Goal: Task Accomplishment & Management: Manage account settings

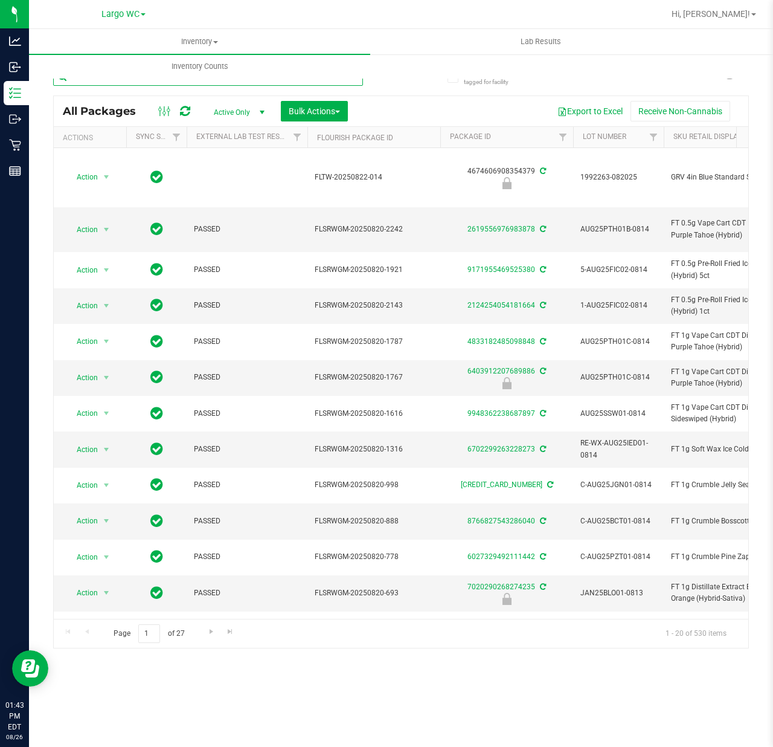
click at [163, 83] on input "text" at bounding box center [208, 77] width 310 height 18
paste input "W-JAN25CKZ01-0109"
type input "W-JAN25CKZ01-0109"
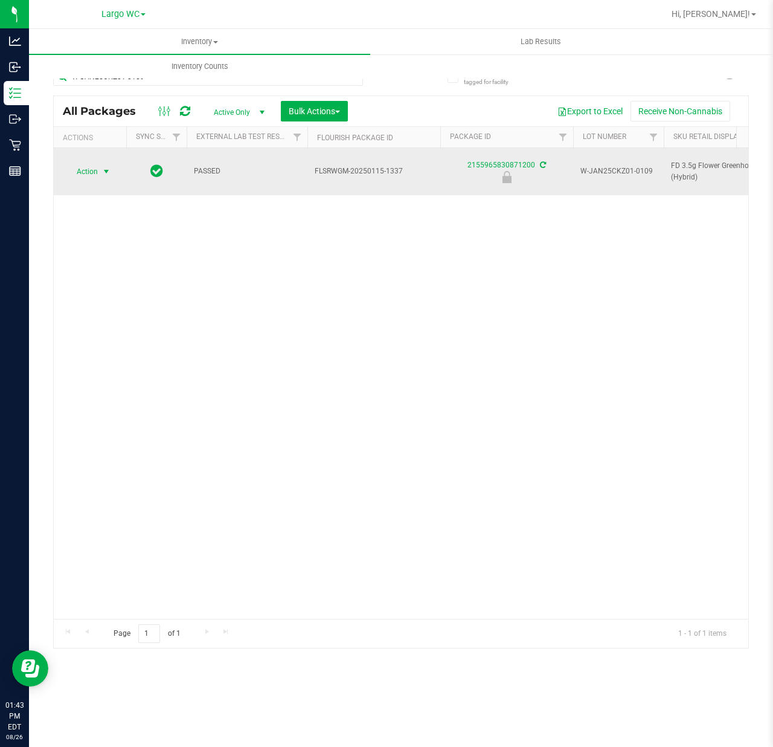
click at [101, 167] on span "select" at bounding box center [106, 172] width 10 height 10
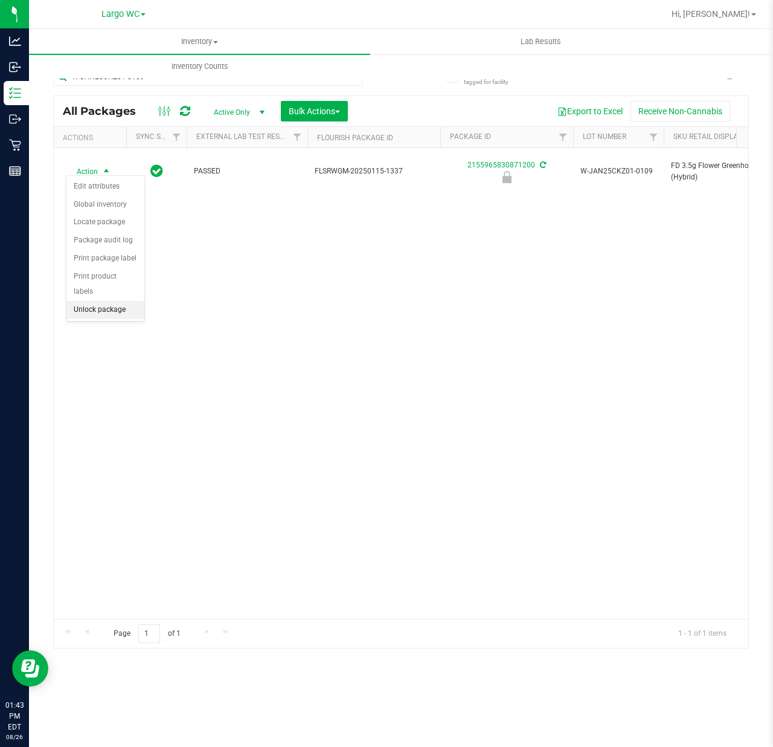
click at [95, 312] on li "Unlock package" at bounding box center [105, 310] width 78 height 18
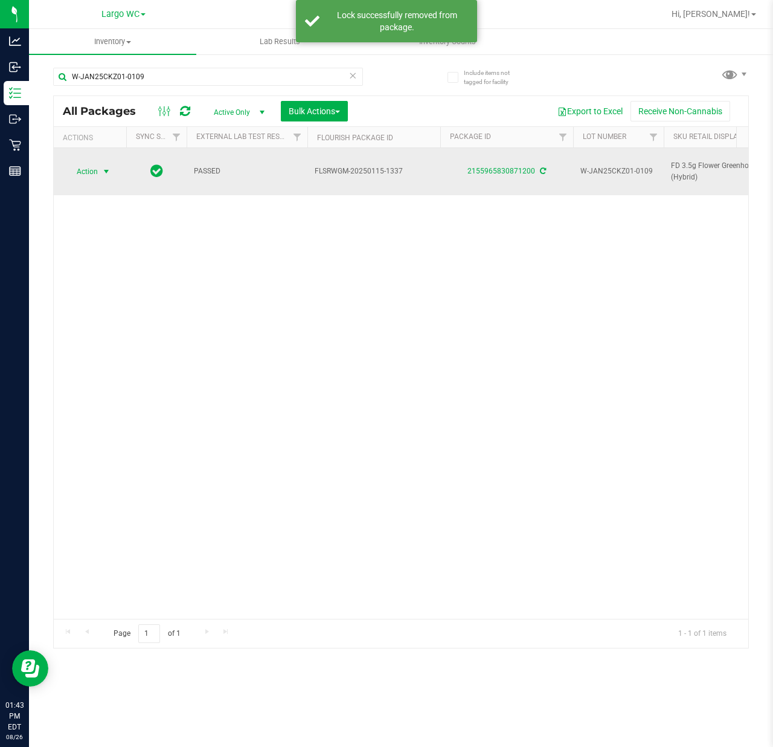
click at [100, 163] on span "select" at bounding box center [106, 171] width 15 height 17
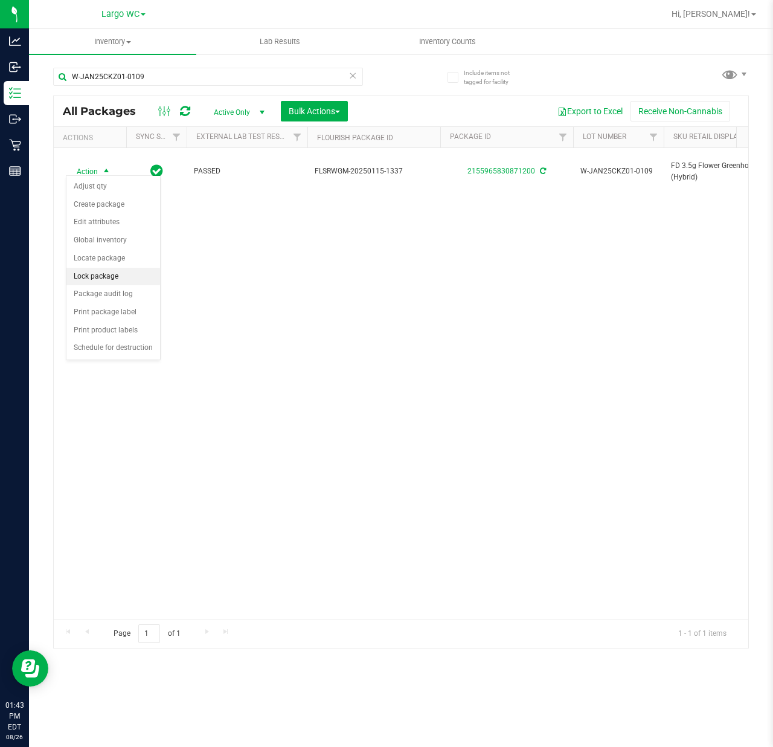
click at [103, 278] on li "Lock package" at bounding box center [113, 277] width 94 height 18
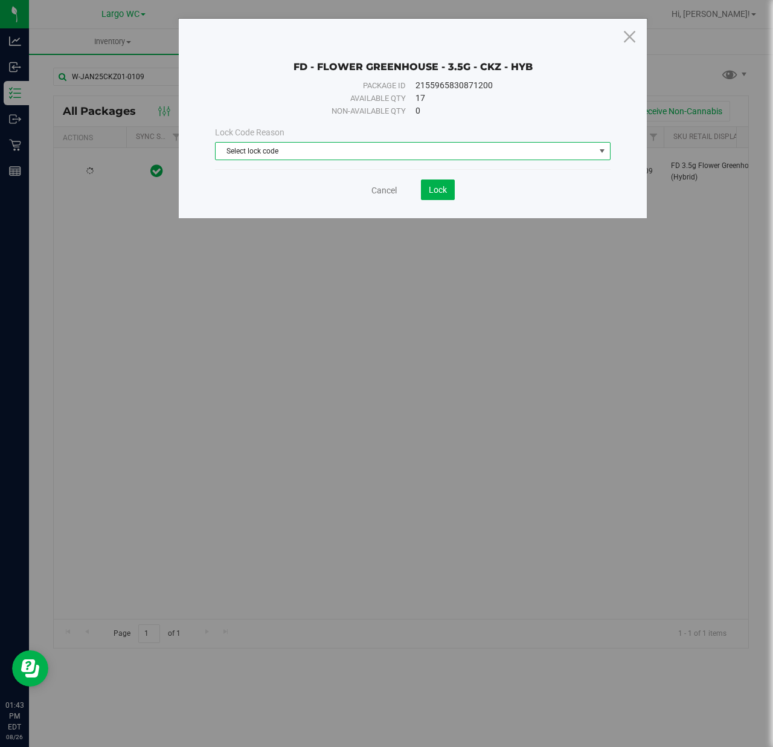
click at [336, 153] on span "Select lock code" at bounding box center [405, 151] width 379 height 17
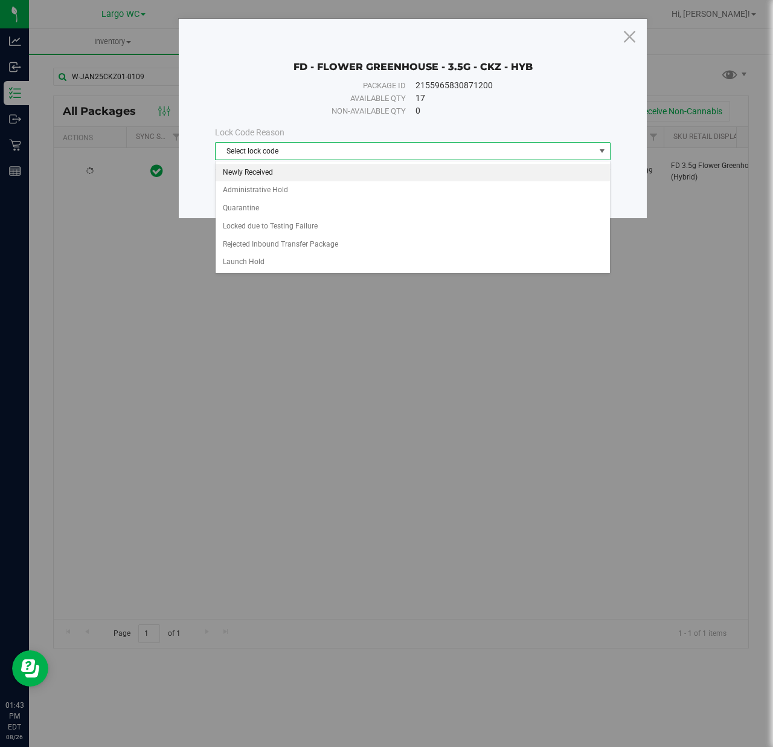
click at [275, 172] on li "Newly Received" at bounding box center [413, 173] width 394 height 18
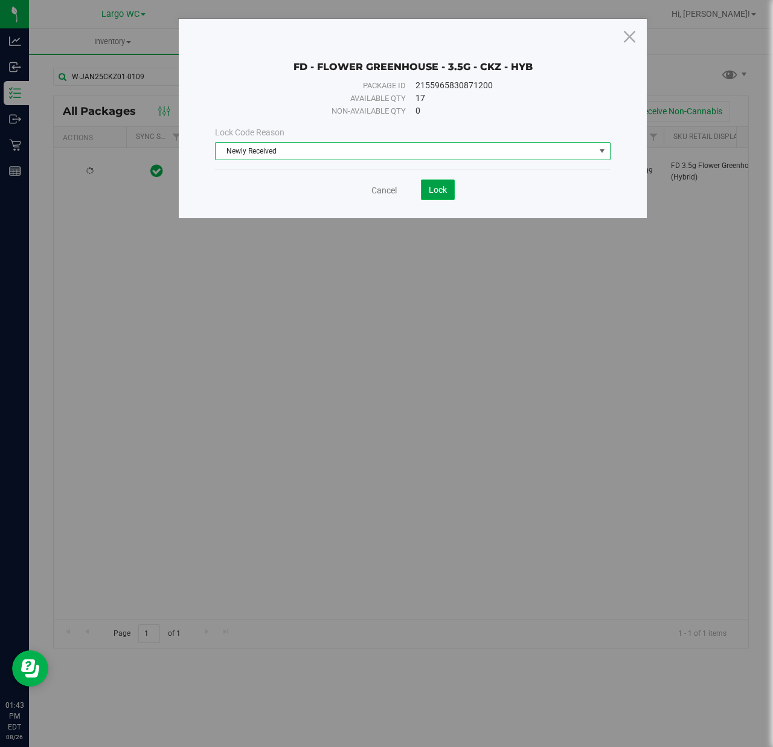
click at [442, 190] on span "Lock" at bounding box center [438, 190] width 18 height 10
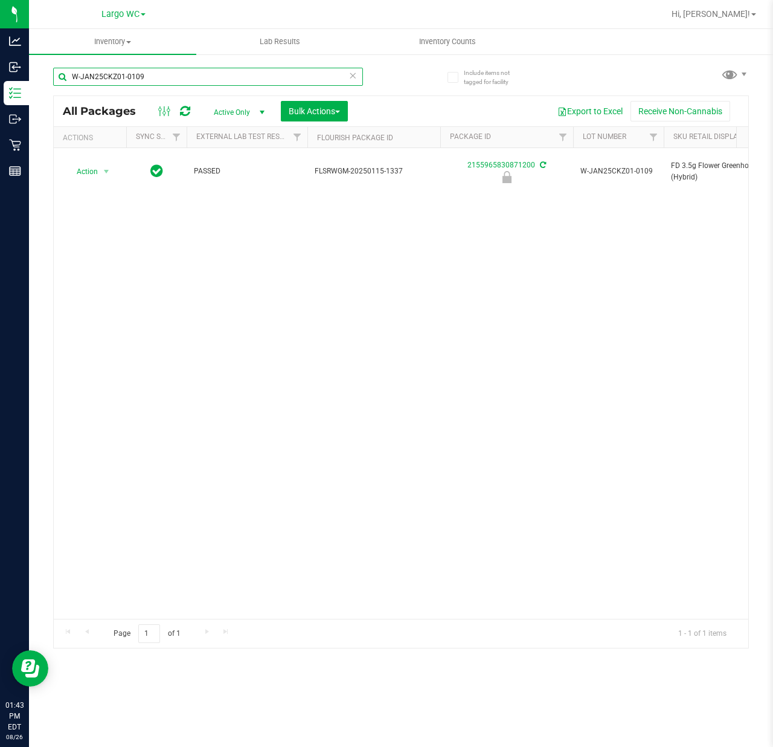
drag, startPoint x: 167, startPoint y: 79, endPoint x: 47, endPoint y: 65, distance: 120.3
click at [47, 65] on div "Include items not tagged for facility W-JAN25CKZ01-0109 All Packages Active Onl…" at bounding box center [401, 237] width 744 height 368
paste input "FEB25CKZ01-0320"
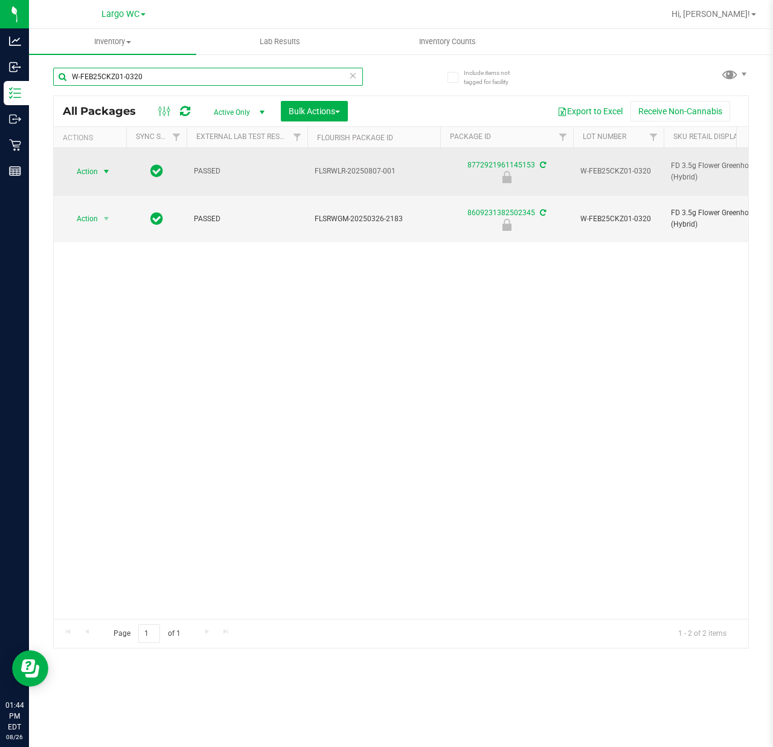
type input "W-FEB25CKZ01-0320"
click at [104, 167] on span "select" at bounding box center [106, 172] width 10 height 10
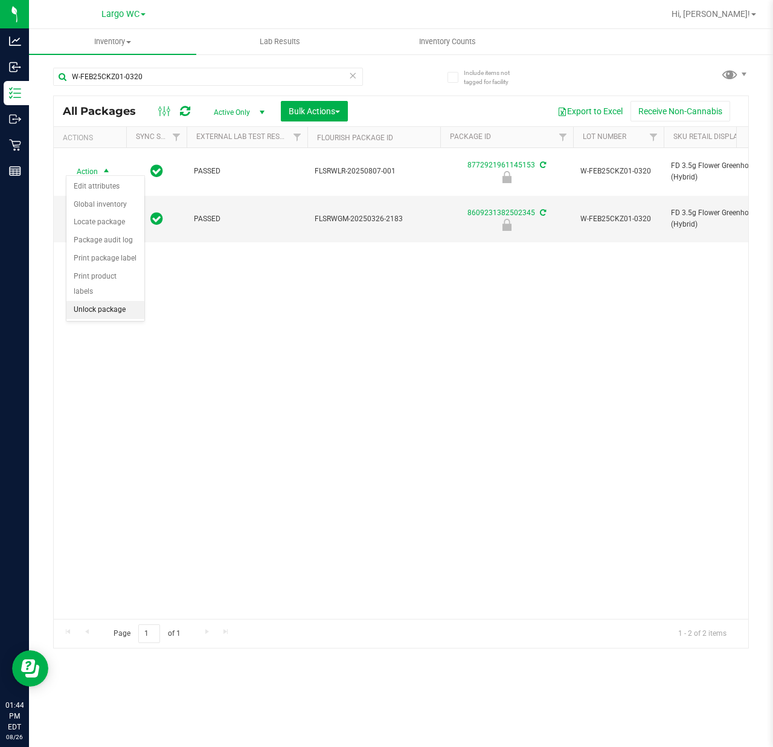
click at [106, 310] on li "Unlock package" at bounding box center [105, 310] width 78 height 18
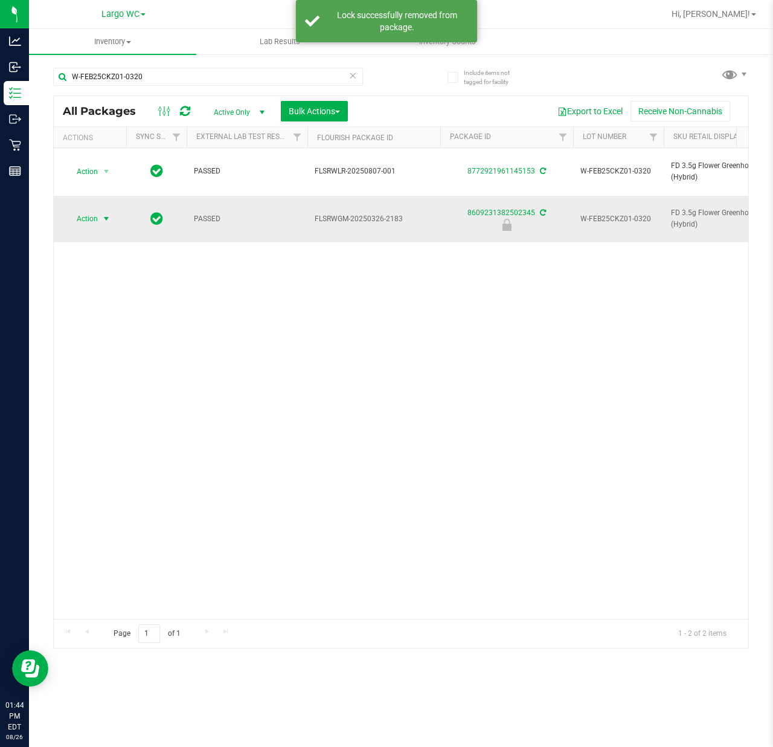
click at [107, 214] on span "select" at bounding box center [106, 219] width 10 height 10
click at [109, 344] on li "Unlock package" at bounding box center [105, 346] width 78 height 18
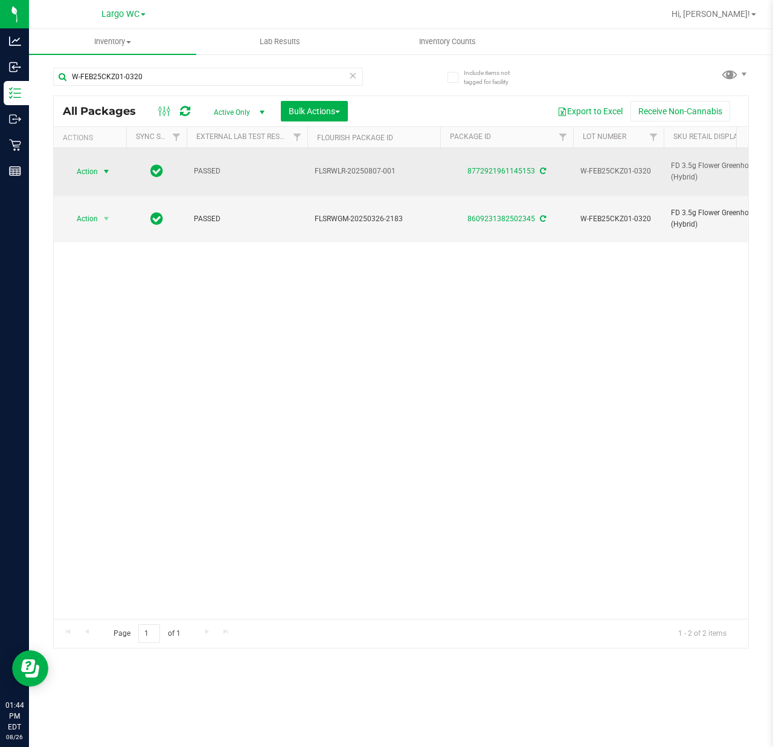
click at [104, 167] on span "select" at bounding box center [106, 172] width 10 height 10
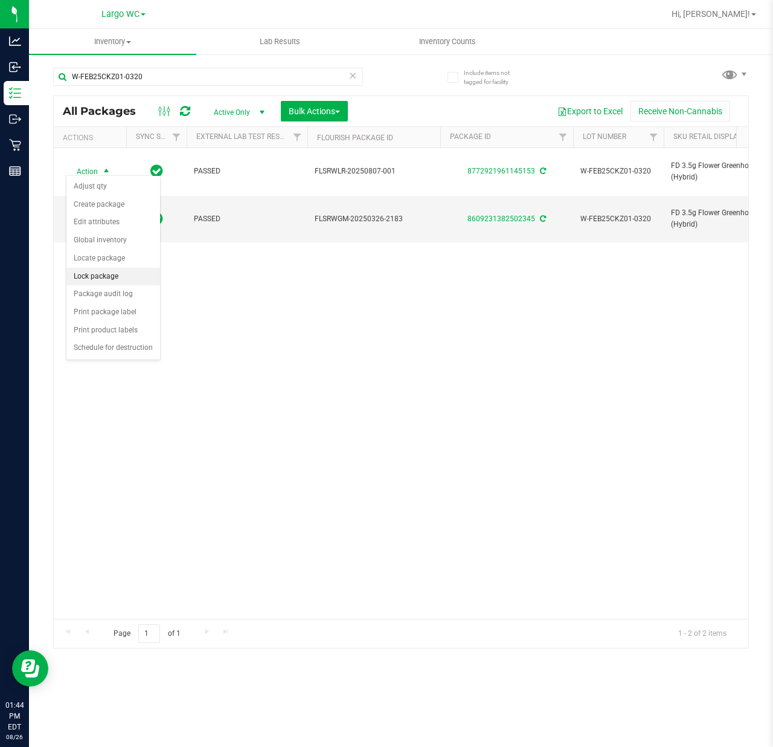
click at [114, 274] on li "Lock package" at bounding box center [113, 277] width 94 height 18
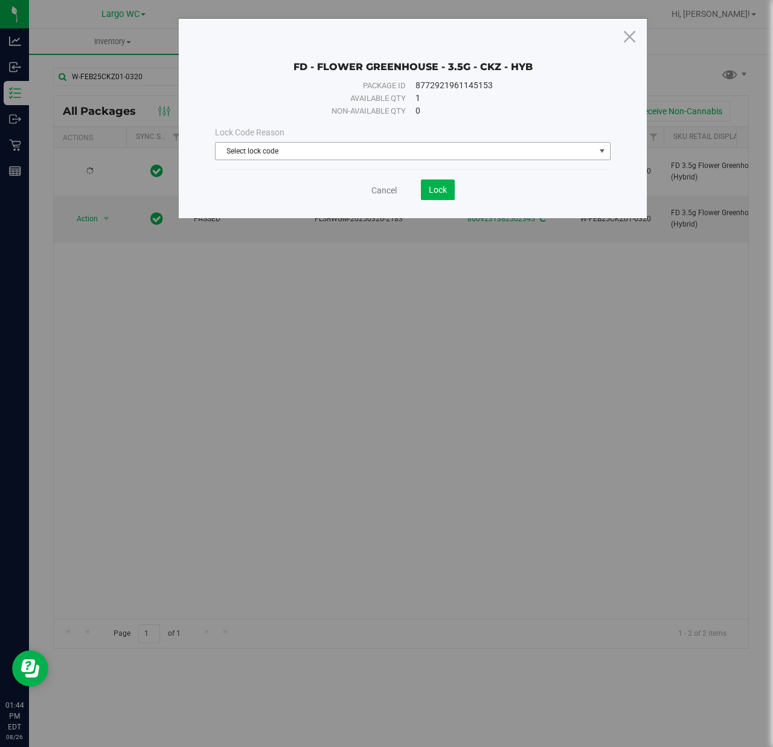
click at [300, 146] on span "Select lock code" at bounding box center [405, 151] width 379 height 17
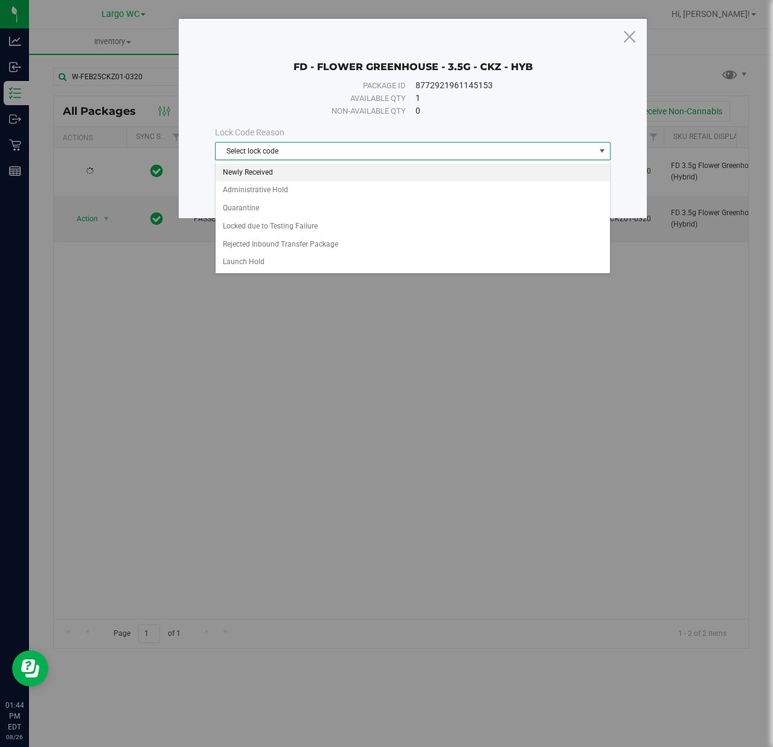
click at [266, 173] on li "Newly Received" at bounding box center [413, 173] width 394 height 18
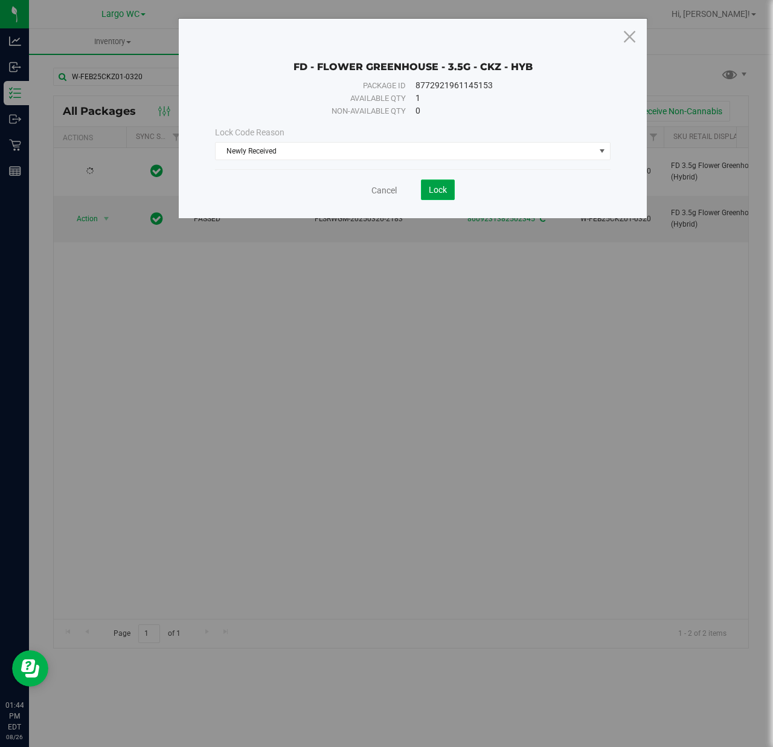
click at [429, 191] on span "Lock" at bounding box center [438, 190] width 18 height 10
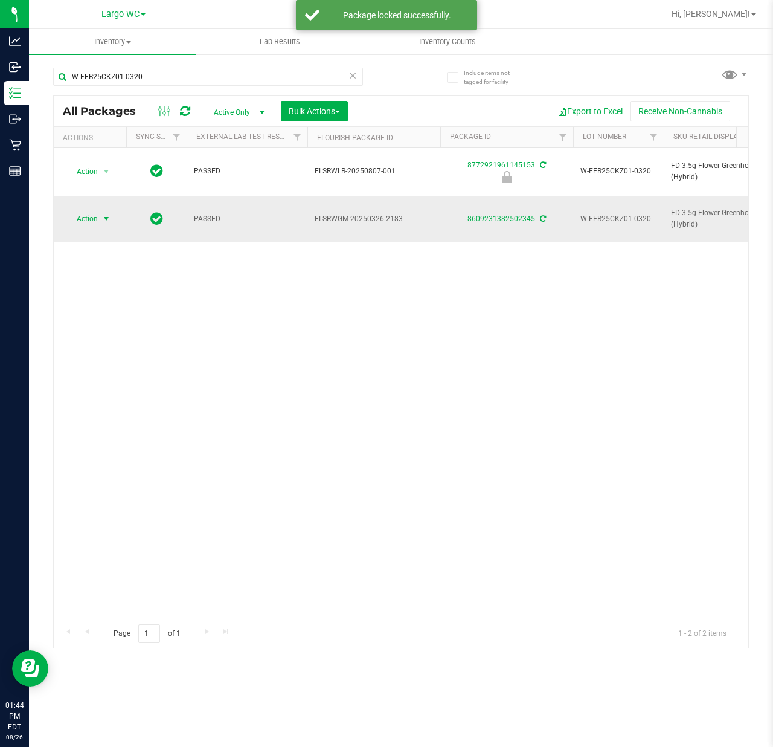
click at [108, 214] on span "select" at bounding box center [106, 219] width 10 height 10
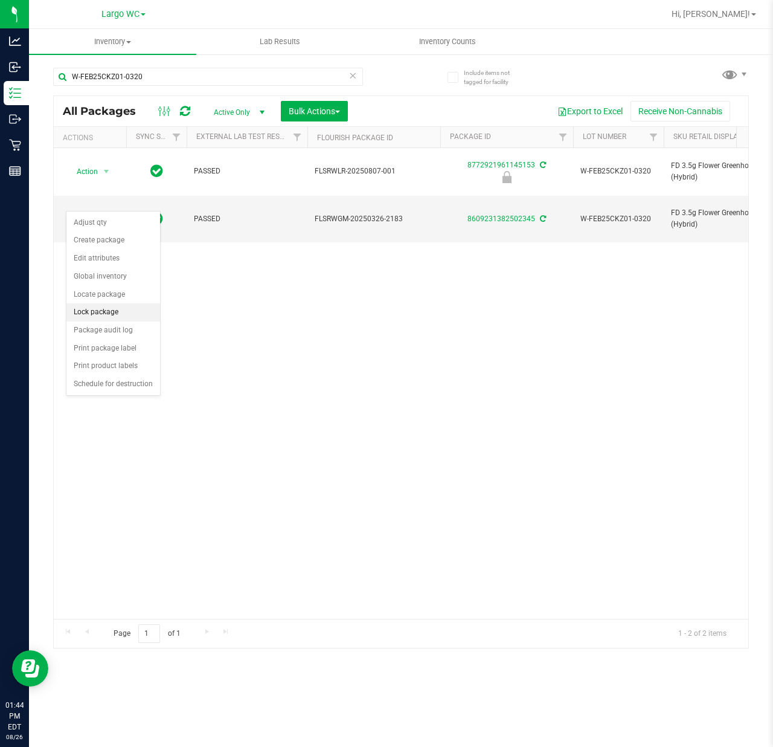
click at [104, 314] on li "Lock package" at bounding box center [113, 312] width 94 height 18
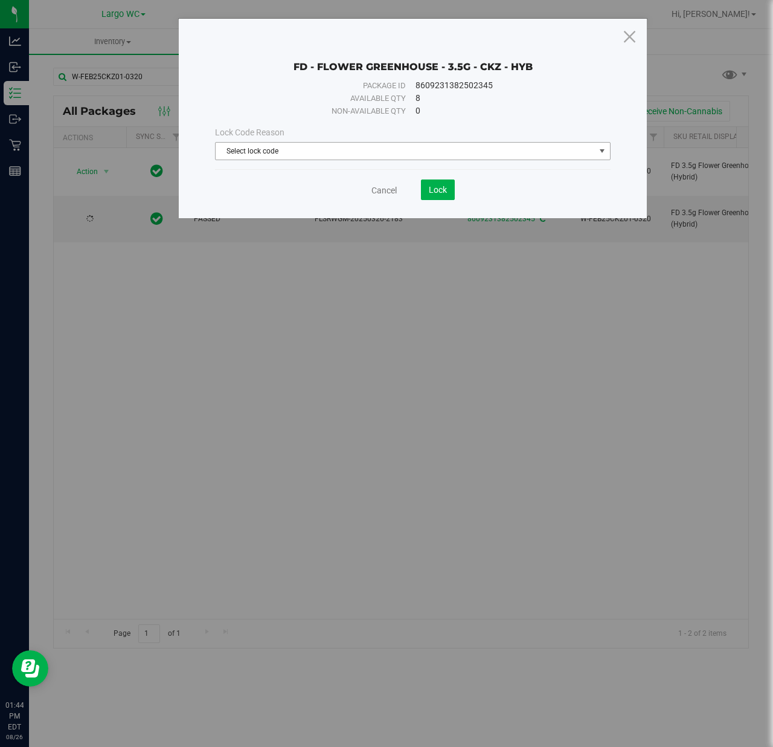
click at [390, 150] on span "Select lock code" at bounding box center [405, 151] width 379 height 17
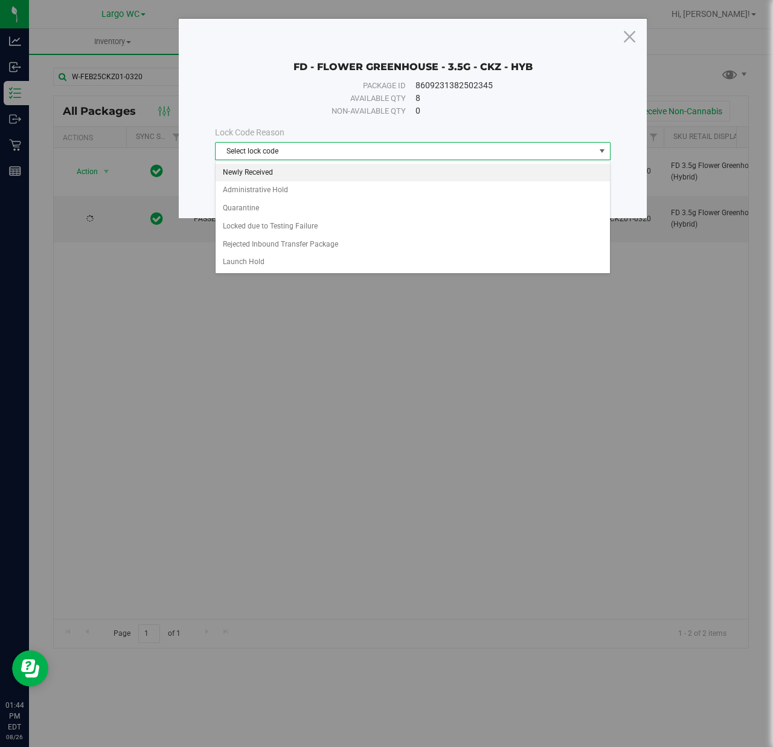
click at [281, 173] on li "Newly Received" at bounding box center [413, 173] width 394 height 18
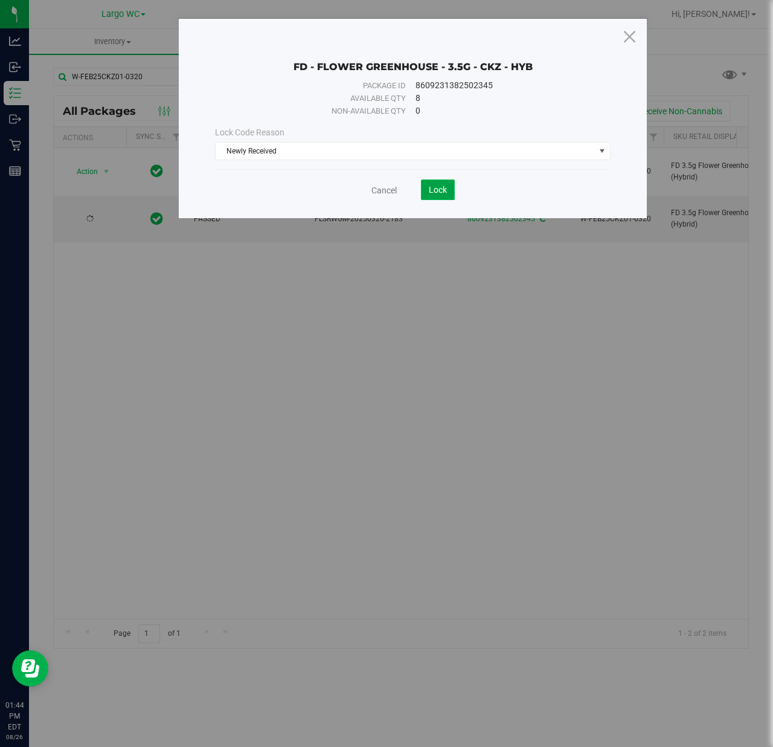
click at [443, 190] on span "Lock" at bounding box center [438, 190] width 18 height 10
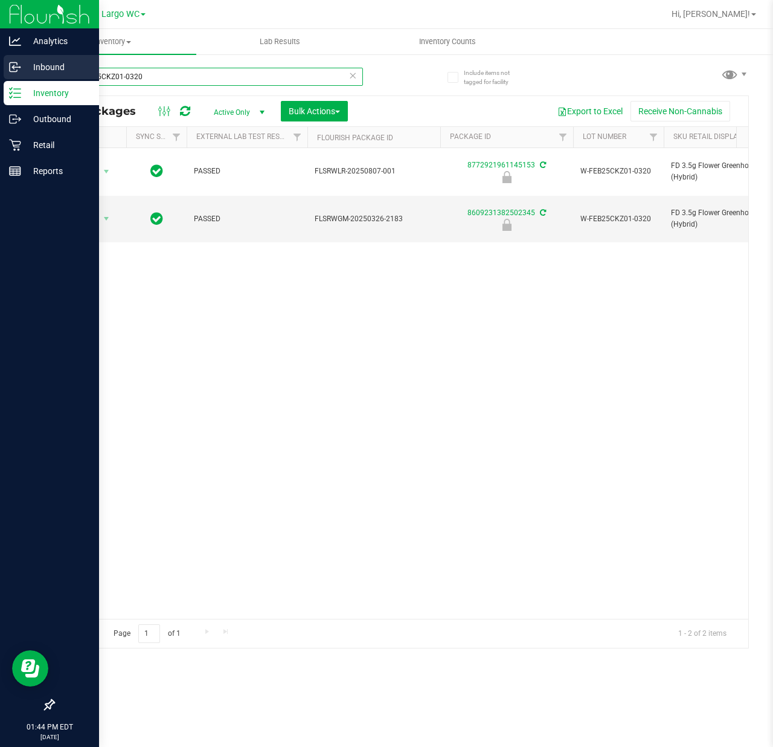
drag, startPoint x: 153, startPoint y: 80, endPoint x: 22, endPoint y: 73, distance: 131.9
click at [22, 73] on div "Analytics Inbound Inventory Outbound Retail Reports 01:44 PM EDT [DATE] 08/26 L…" at bounding box center [386, 373] width 773 height 747
paste input "text"
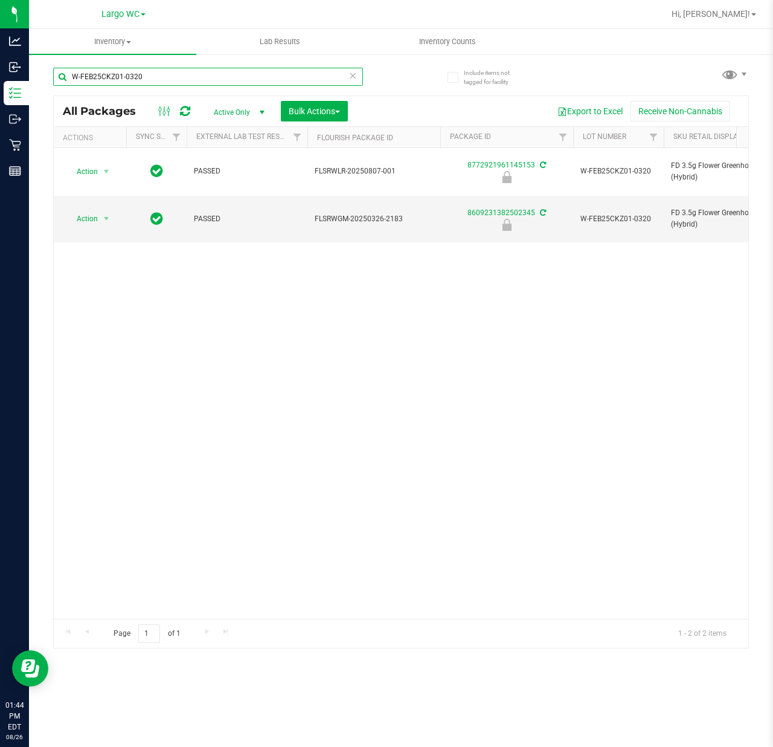
drag, startPoint x: 166, startPoint y: 80, endPoint x: 43, endPoint y: 64, distance: 123.0
click at [43, 64] on div "Include items not tagged for facility W-FEB25CKZ01-0320 All Packages Active Onl…" at bounding box center [401, 237] width 744 height 368
paste input "OCT24DDA02-1028"
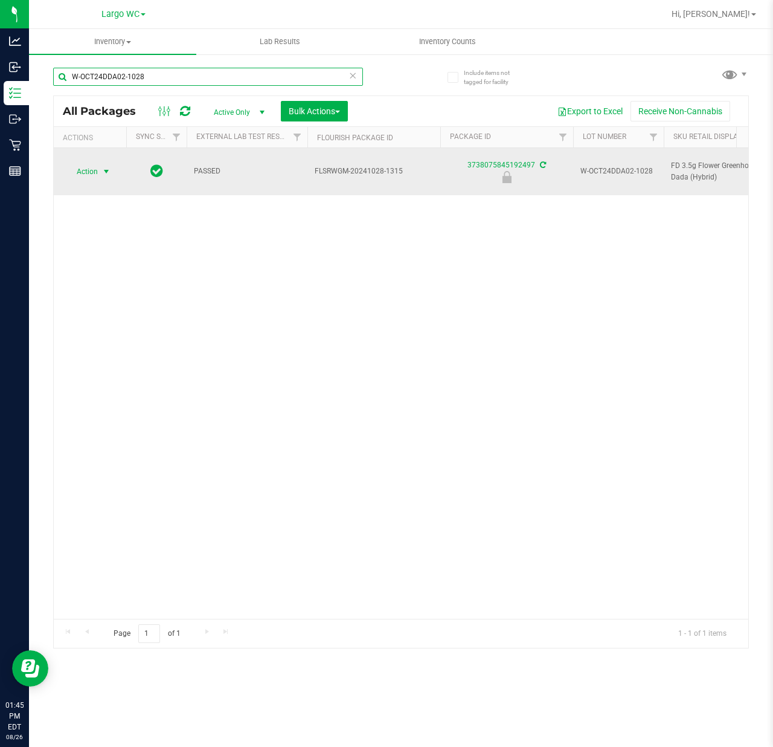
type input "W-OCT24DDA02-1028"
click at [104, 167] on span "select" at bounding box center [106, 172] width 10 height 10
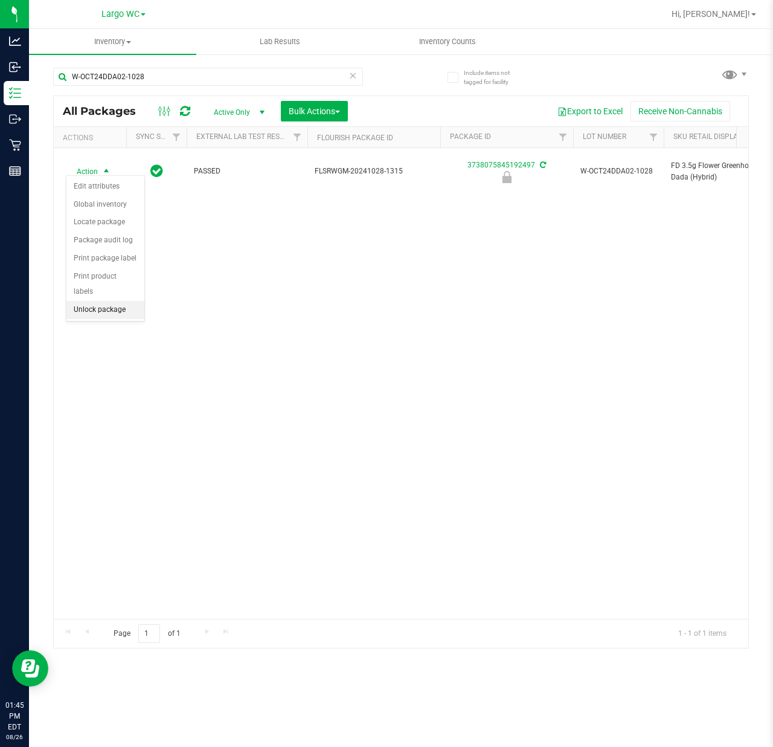
click at [93, 315] on li "Unlock package" at bounding box center [105, 310] width 78 height 18
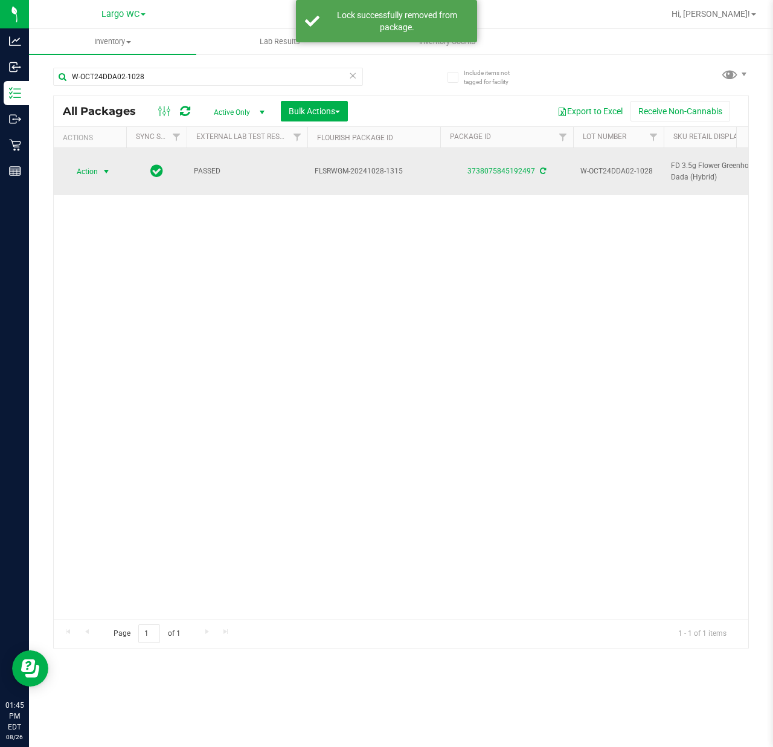
click at [97, 164] on span "Action" at bounding box center [82, 171] width 33 height 17
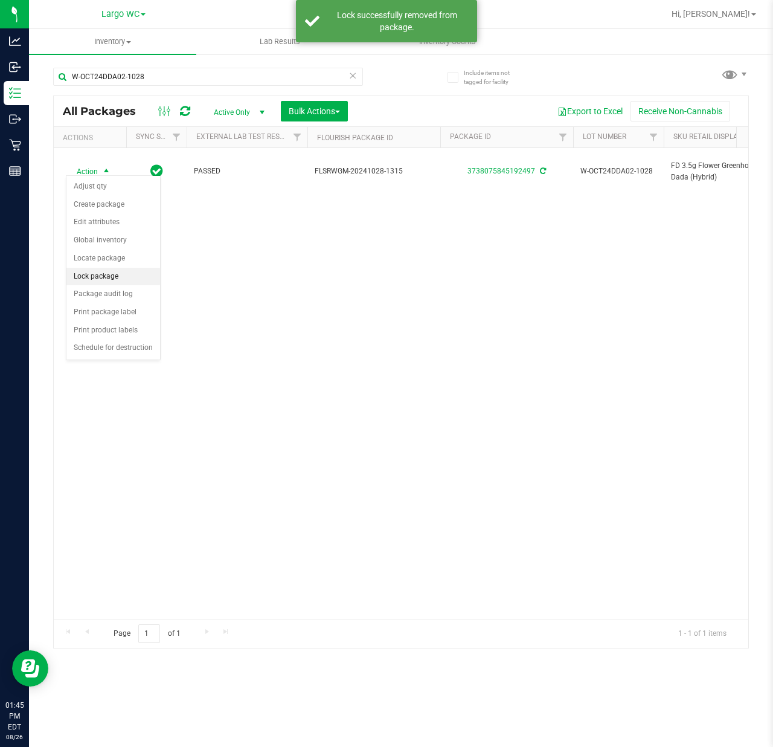
click at [95, 274] on li "Lock package" at bounding box center [113, 277] width 94 height 18
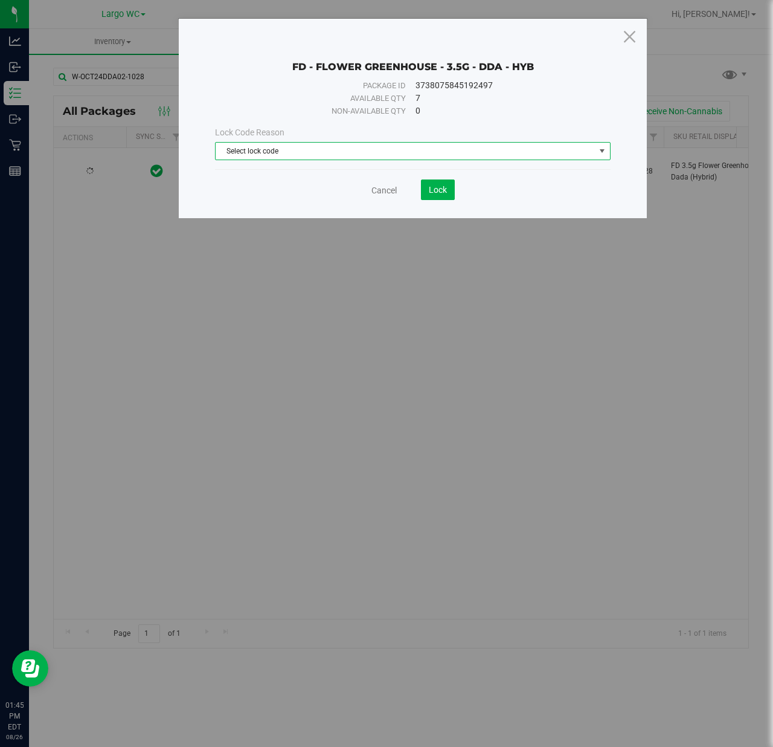
click at [277, 153] on span "Select lock code" at bounding box center [405, 151] width 379 height 17
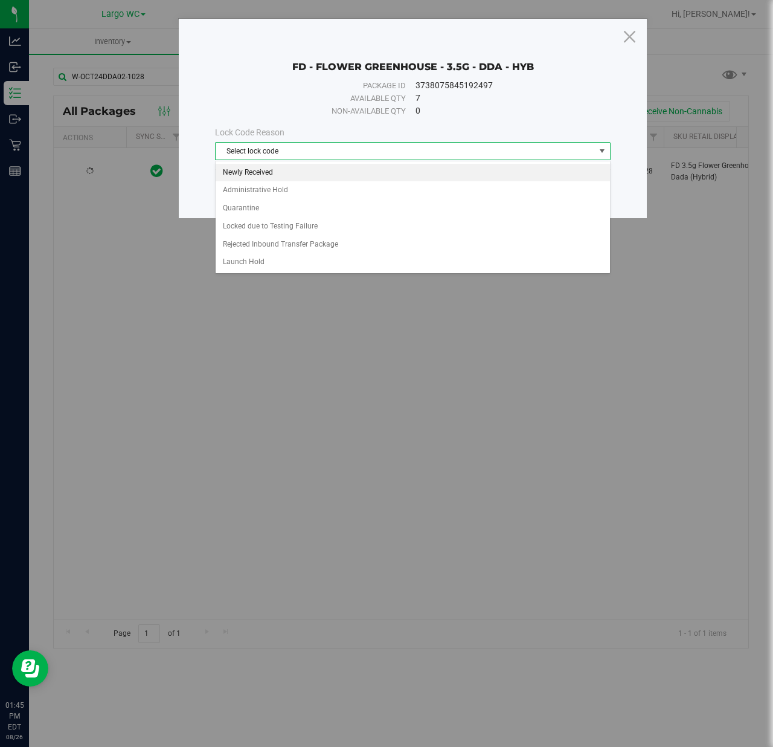
click at [275, 172] on li "Newly Received" at bounding box center [413, 173] width 394 height 18
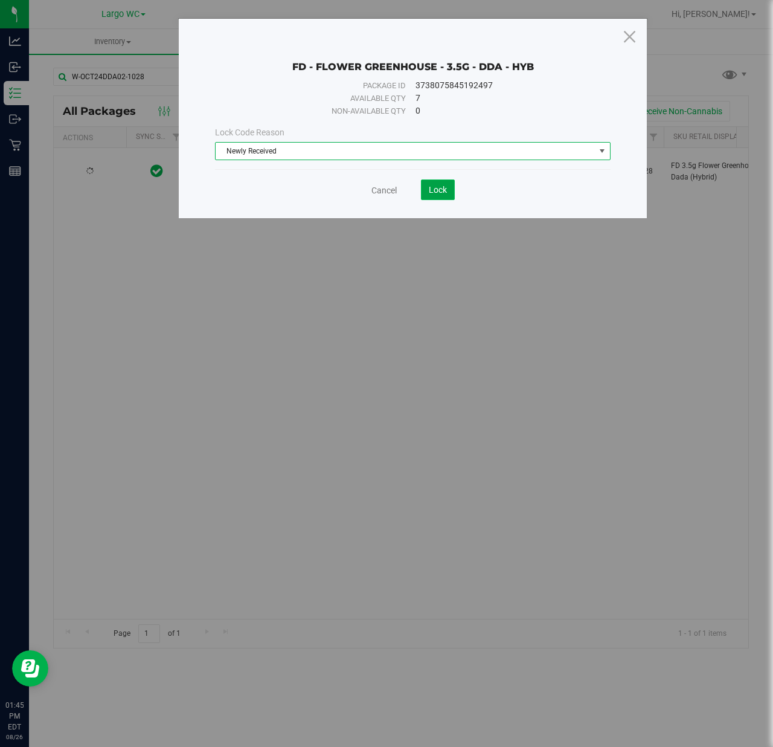
click at [445, 191] on span "Lock" at bounding box center [438, 190] width 18 height 10
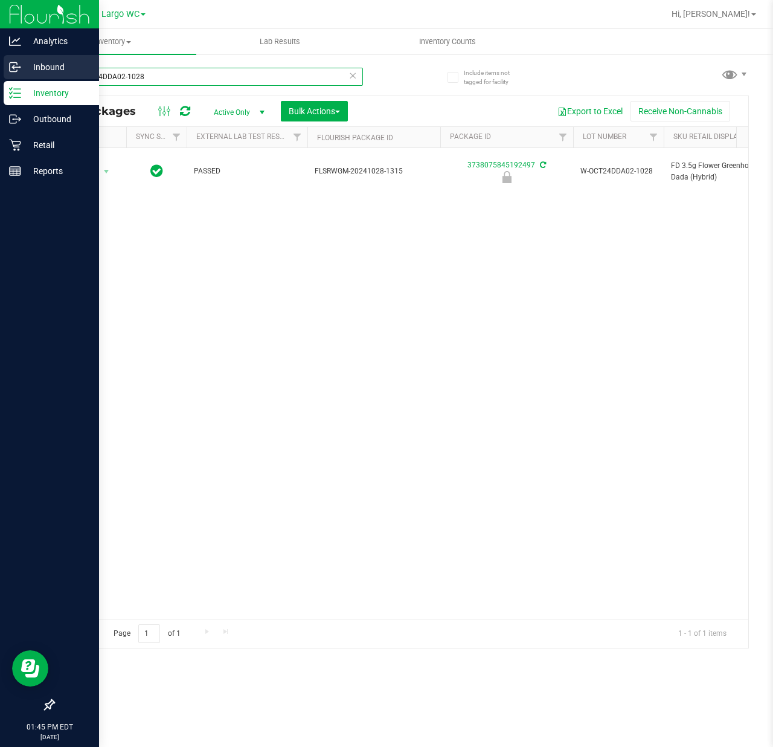
drag, startPoint x: 147, startPoint y: 76, endPoint x: 24, endPoint y: 69, distance: 123.4
click at [24, 69] on div "Analytics Inbound Inventory Outbound Retail Reports 01:45 PM EDT [DATE] 08/26 L…" at bounding box center [386, 373] width 773 height 747
paste input "MAY25HTM01-0529"
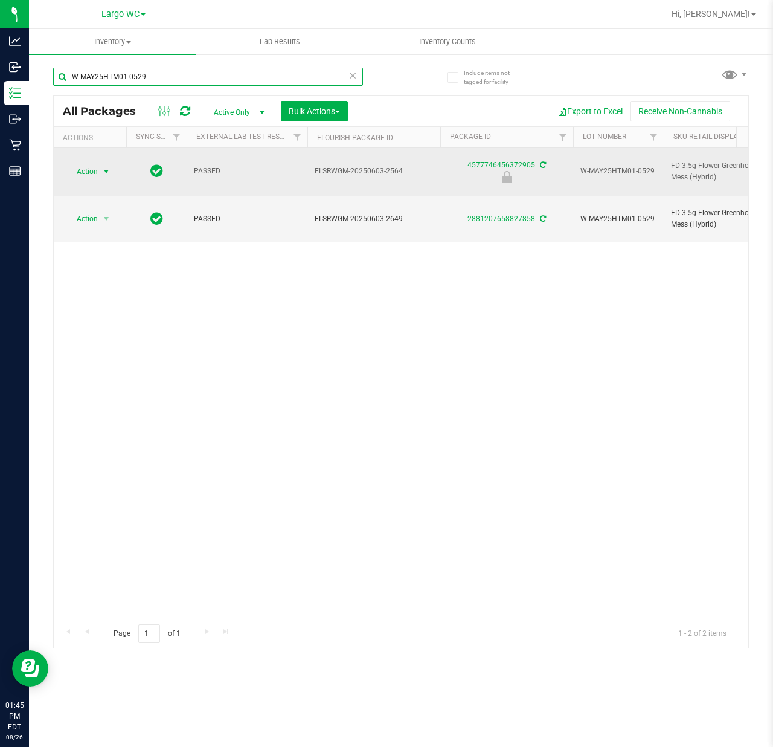
type input "W-MAY25HTM01-0529"
click at [100, 165] on span "select" at bounding box center [106, 171] width 15 height 17
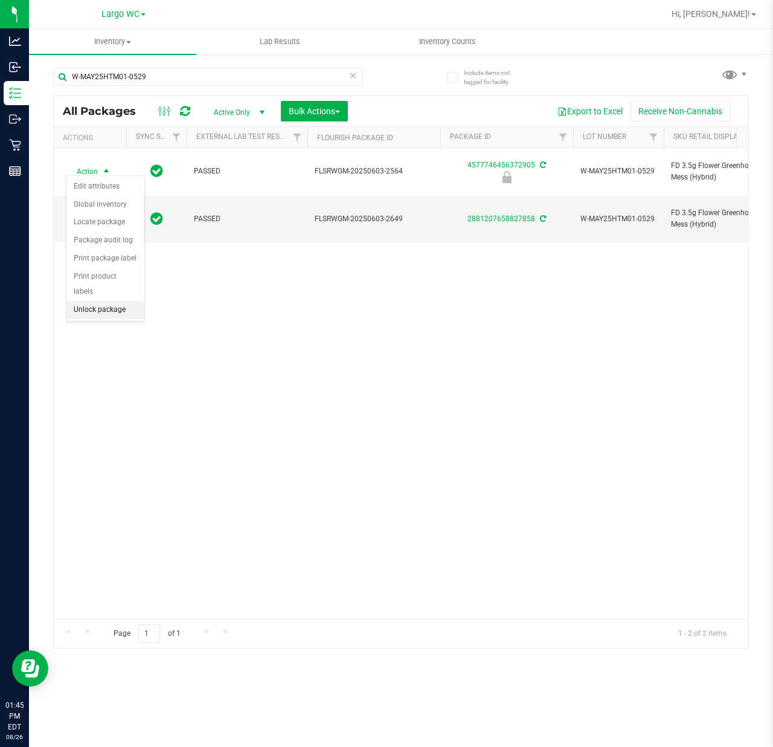
click at [93, 307] on li "Unlock package" at bounding box center [105, 310] width 78 height 18
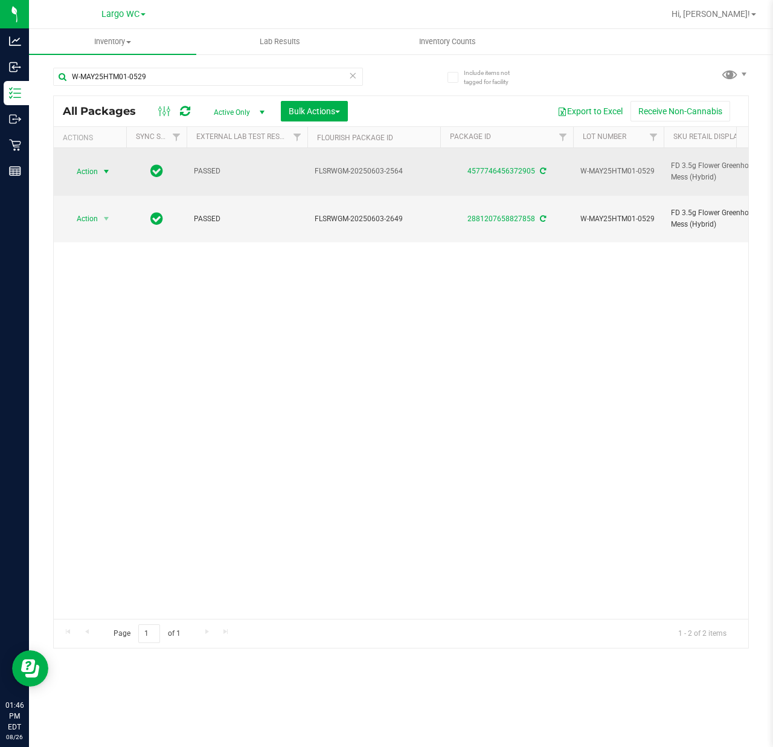
click at [74, 164] on span "Action" at bounding box center [82, 171] width 33 height 17
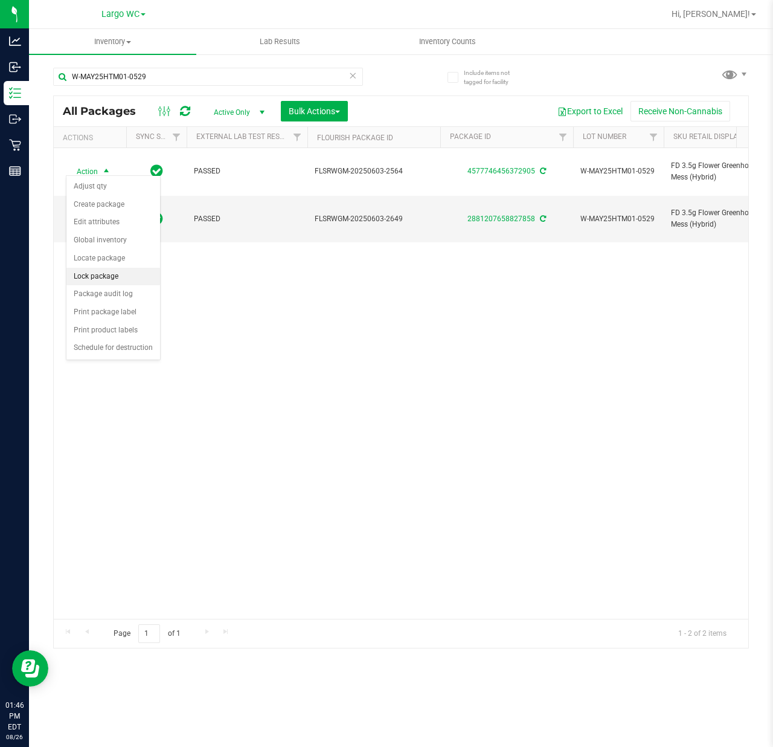
click at [97, 278] on li "Lock package" at bounding box center [113, 277] width 94 height 18
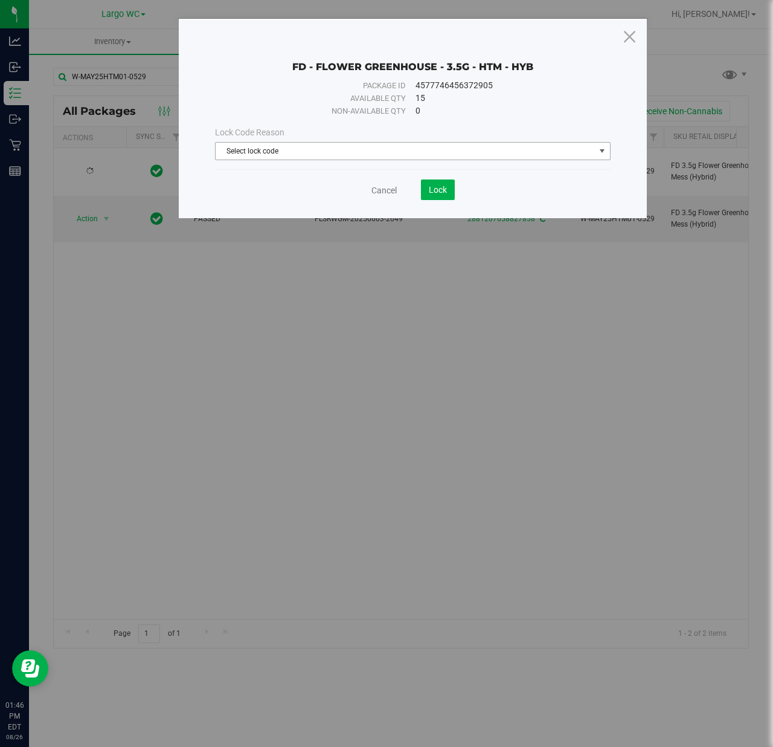
click at [298, 150] on span "Select lock code" at bounding box center [405, 151] width 379 height 17
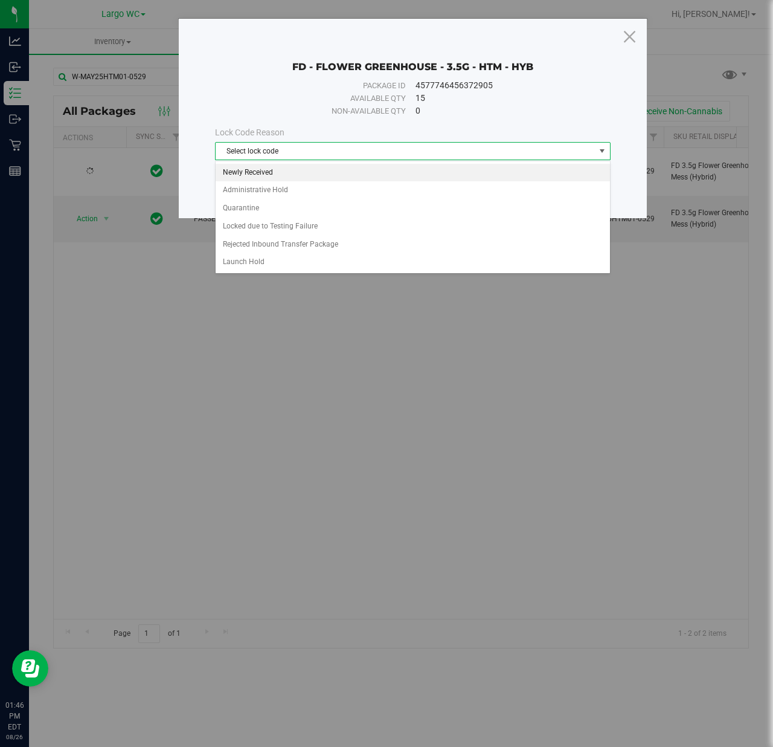
click at [298, 169] on li "Newly Received" at bounding box center [413, 173] width 394 height 18
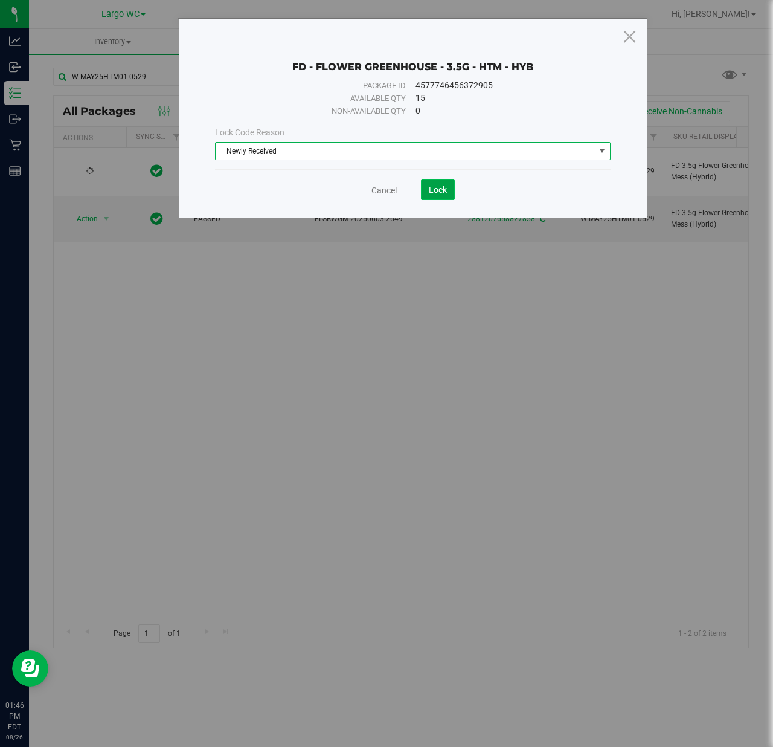
click at [429, 192] on span "Lock" at bounding box center [438, 190] width 18 height 10
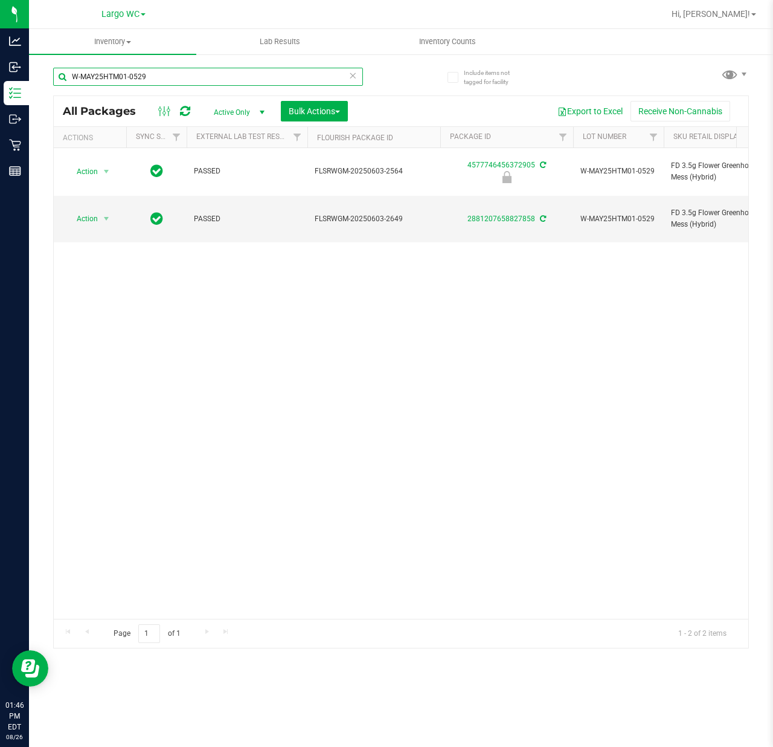
drag, startPoint x: 163, startPoint y: 73, endPoint x: 40, endPoint y: 68, distance: 123.3
click at [40, 68] on div "Include items not tagged for facility W-MAY25HTM01-0529 All Packages Active Onl…" at bounding box center [401, 237] width 744 height 368
paste input "OCT24MEC02-10"
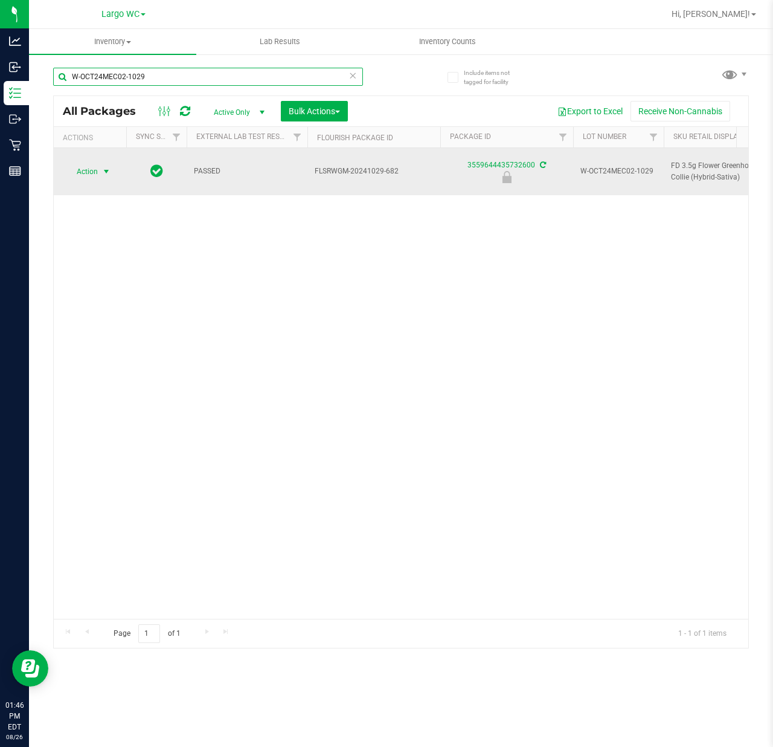
type input "W-OCT24MEC02-1029"
click at [106, 167] on span "select" at bounding box center [106, 172] width 10 height 10
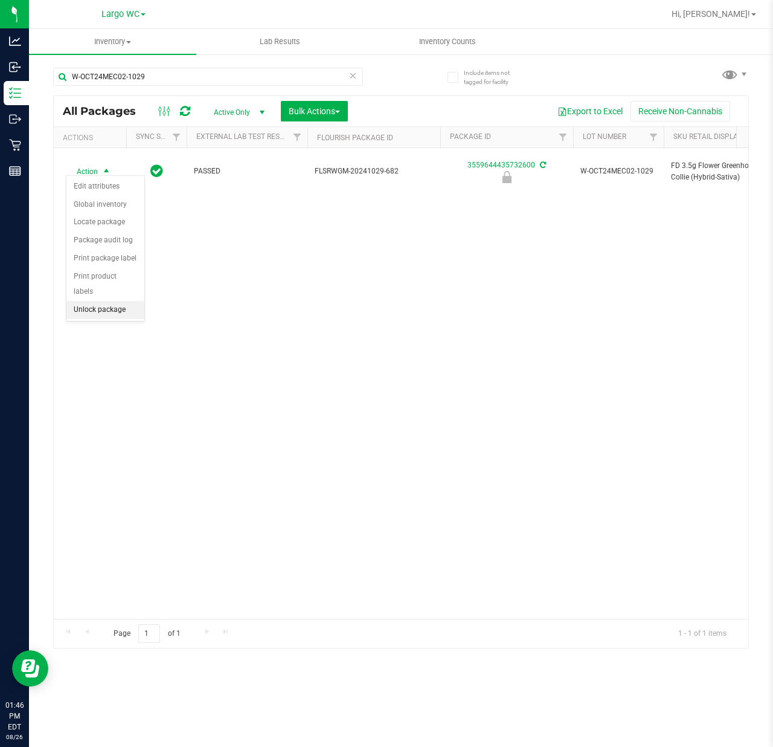
click at [95, 310] on li "Unlock package" at bounding box center [105, 310] width 78 height 18
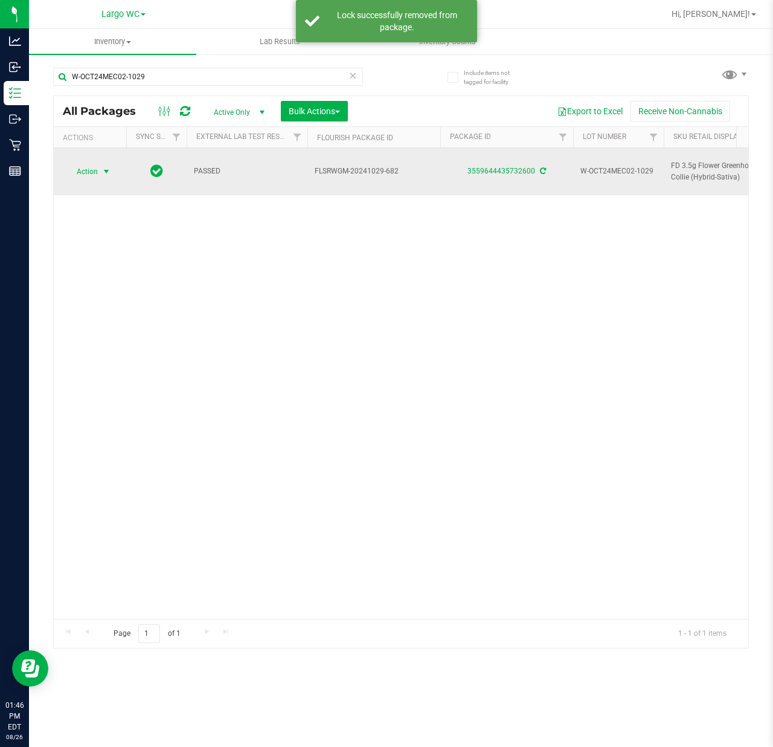
click at [100, 165] on span "select" at bounding box center [106, 171] width 15 height 17
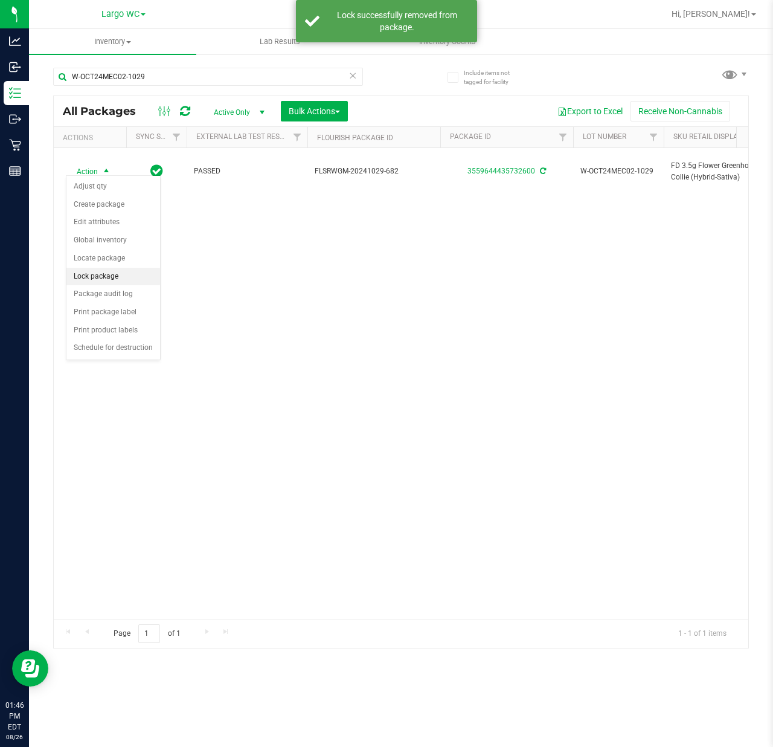
click at [104, 277] on li "Lock package" at bounding box center [113, 277] width 94 height 18
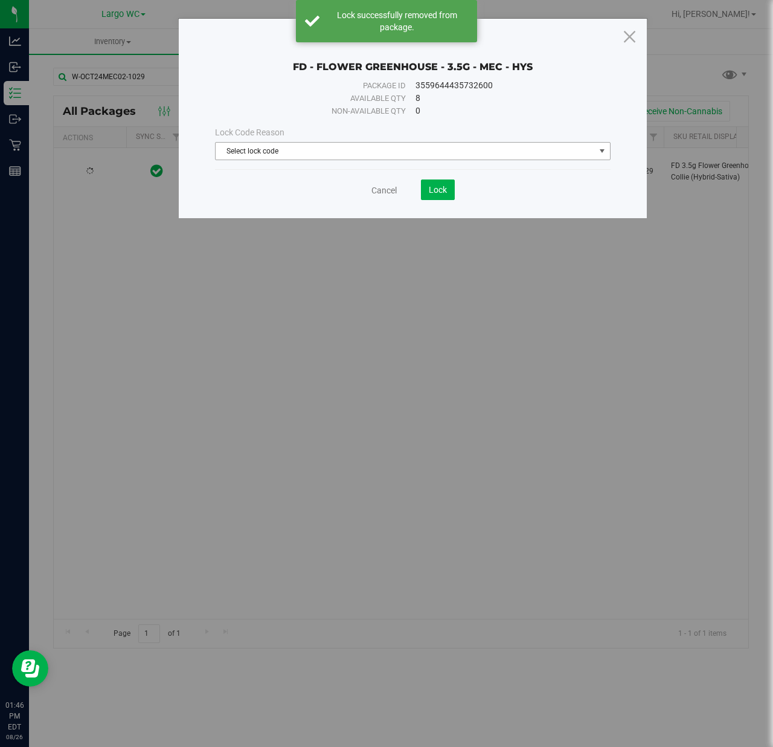
click at [271, 149] on span "Select lock code" at bounding box center [405, 151] width 379 height 17
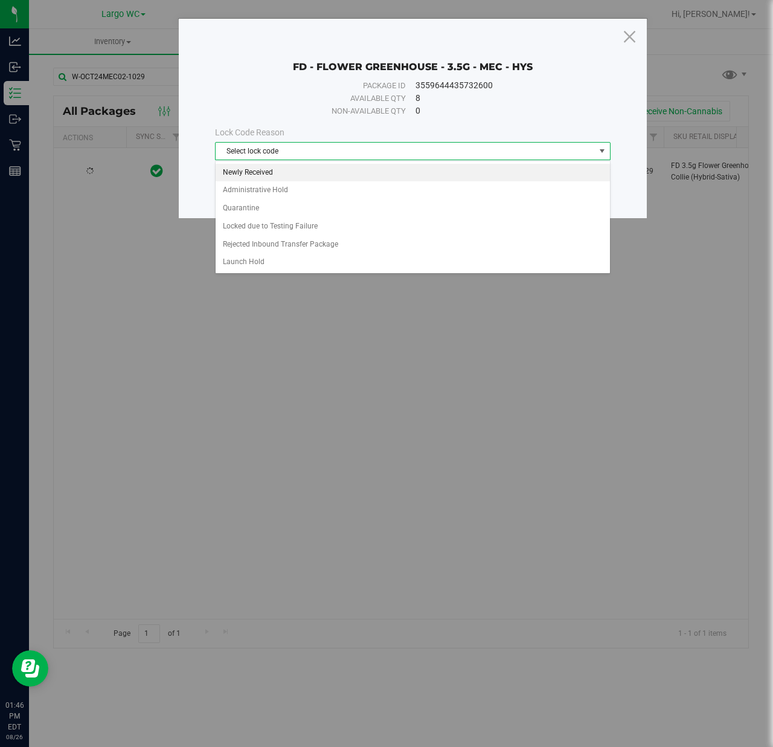
click at [266, 170] on li "Newly Received" at bounding box center [413, 173] width 394 height 18
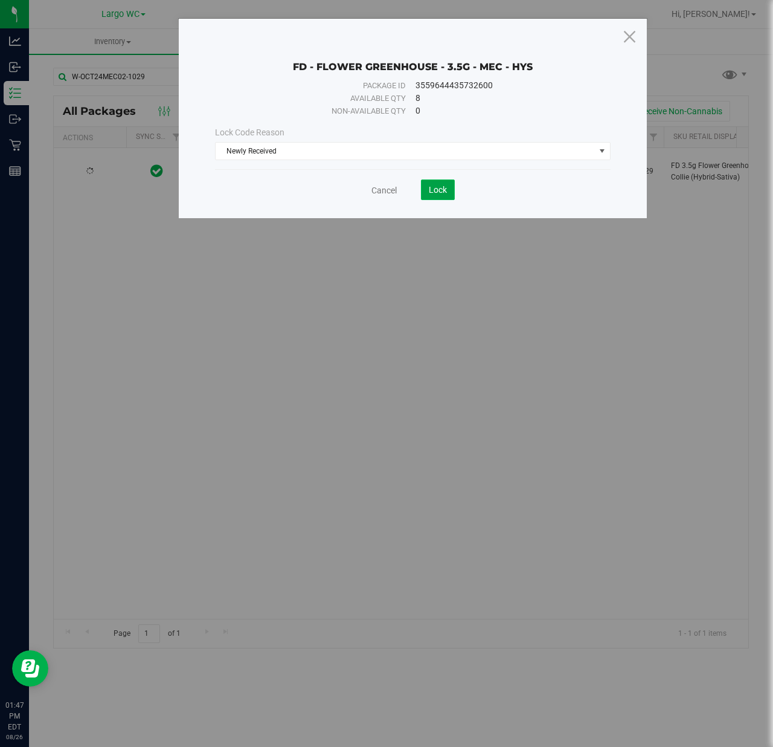
click at [436, 194] on span "Lock" at bounding box center [438, 190] width 18 height 10
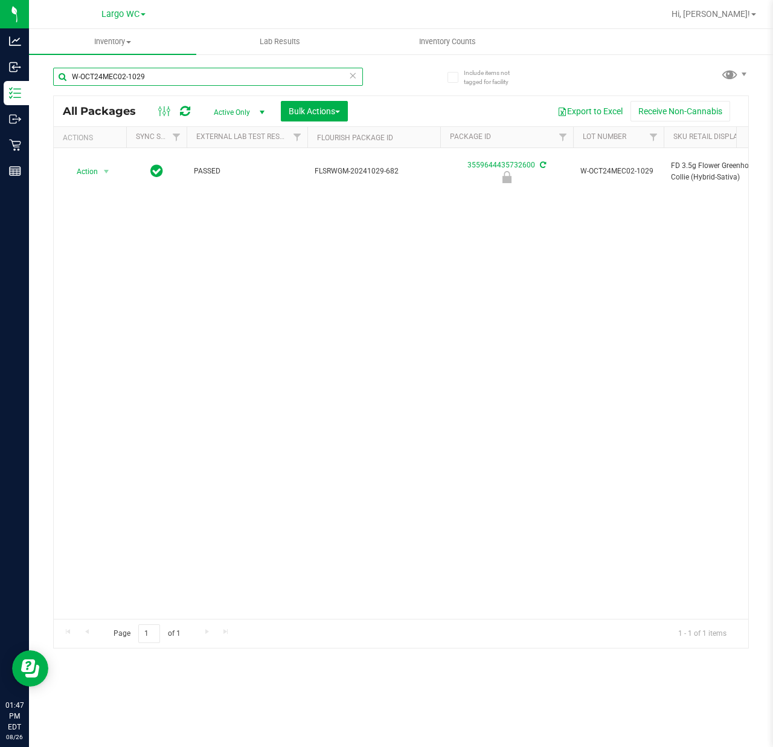
drag, startPoint x: 165, startPoint y: 81, endPoint x: 60, endPoint y: 73, distance: 104.8
click at [60, 73] on input "W-OCT24MEC02-1029" at bounding box center [208, 77] width 310 height 18
paste input "DEC24MEC01-0421"
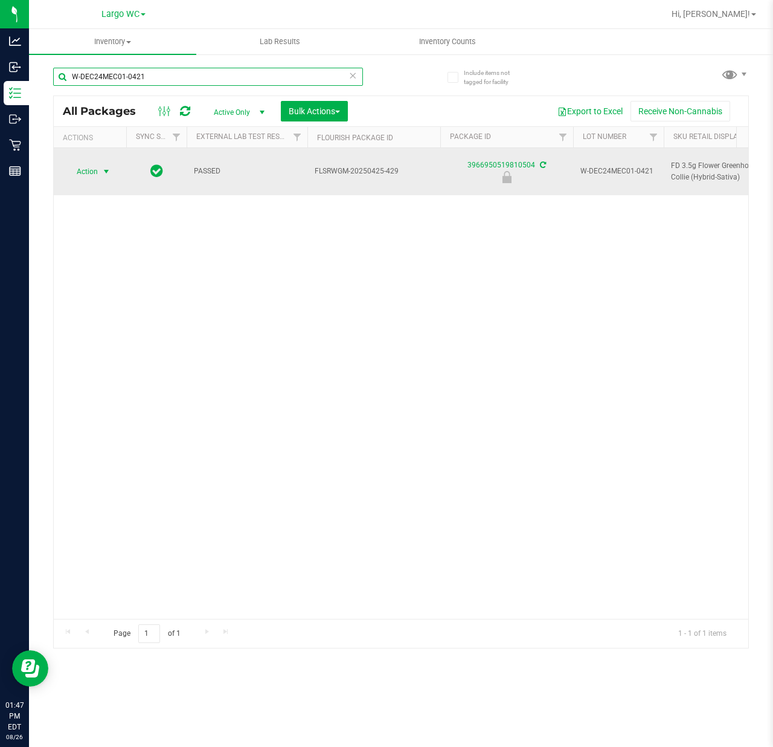
type input "W-DEC24MEC01-0421"
click at [97, 168] on span "Action" at bounding box center [82, 171] width 33 height 17
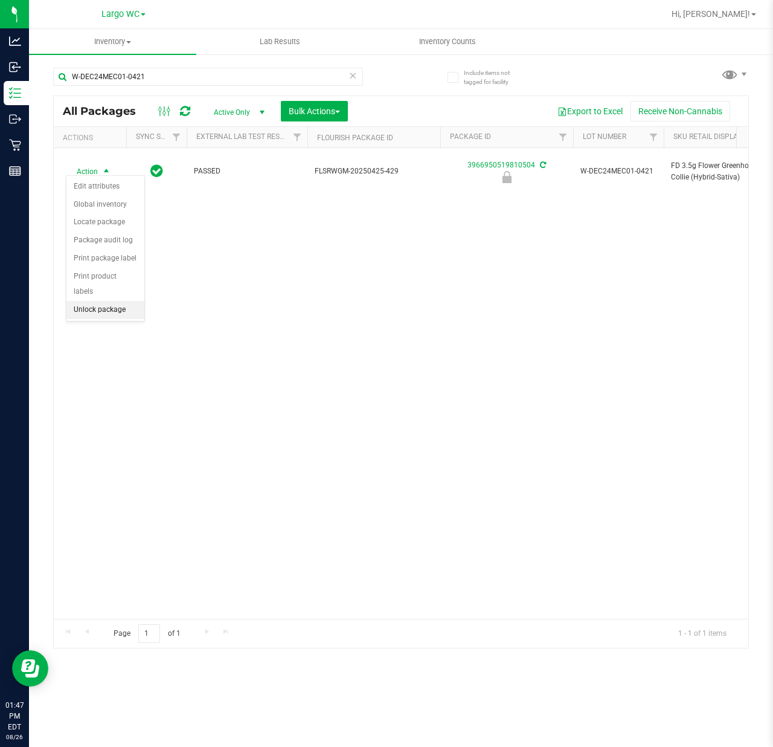
click at [101, 308] on li "Unlock package" at bounding box center [105, 310] width 78 height 18
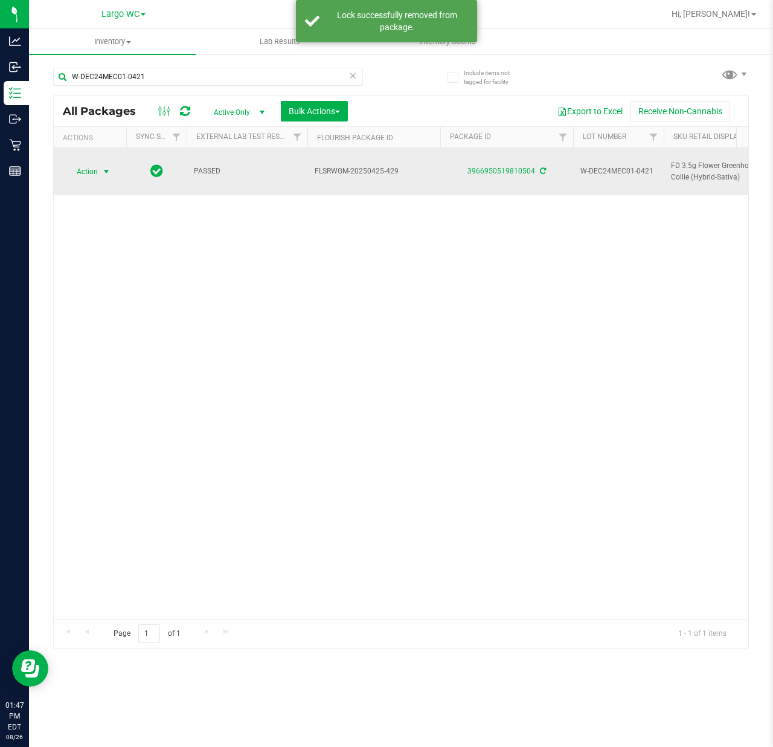
click at [105, 170] on span "select" at bounding box center [106, 172] width 10 height 10
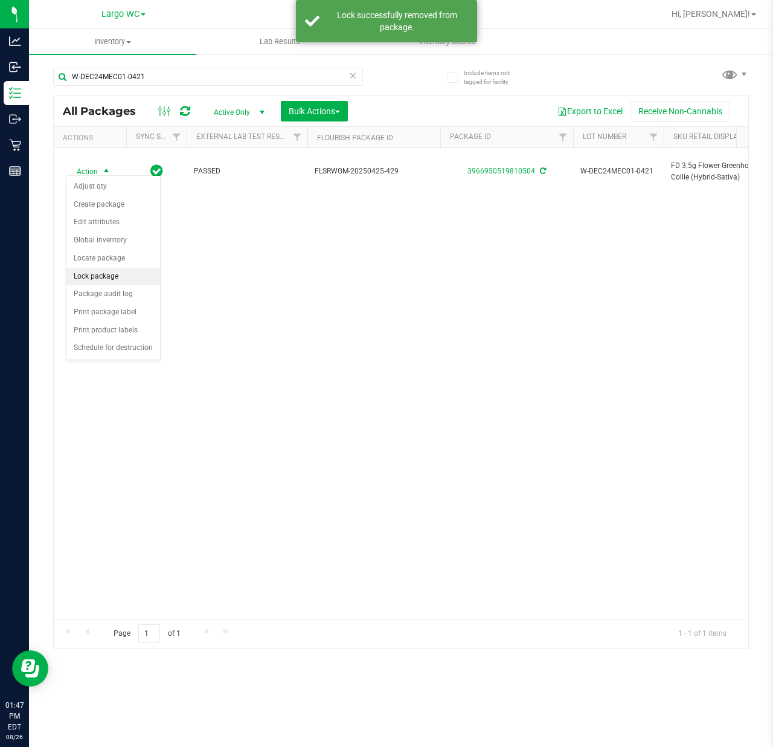
click at [104, 274] on li "Lock package" at bounding box center [113, 277] width 94 height 18
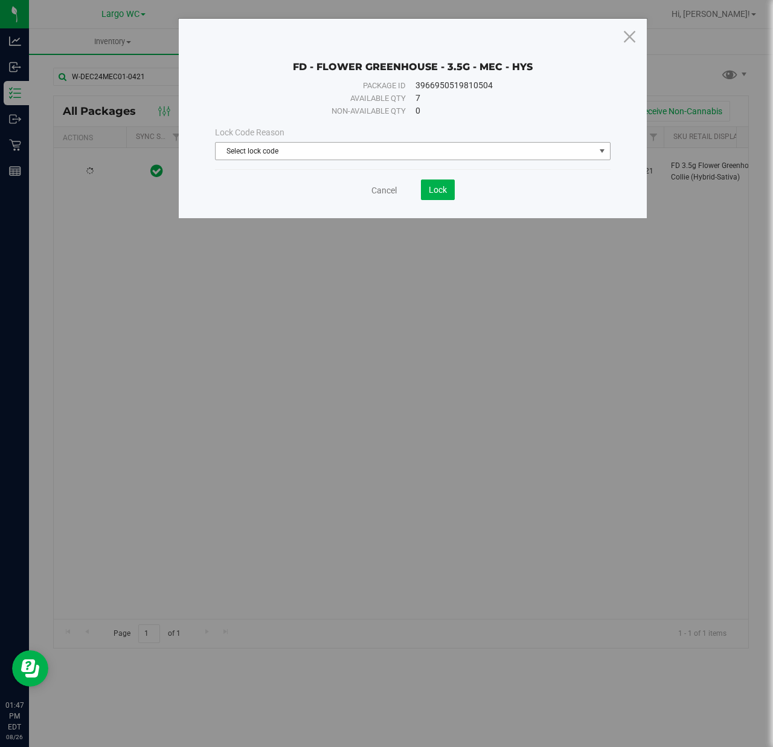
click at [265, 153] on span "Select lock code" at bounding box center [405, 151] width 379 height 17
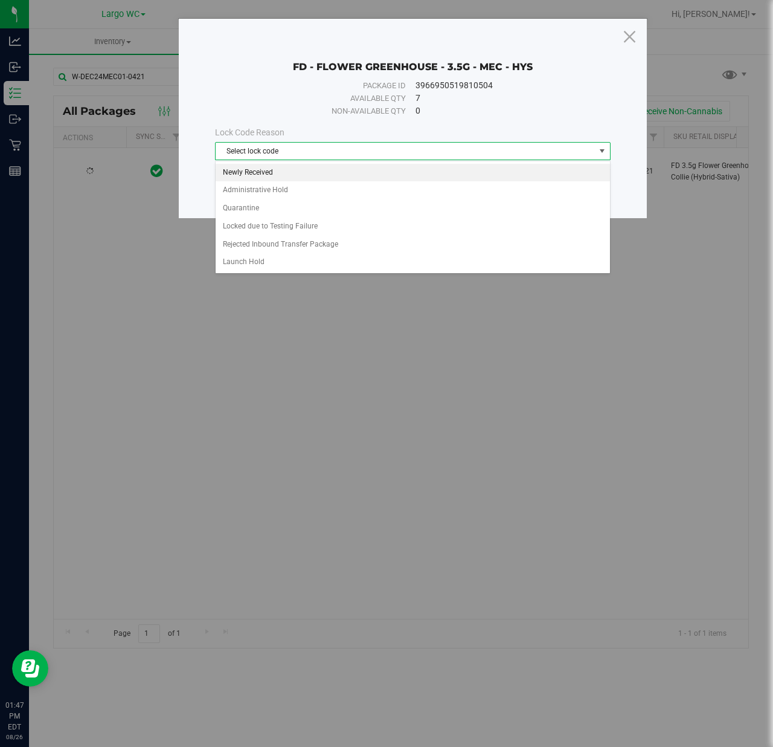
click at [266, 173] on li "Newly Received" at bounding box center [413, 173] width 394 height 18
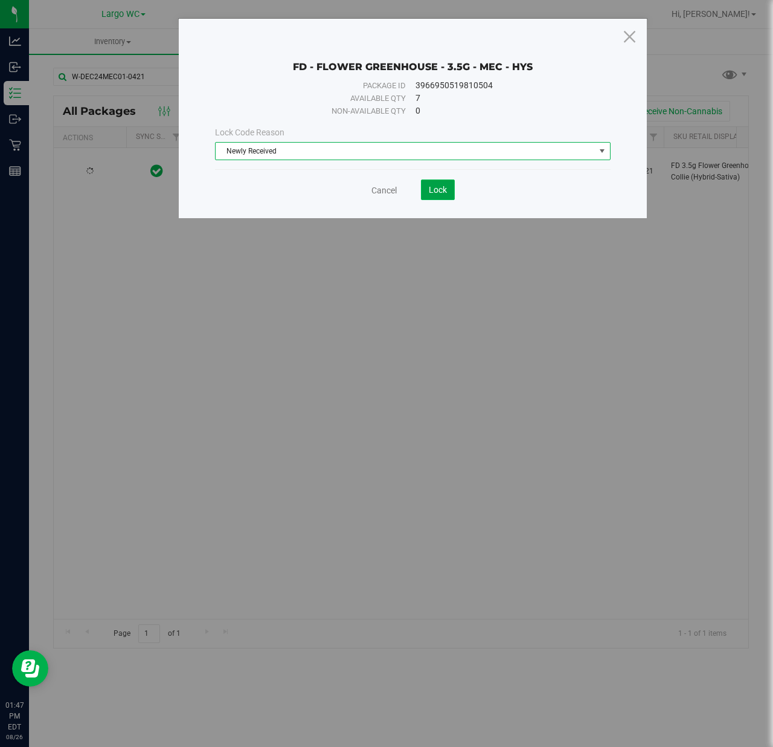
click at [437, 197] on button "Lock" at bounding box center [438, 189] width 34 height 21
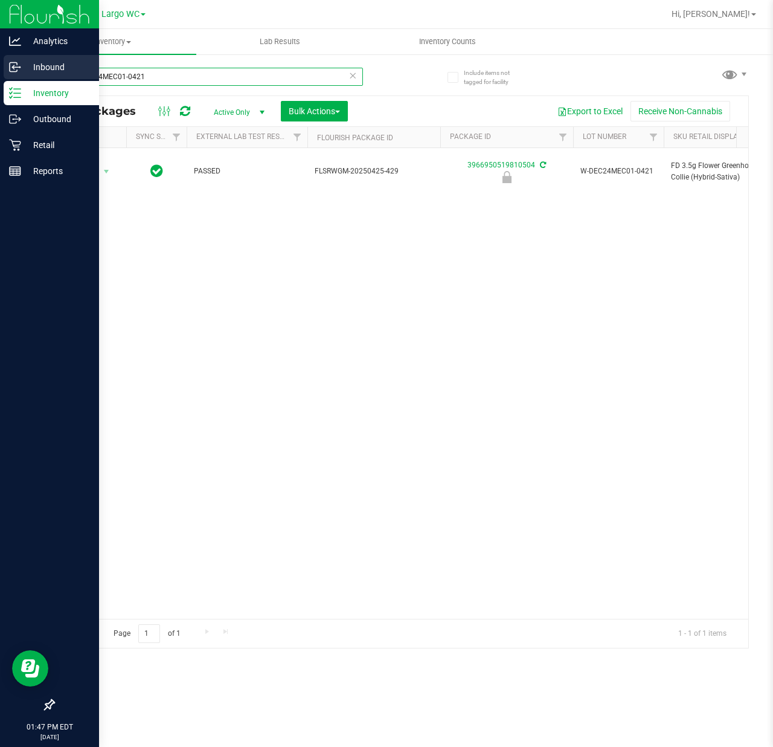
drag, startPoint x: 153, startPoint y: 72, endPoint x: 22, endPoint y: 64, distance: 132.0
click at [22, 64] on div "Analytics Inbound Inventory Outbound Retail Reports 01:47 PM EDT [DATE] 08/26 L…" at bounding box center [386, 373] width 773 height 747
paste input "JUL25MEC01-0716"
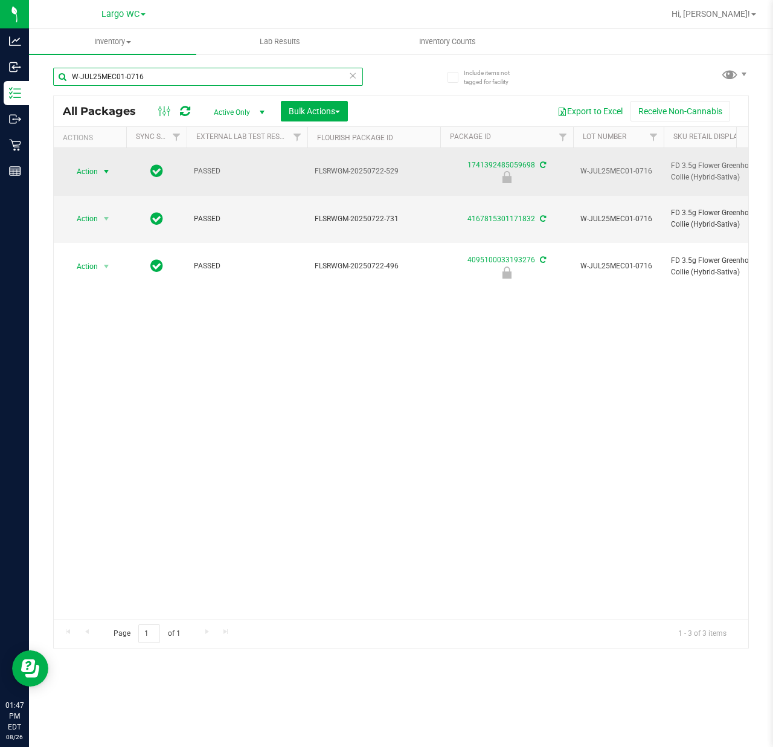
type input "W-JUL25MEC01-0716"
click at [104, 167] on span "select" at bounding box center [106, 172] width 10 height 10
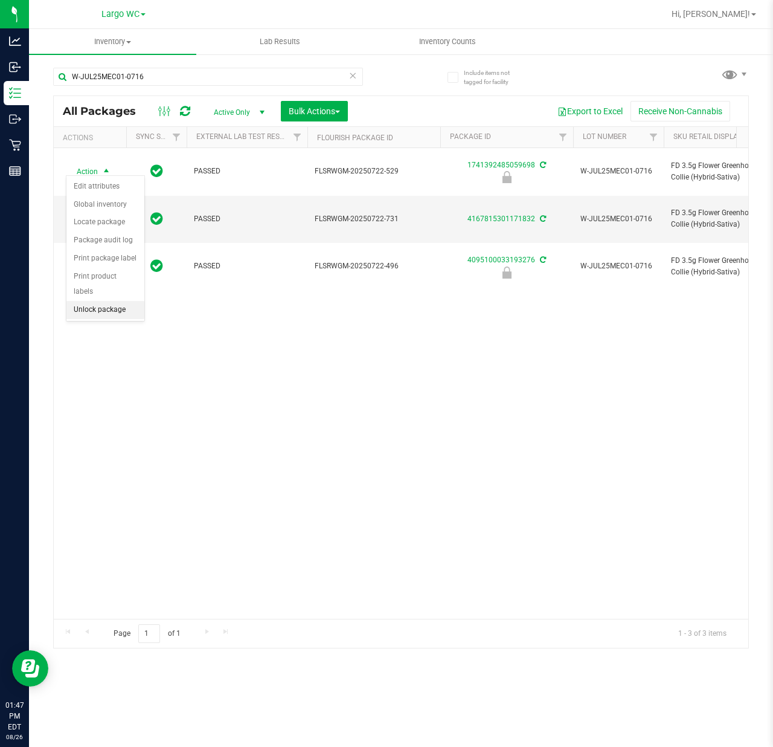
click at [106, 307] on li "Unlock package" at bounding box center [105, 310] width 78 height 18
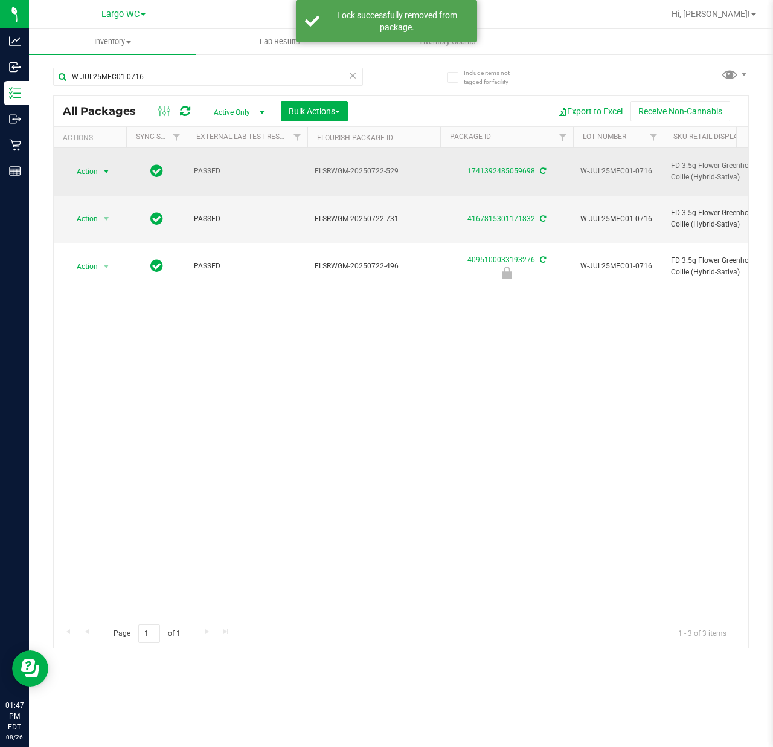
click at [102, 167] on span "select" at bounding box center [106, 172] width 10 height 10
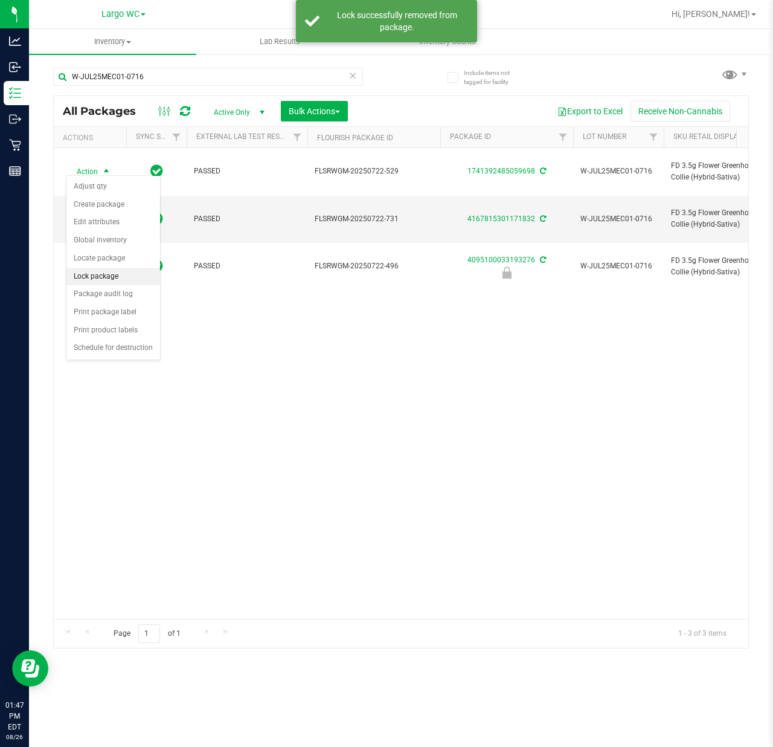
click at [103, 274] on li "Lock package" at bounding box center [113, 277] width 94 height 18
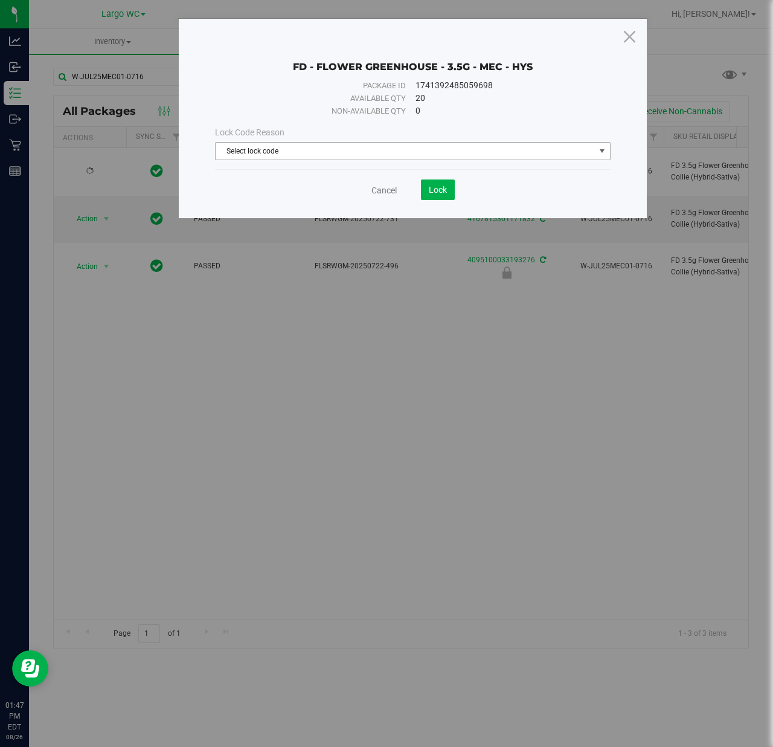
click at [303, 150] on span "Select lock code" at bounding box center [405, 151] width 379 height 17
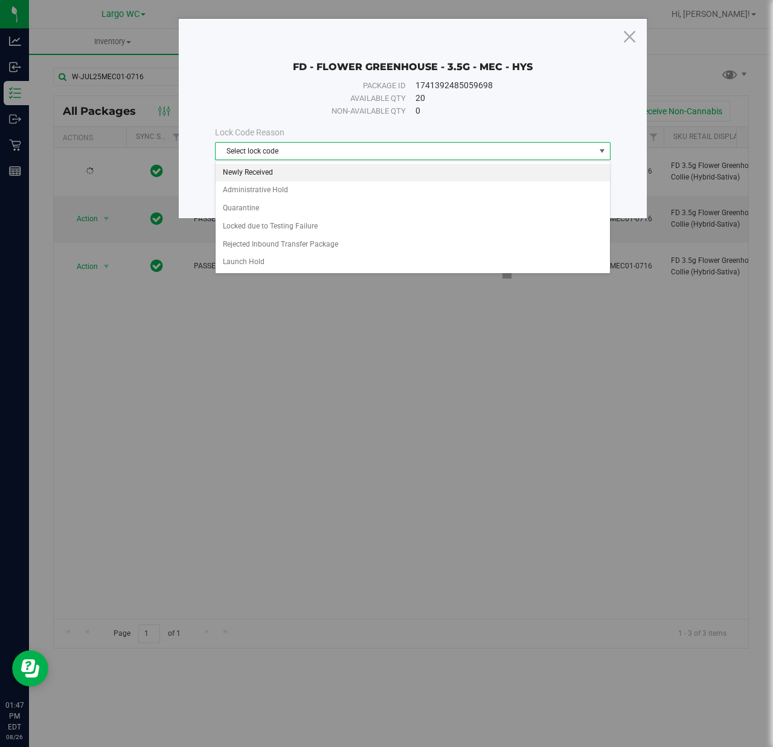
click at [297, 173] on li "Newly Received" at bounding box center [413, 173] width 394 height 18
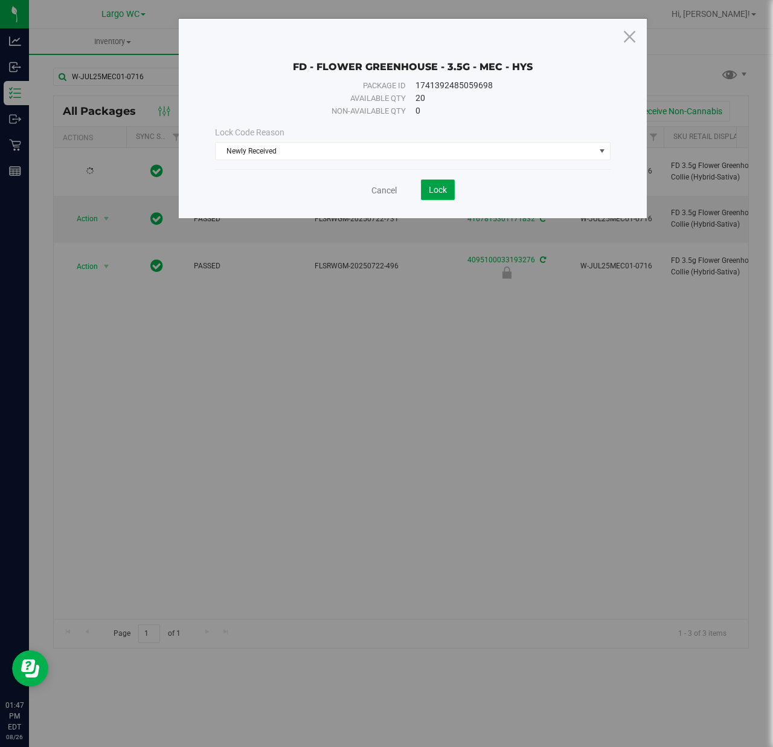
click at [424, 185] on button "Lock" at bounding box center [438, 189] width 34 height 21
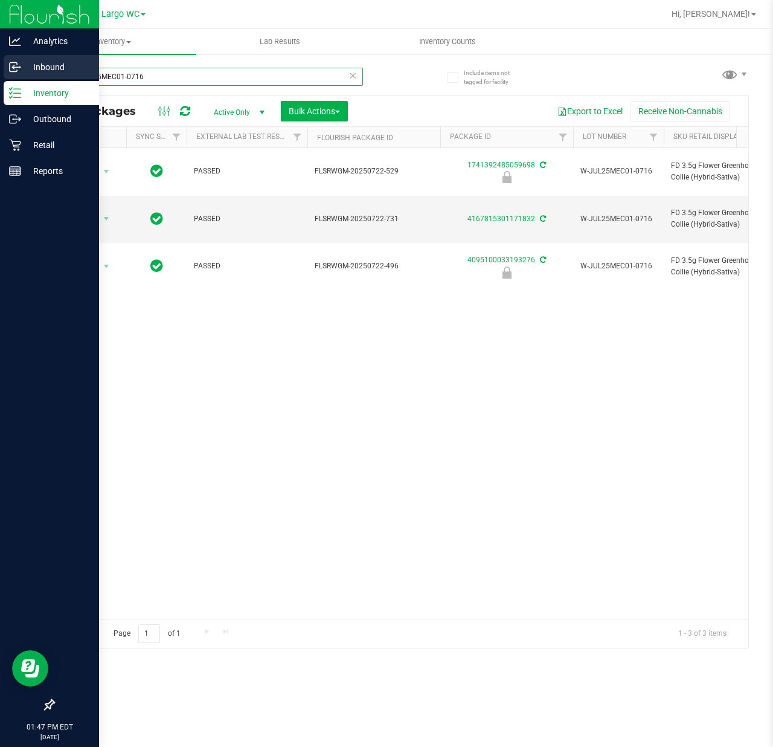
drag, startPoint x: 165, startPoint y: 78, endPoint x: 0, endPoint y: 75, distance: 164.9
click at [0, 75] on div "Analytics Inbound Inventory Outbound Retail Reports 01:47 PM EDT [DATE] 08/26 L…" at bounding box center [386, 373] width 773 height 747
paste input "N25PKT01-0610"
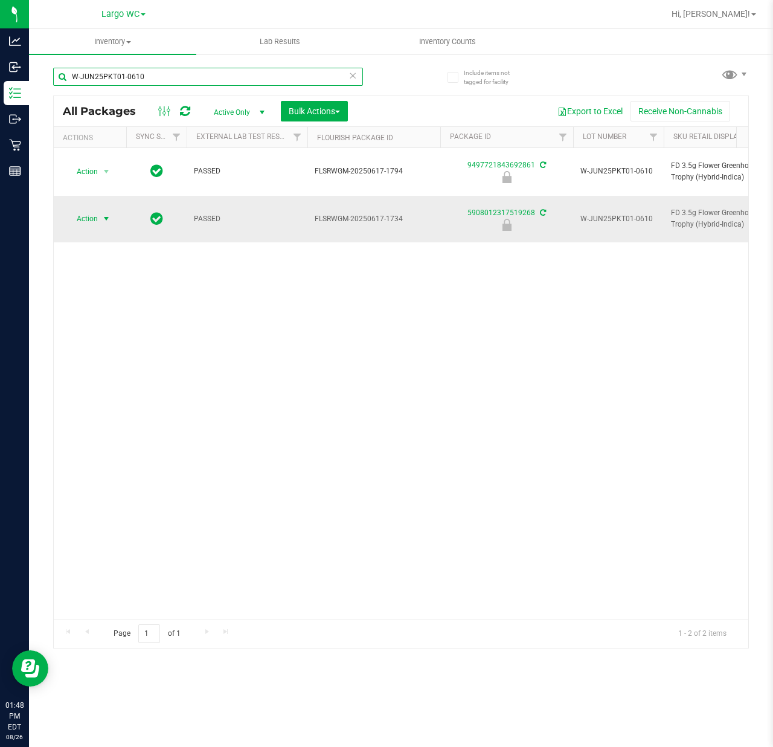
type input "W-JUN25PKT01-0610"
click at [104, 214] on span "select" at bounding box center [106, 219] width 10 height 10
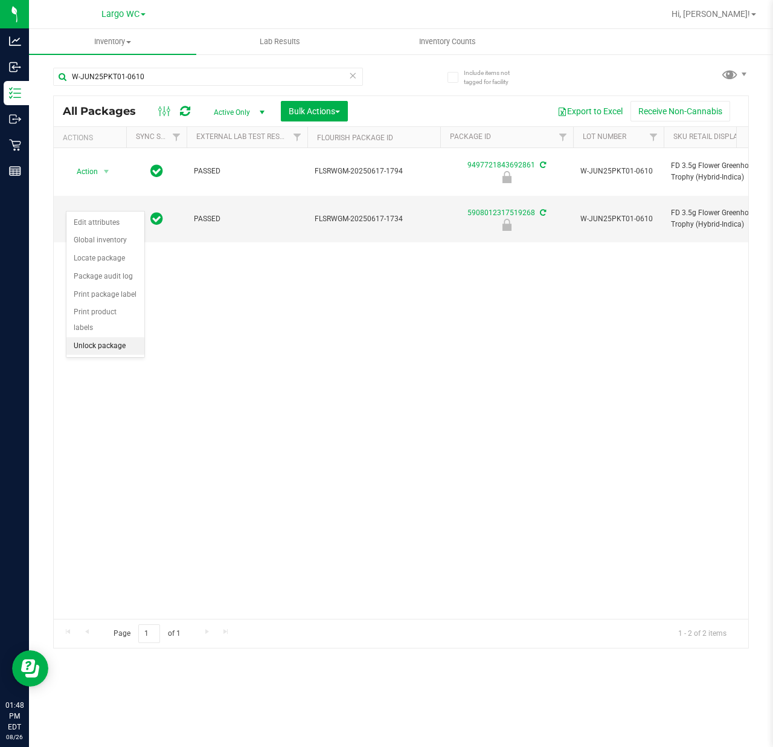
click at [99, 346] on li "Unlock package" at bounding box center [105, 346] width 78 height 18
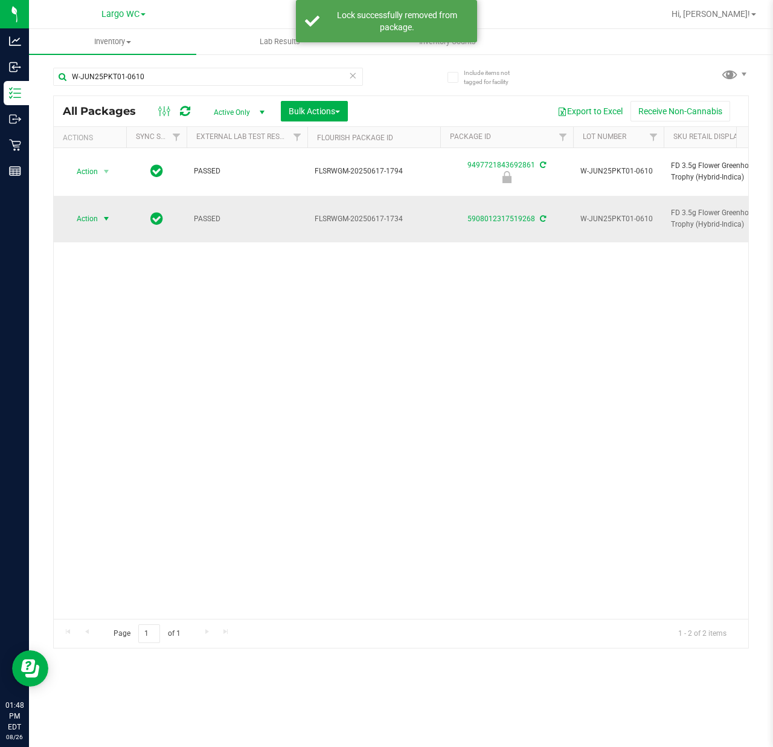
click at [103, 214] on span "select" at bounding box center [106, 219] width 10 height 10
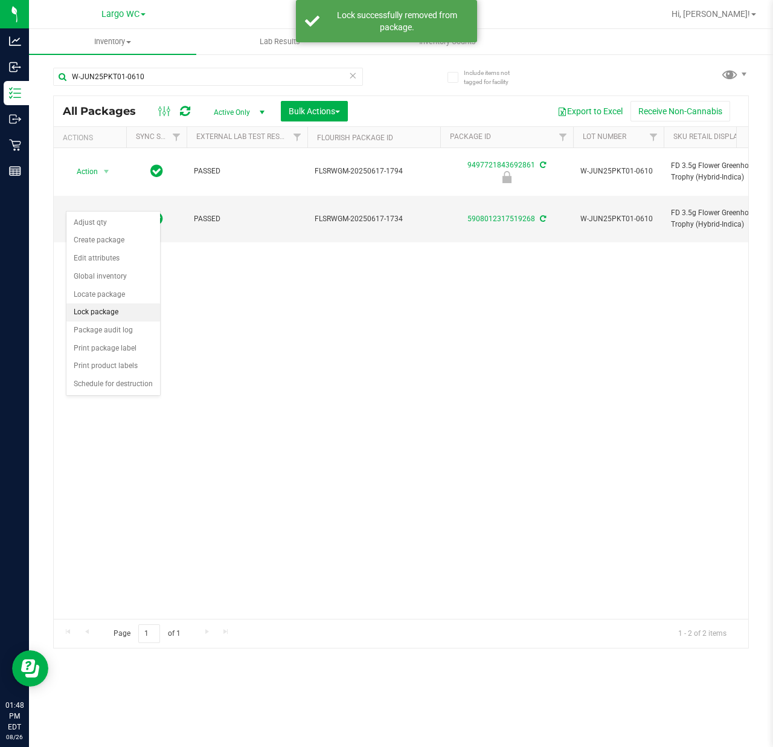
click at [102, 308] on li "Lock package" at bounding box center [113, 312] width 94 height 18
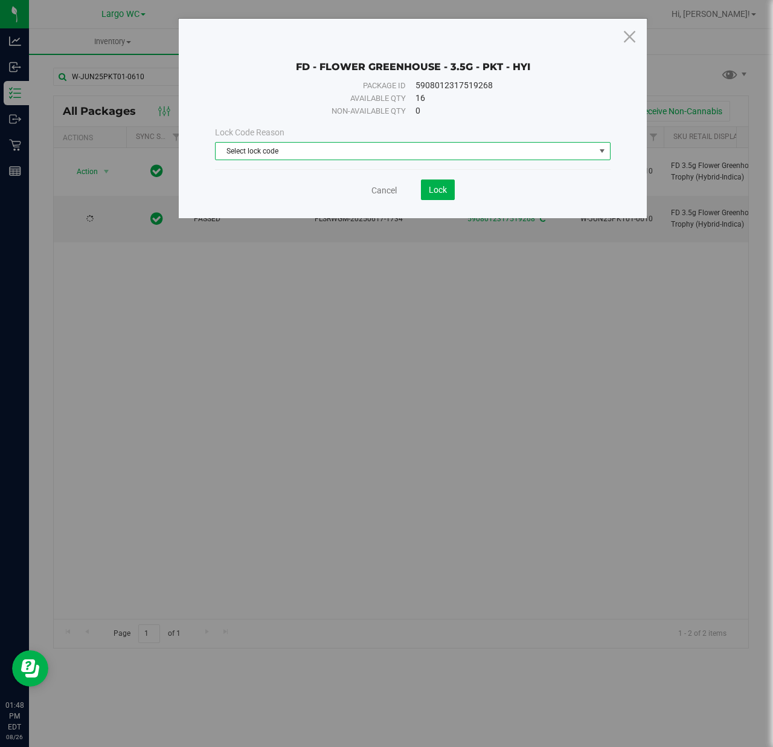
click at [274, 150] on span "Select lock code" at bounding box center [405, 151] width 379 height 17
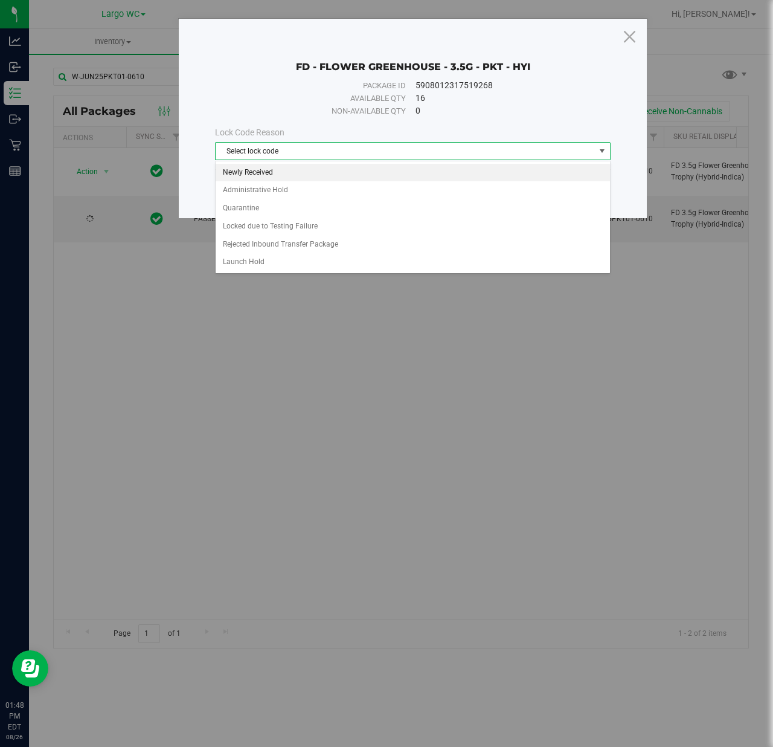
click at [269, 172] on li "Newly Received" at bounding box center [413, 173] width 394 height 18
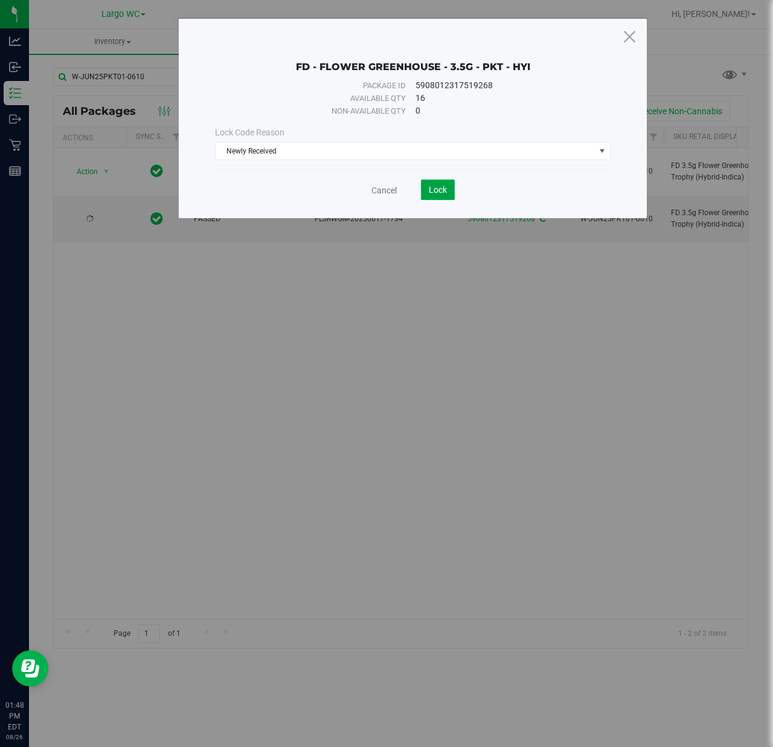
click at [429, 190] on span "Lock" at bounding box center [438, 190] width 18 height 10
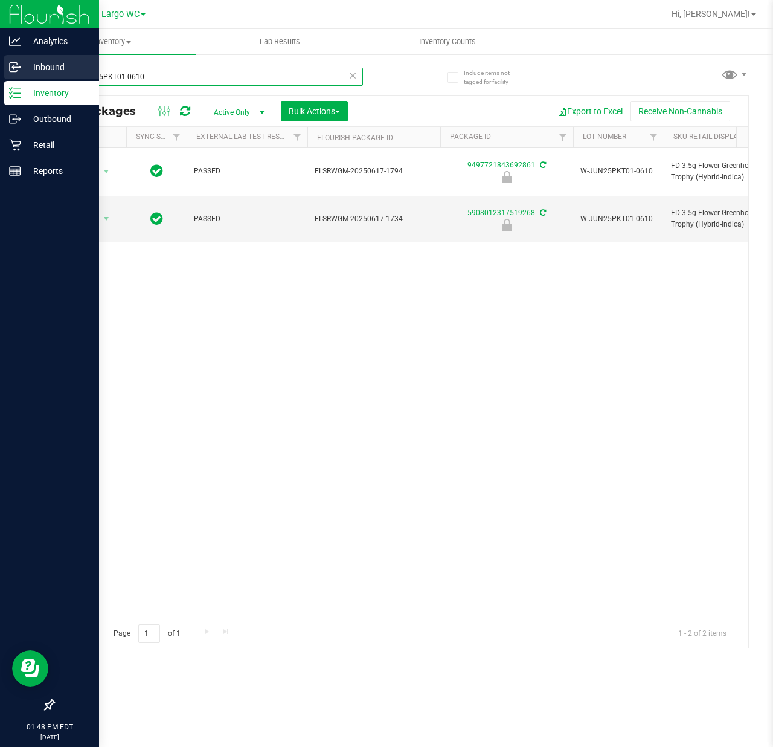
drag, startPoint x: 159, startPoint y: 72, endPoint x: 13, endPoint y: 68, distance: 146.3
click at [13, 68] on div "Analytics Inbound Inventory Outbound Retail Reports 01:48 PM EDT [DATE] 08/26 L…" at bounding box center [386, 373] width 773 height 747
paste input "MAY25JGN01-0527"
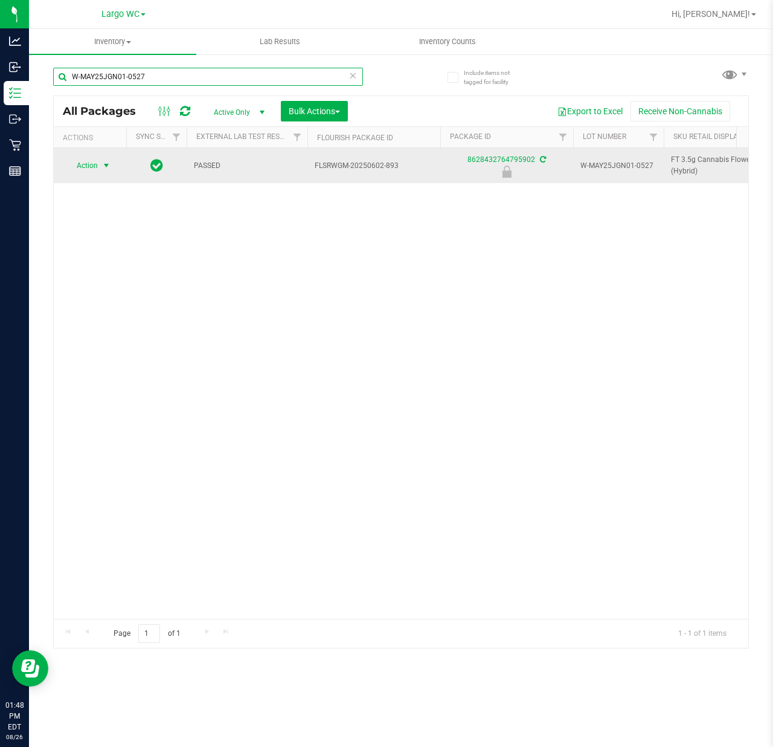
type input "W-MAY25JGN01-0527"
click at [105, 166] on span "select" at bounding box center [106, 166] width 10 height 10
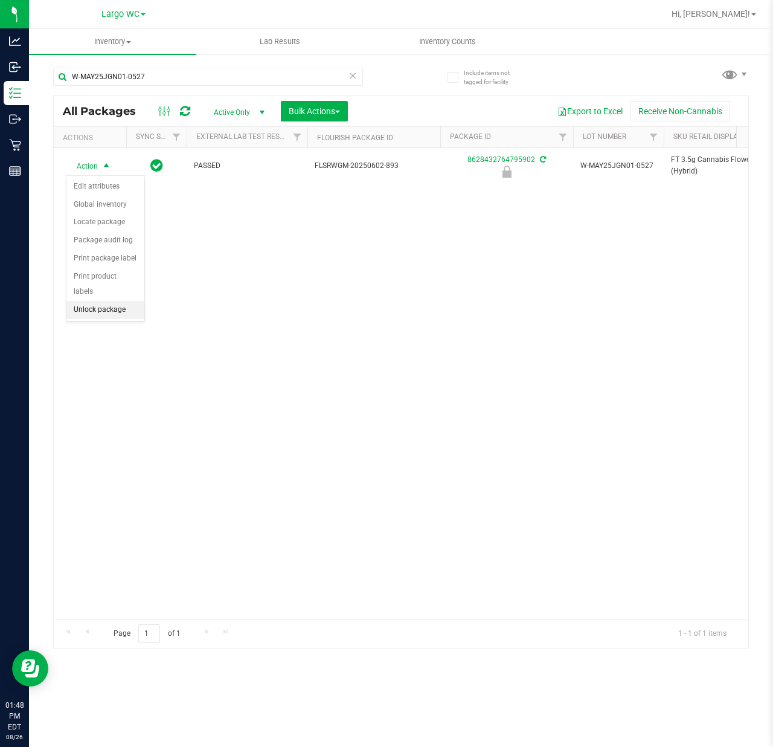
click at [98, 307] on li "Unlock package" at bounding box center [105, 310] width 78 height 18
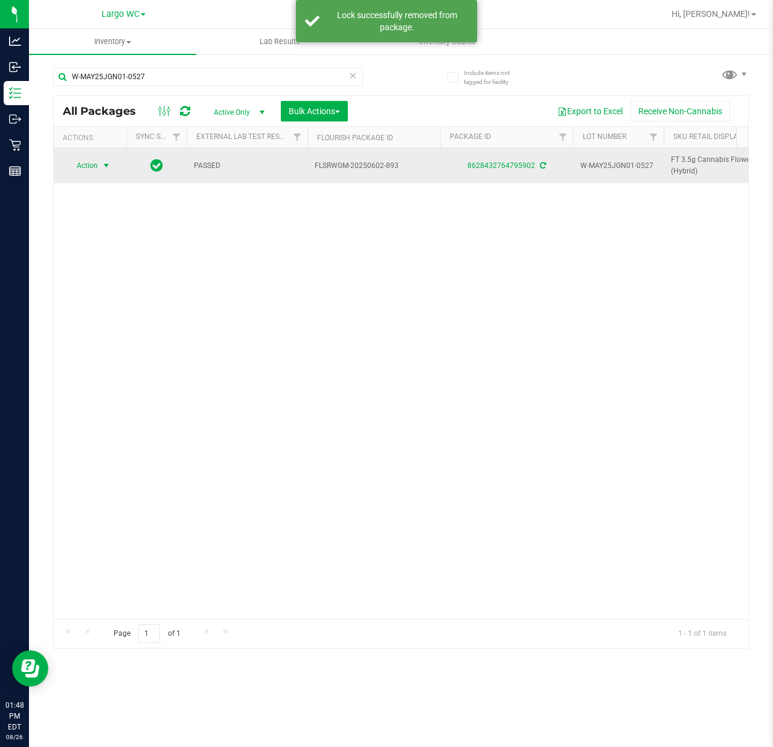
click at [101, 163] on span "select" at bounding box center [106, 166] width 10 height 10
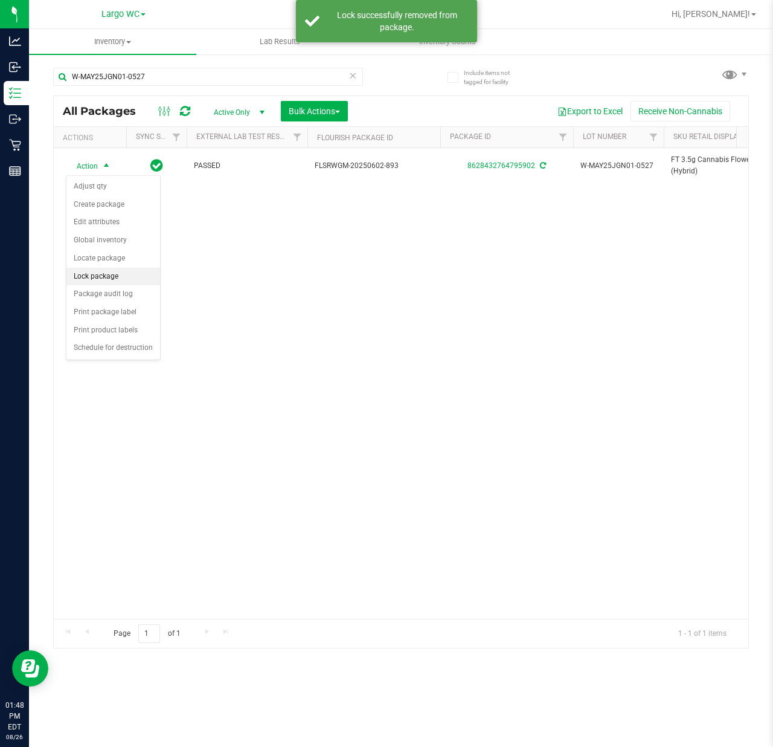
click at [97, 278] on li "Lock package" at bounding box center [113, 277] width 94 height 18
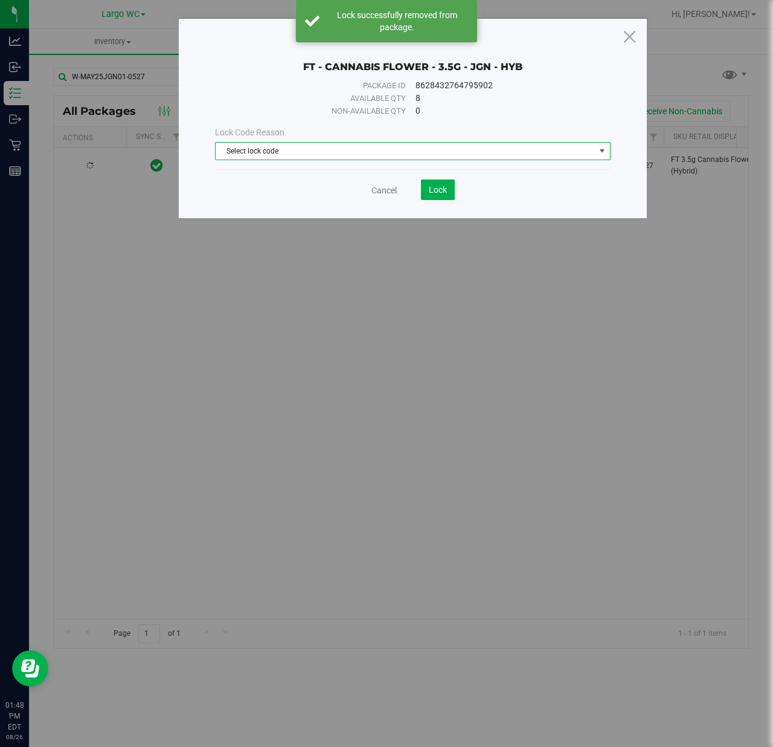
click at [338, 143] on span "Select lock code" at bounding box center [405, 151] width 379 height 17
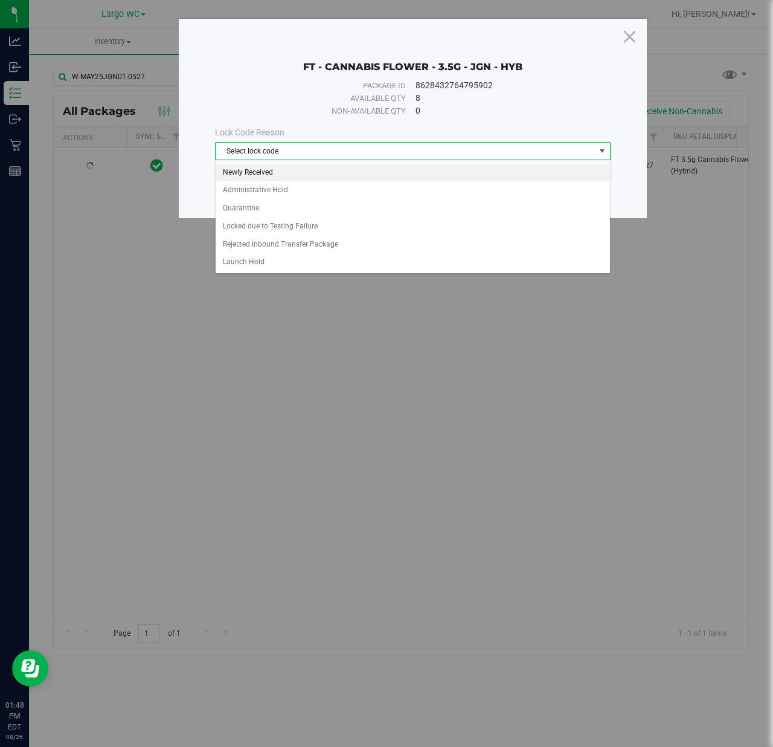
click at [267, 172] on li "Newly Received" at bounding box center [413, 173] width 394 height 18
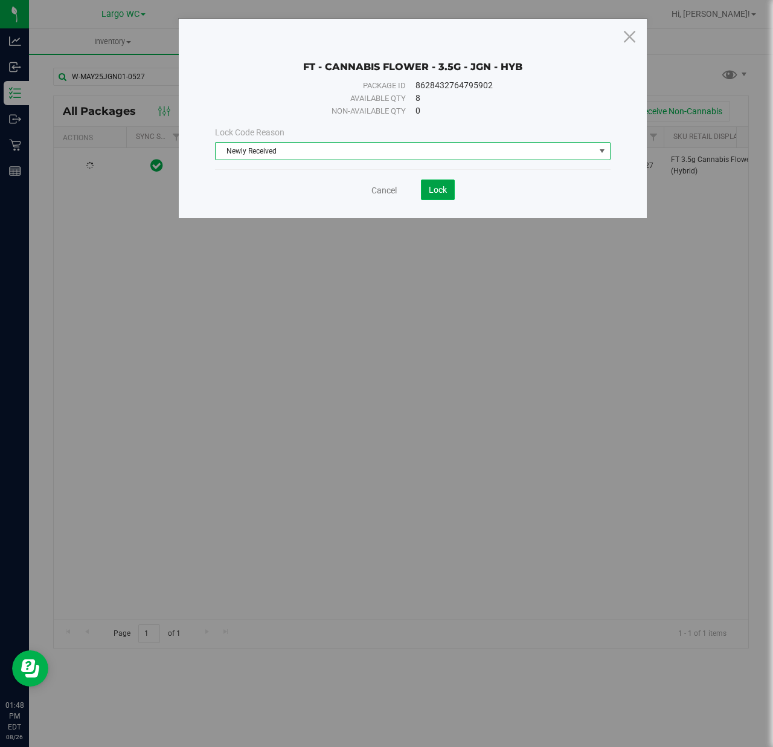
click at [440, 187] on span "Lock" at bounding box center [438, 190] width 18 height 10
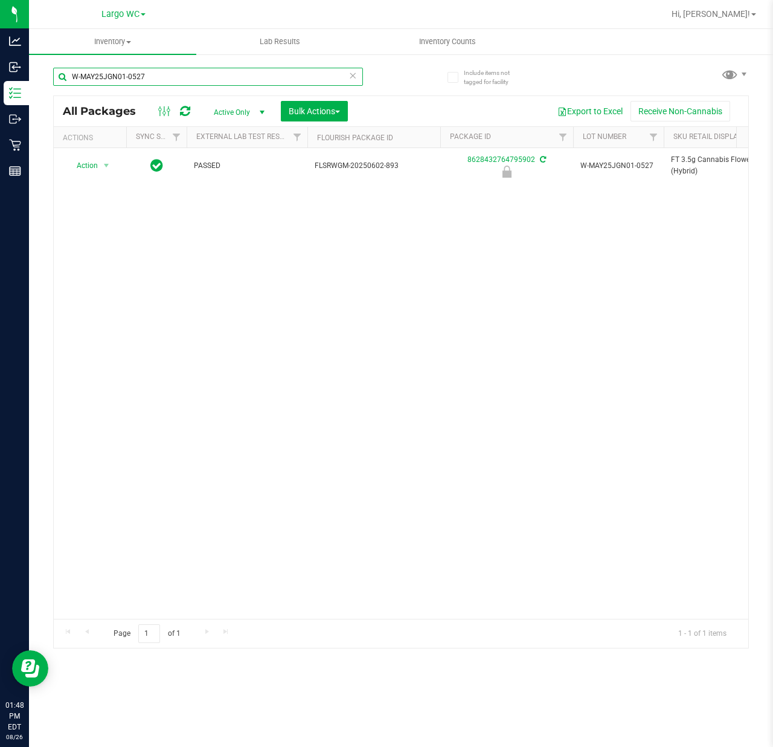
drag, startPoint x: 143, startPoint y: 76, endPoint x: 56, endPoint y: 78, distance: 87.6
click at [56, 78] on input "W-MAY25JGN01-0527" at bounding box center [208, 77] width 310 height 18
paste input "R25T1601-0321"
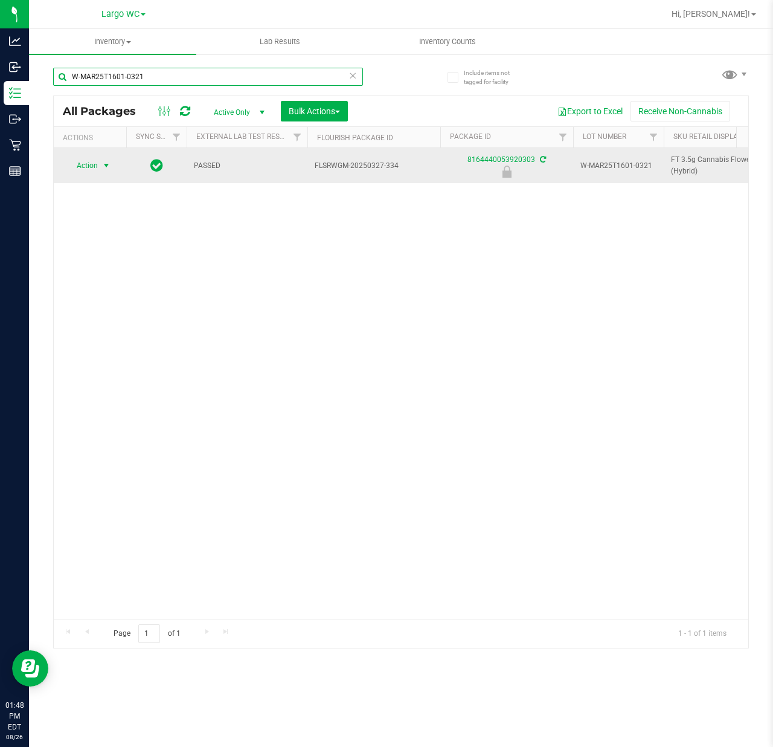
type input "W-MAR25T1601-0321"
click at [101, 169] on span "select" at bounding box center [106, 166] width 10 height 10
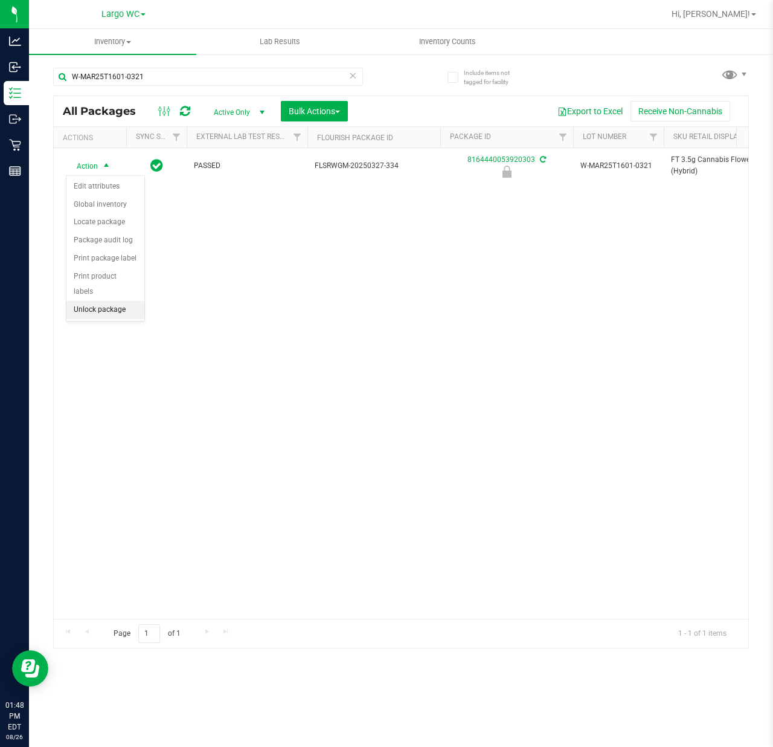
click at [97, 310] on li "Unlock package" at bounding box center [105, 310] width 78 height 18
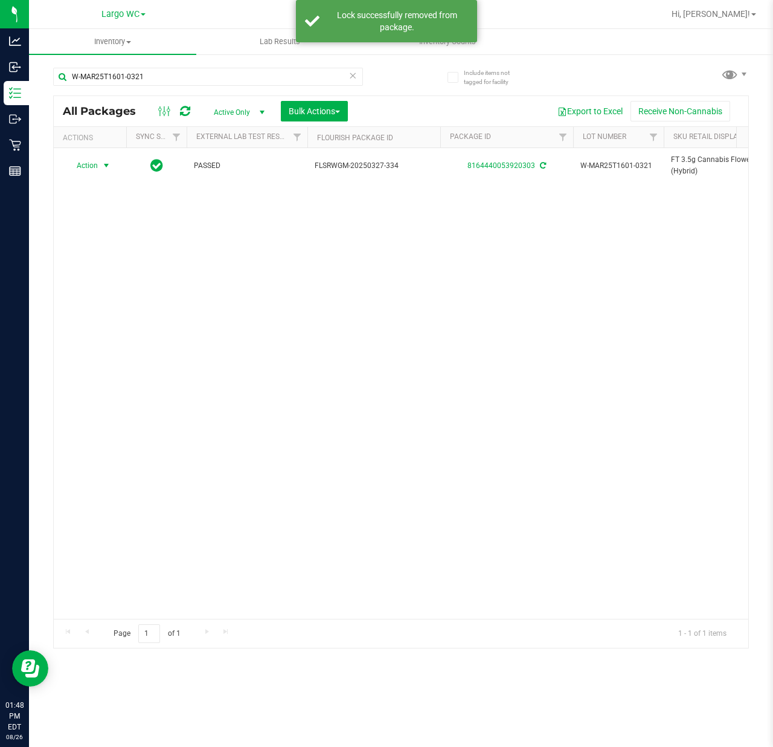
click at [104, 165] on span "select" at bounding box center [106, 166] width 10 height 10
click at [115, 281] on li "Lock package" at bounding box center [113, 277] width 94 height 18
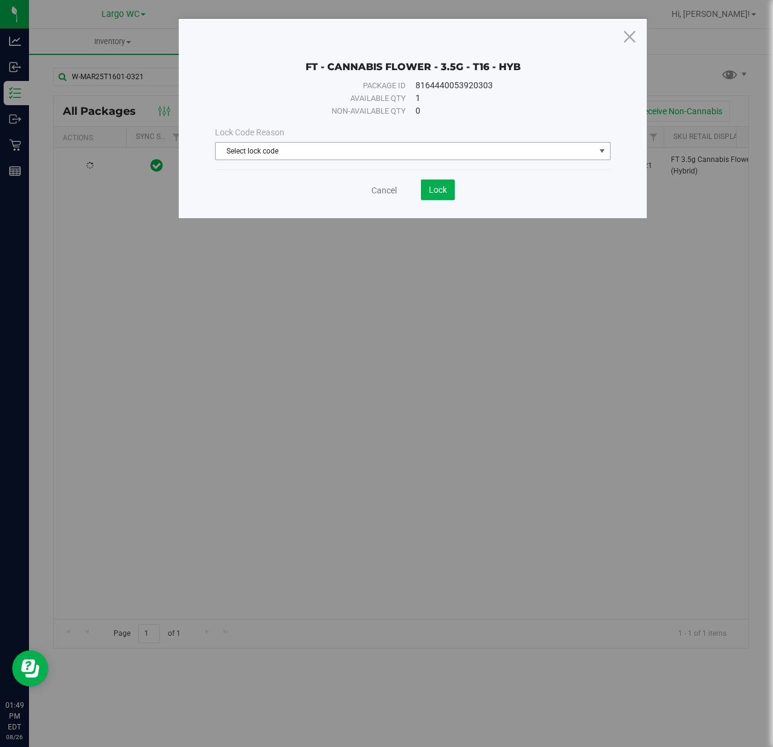
click at [339, 152] on span "Select lock code" at bounding box center [405, 151] width 379 height 17
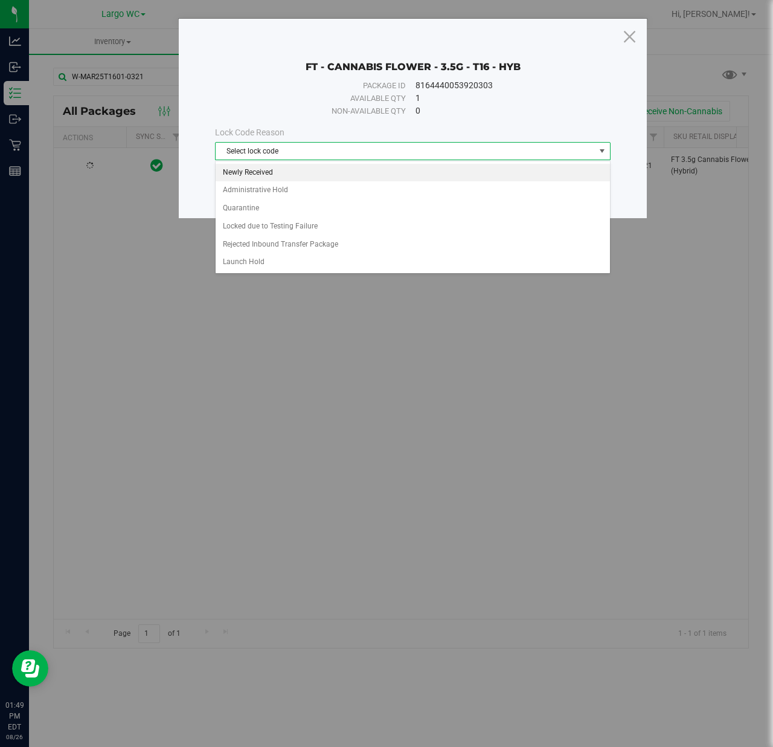
click at [331, 168] on li "Newly Received" at bounding box center [413, 173] width 394 height 18
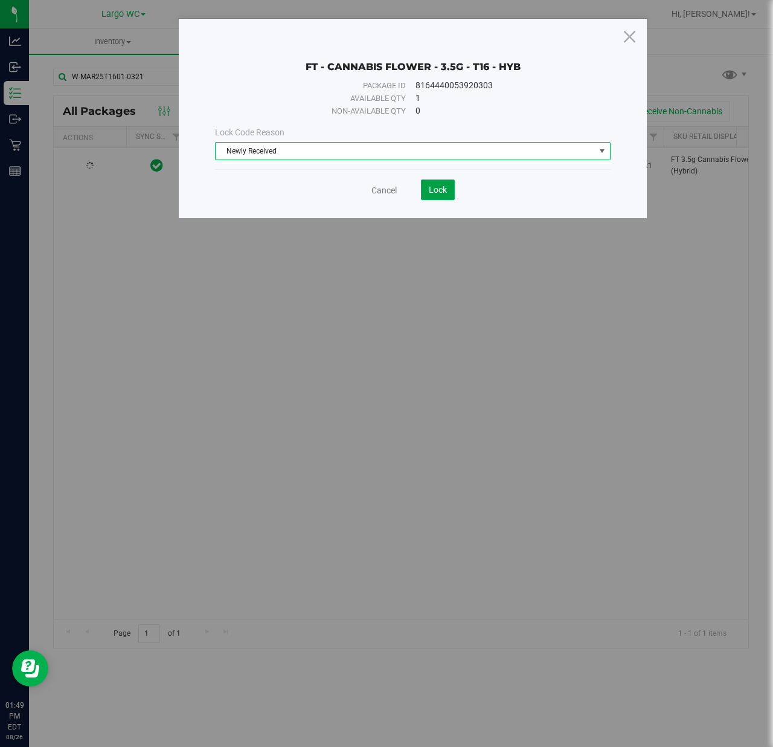
click at [432, 191] on span "Lock" at bounding box center [438, 190] width 18 height 10
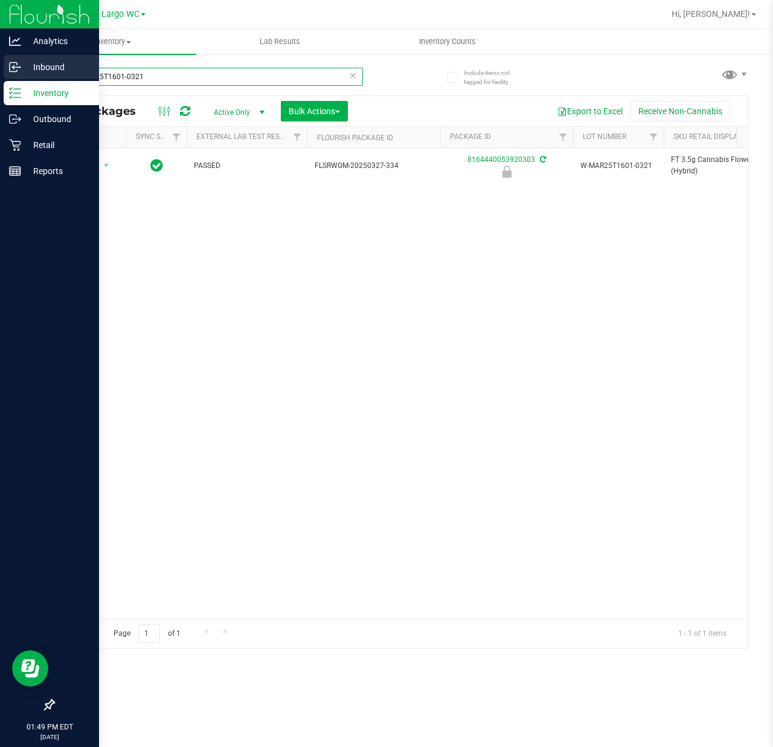
drag, startPoint x: 166, startPoint y: 76, endPoint x: 25, endPoint y: 76, distance: 140.7
click at [25, 76] on div "Analytics Inbound Inventory Outbound Retail Reports 01:49 PM EDT [DATE] 08/26 L…" at bounding box center [386, 373] width 773 height 747
paste input "AN25WCK01-0114"
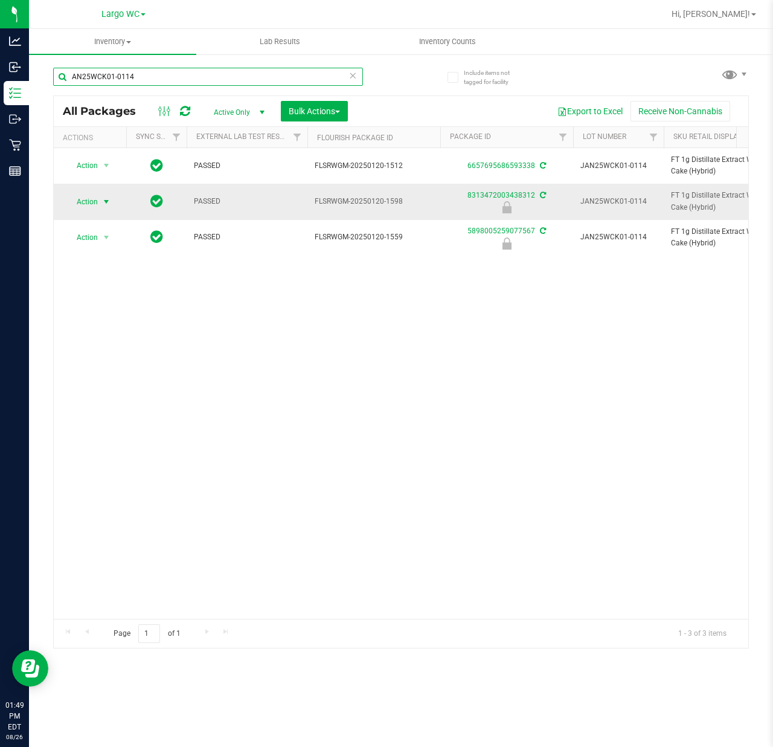
type input "AN25WCK01-0114"
click at [104, 202] on span "select" at bounding box center [106, 202] width 10 height 10
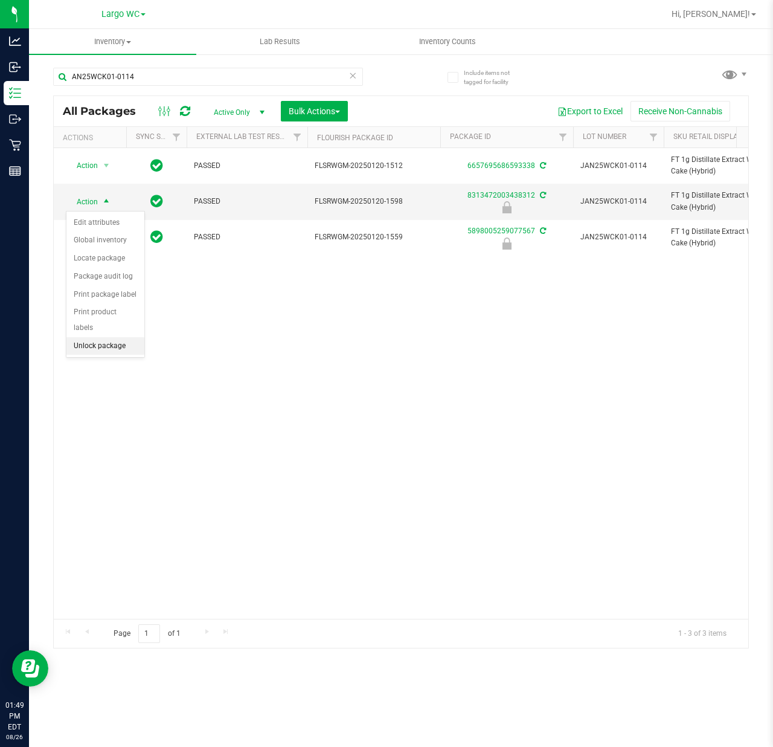
click at [112, 349] on li "Unlock package" at bounding box center [105, 346] width 78 height 18
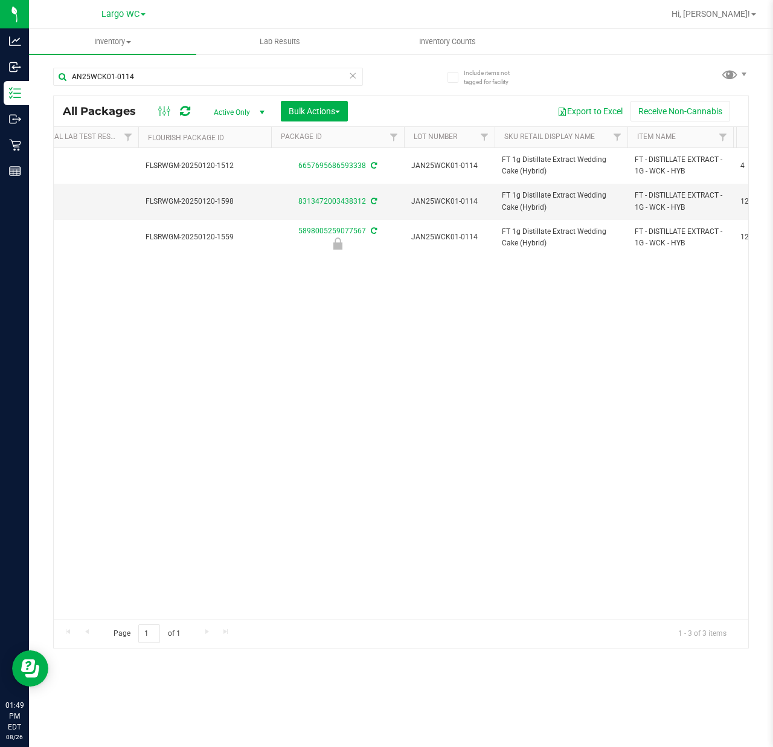
scroll to position [0, 35]
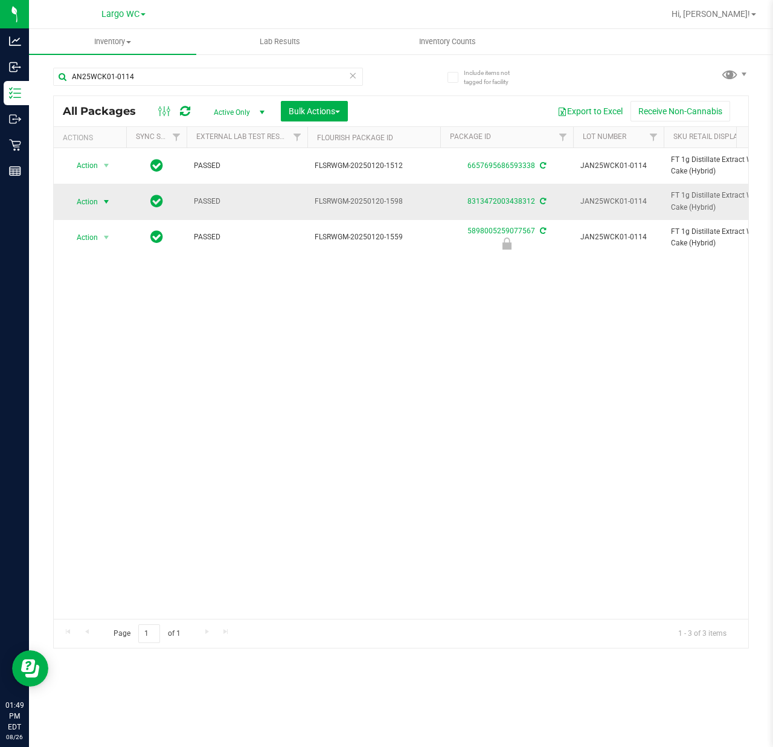
click at [102, 203] on span "select" at bounding box center [106, 202] width 10 height 10
click at [97, 315] on li "Lock package" at bounding box center [113, 312] width 94 height 18
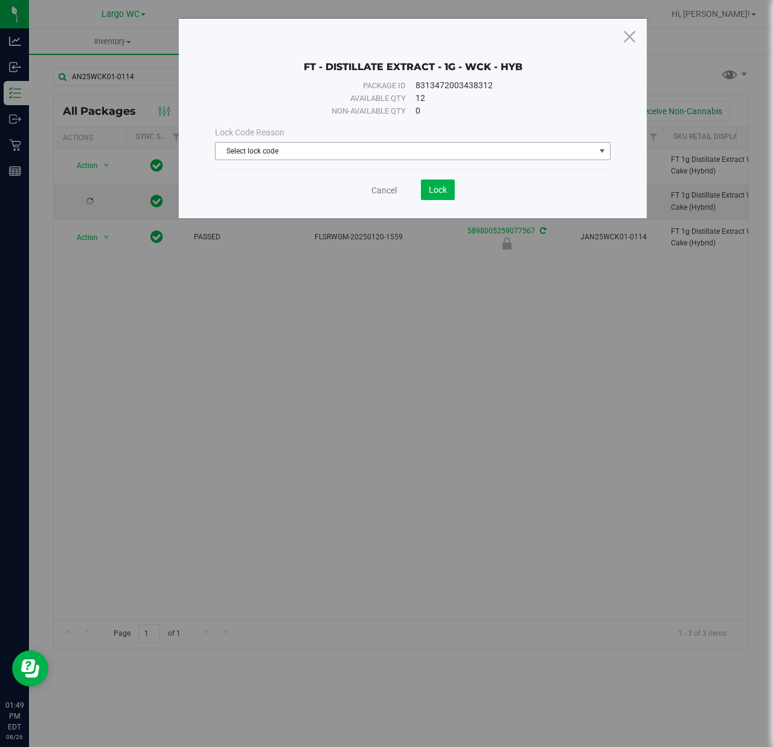
click at [324, 146] on span "Select lock code" at bounding box center [405, 151] width 379 height 17
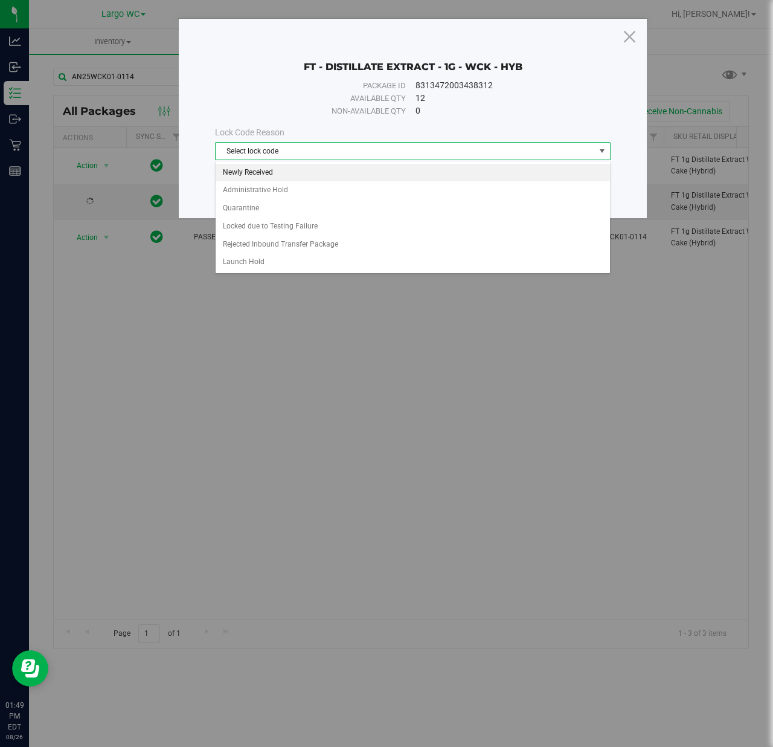
click at [324, 168] on li "Newly Received" at bounding box center [413, 173] width 394 height 18
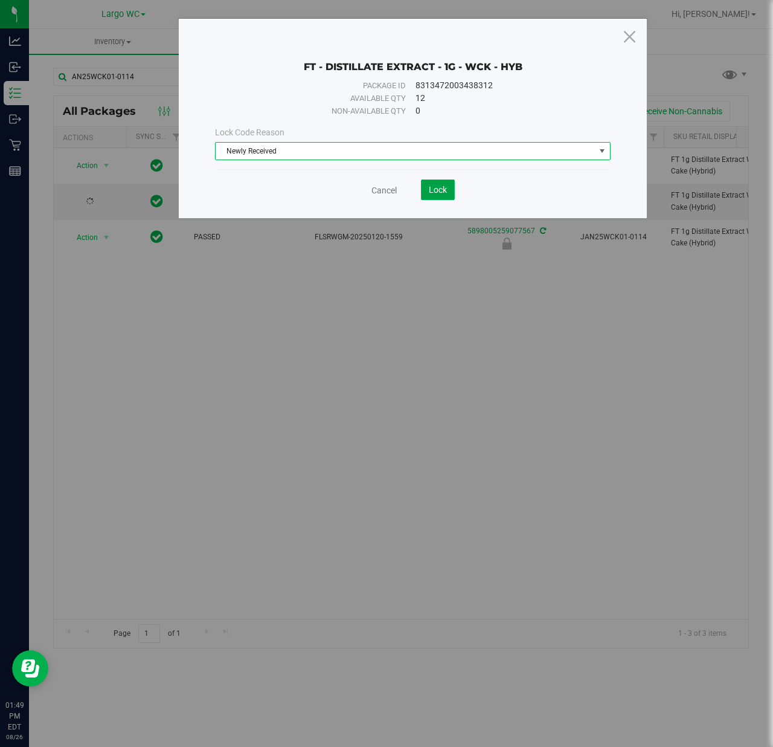
click at [426, 187] on button "Lock" at bounding box center [438, 189] width 34 height 21
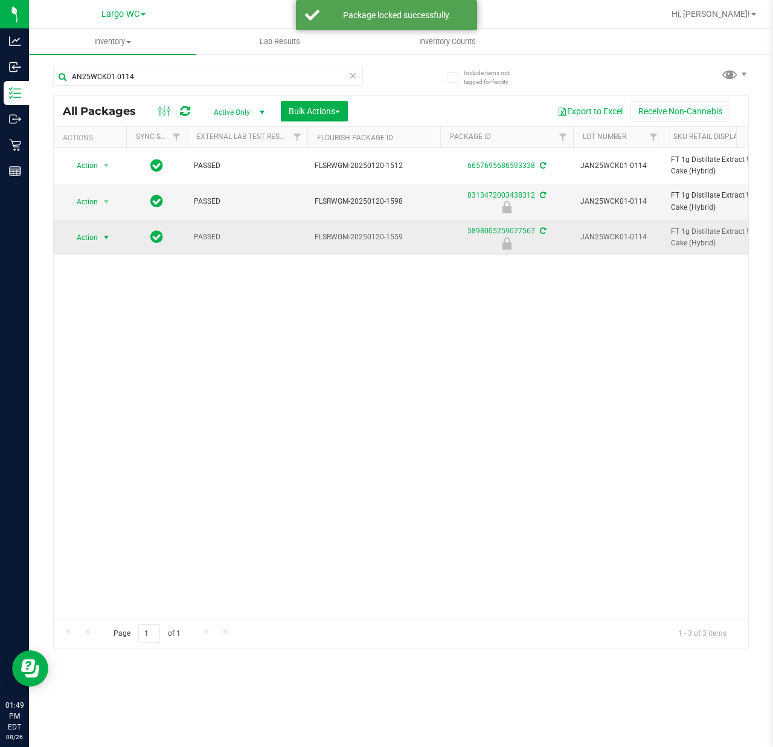
click at [107, 236] on span "select" at bounding box center [106, 238] width 10 height 10
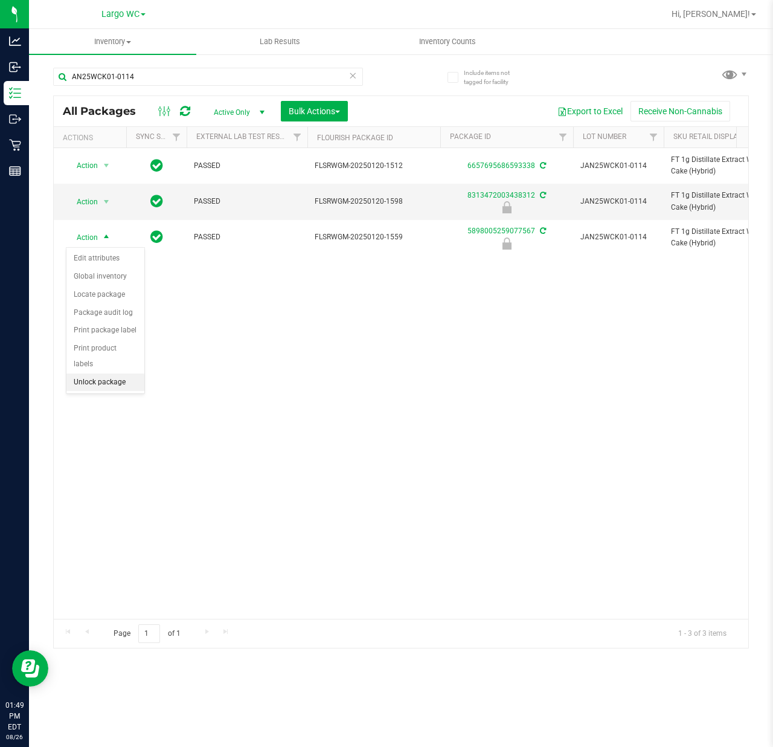
click at [121, 382] on li "Unlock package" at bounding box center [105, 382] width 78 height 18
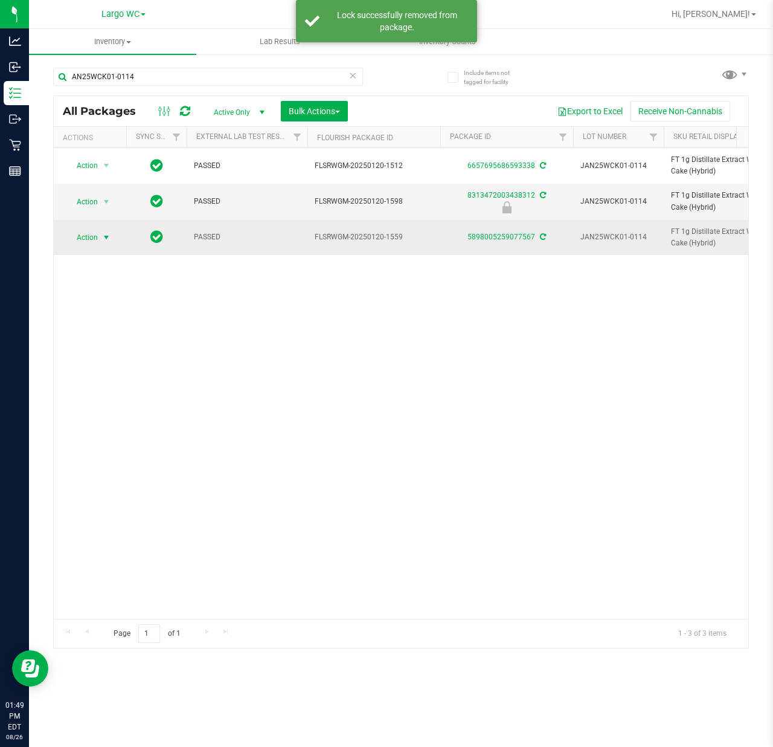
click at [104, 237] on span "select" at bounding box center [106, 238] width 10 height 10
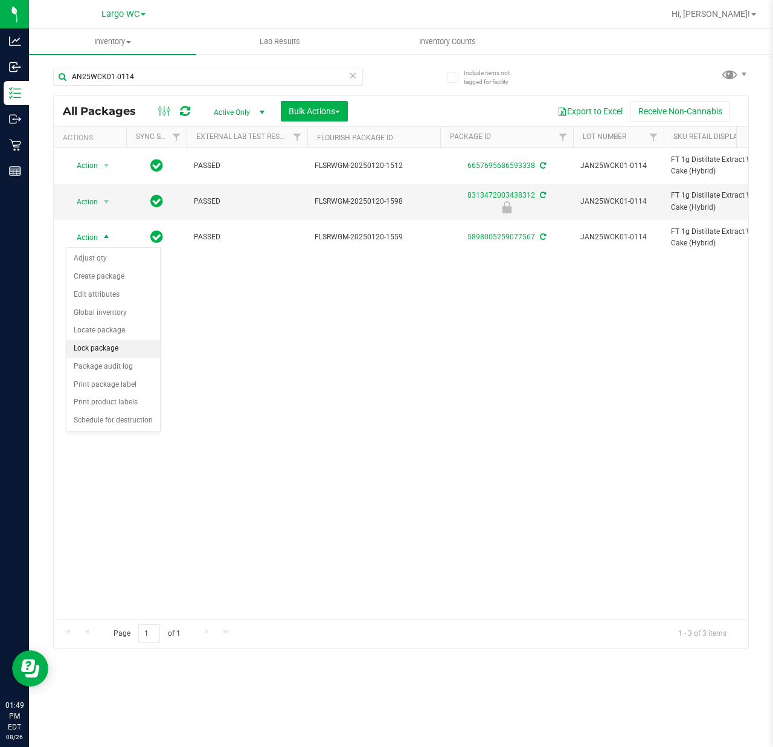
click at [108, 344] on li "Lock package" at bounding box center [113, 348] width 94 height 18
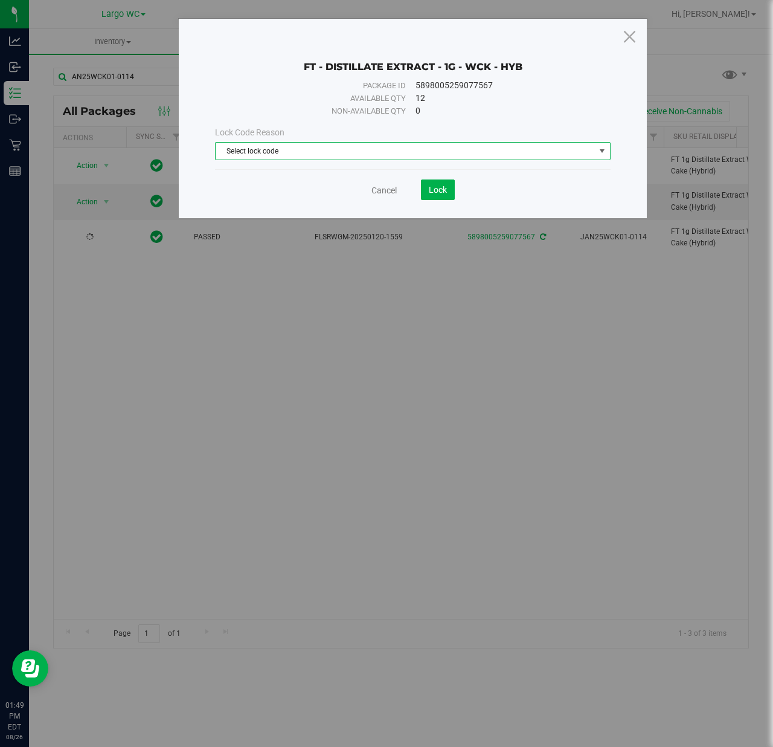
click at [295, 146] on span "Select lock code" at bounding box center [405, 151] width 379 height 17
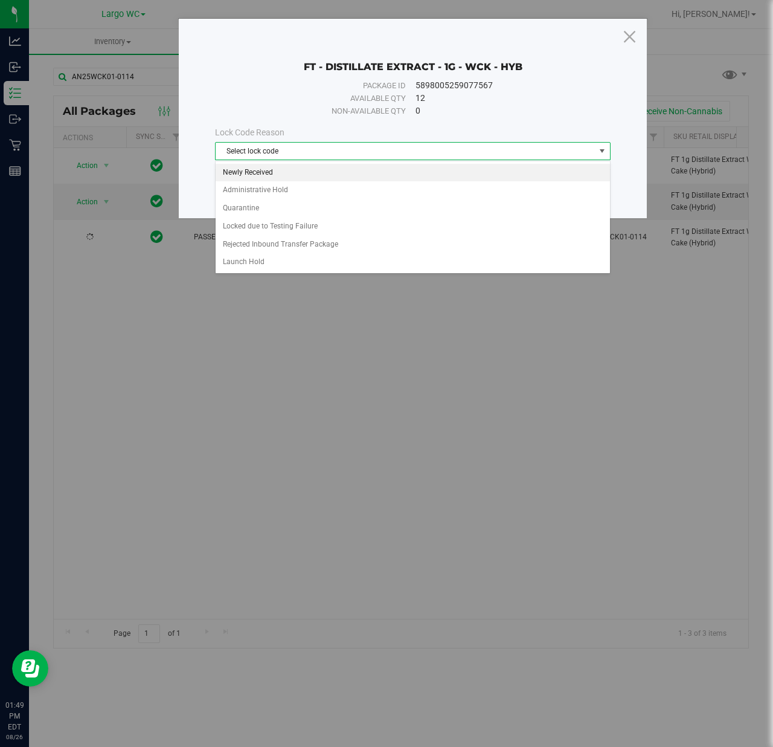
click at [295, 167] on li "Newly Received" at bounding box center [413, 173] width 394 height 18
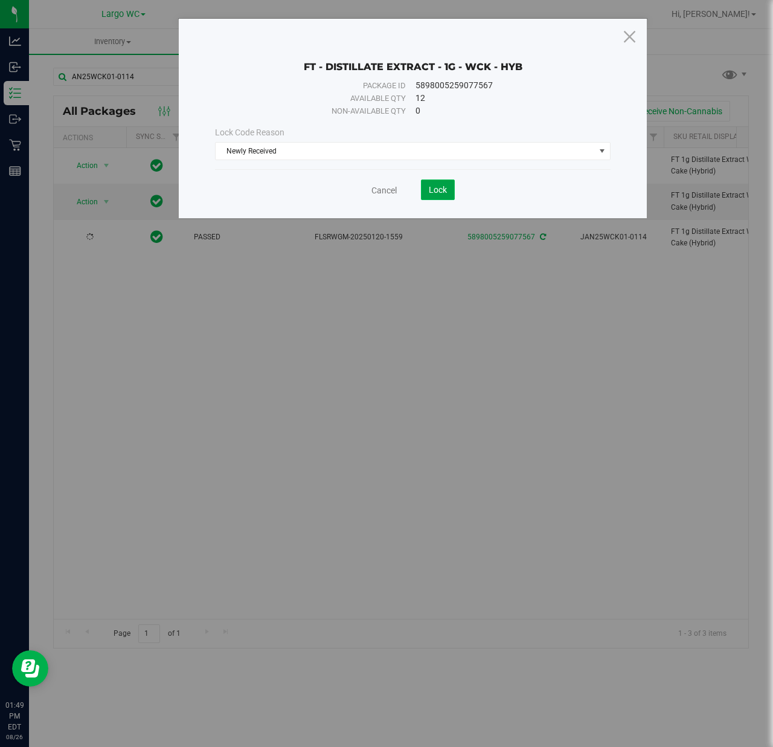
click at [432, 191] on span "Lock" at bounding box center [438, 190] width 18 height 10
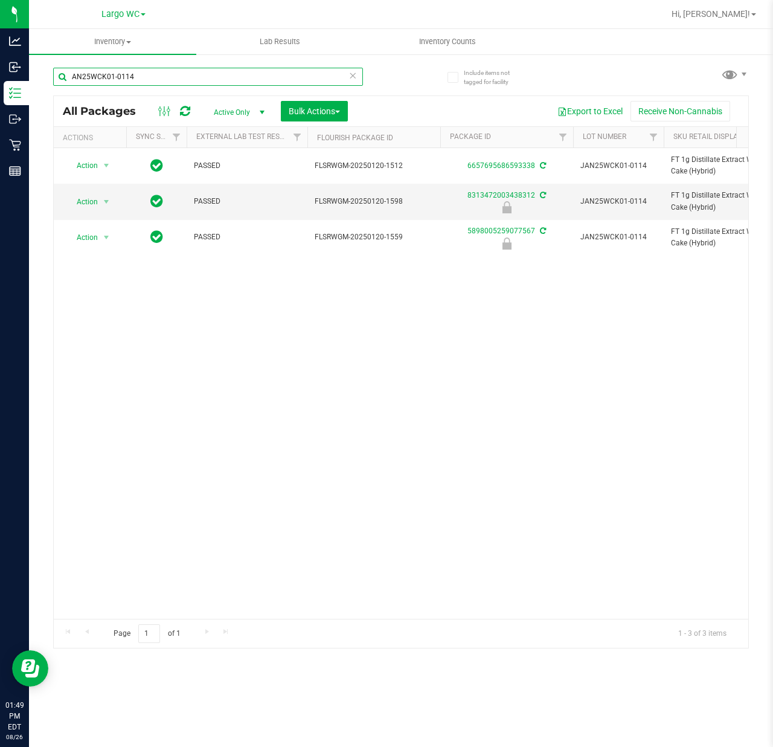
drag, startPoint x: 182, startPoint y: 78, endPoint x: 49, endPoint y: 79, distance: 133.5
click at [49, 79] on div "Include items not tagged for facility AN25WCK01-0114 All Packages Active Only A…" at bounding box center [401, 237] width 744 height 368
paste input "G-MAY25HYB02-0522"
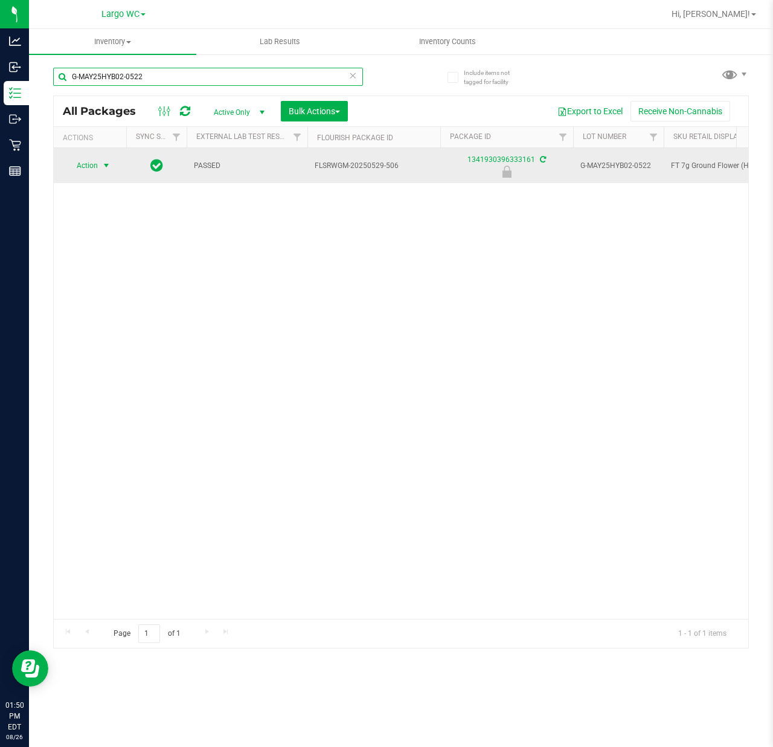
type input "G-MAY25HYB02-0522"
click at [99, 167] on span "select" at bounding box center [106, 165] width 15 height 17
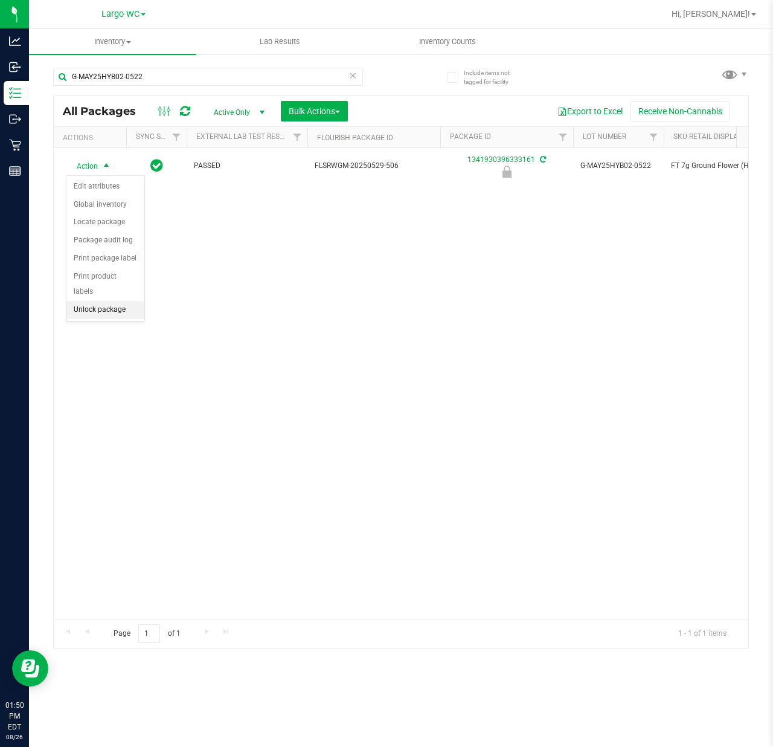
click at [112, 315] on li "Unlock package" at bounding box center [105, 310] width 78 height 18
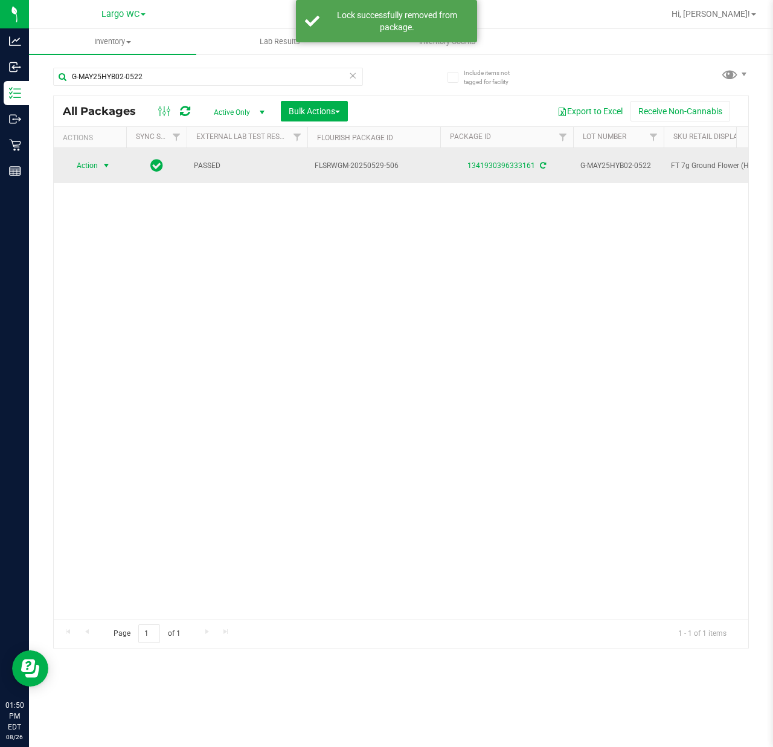
click at [104, 163] on span "select" at bounding box center [106, 166] width 10 height 10
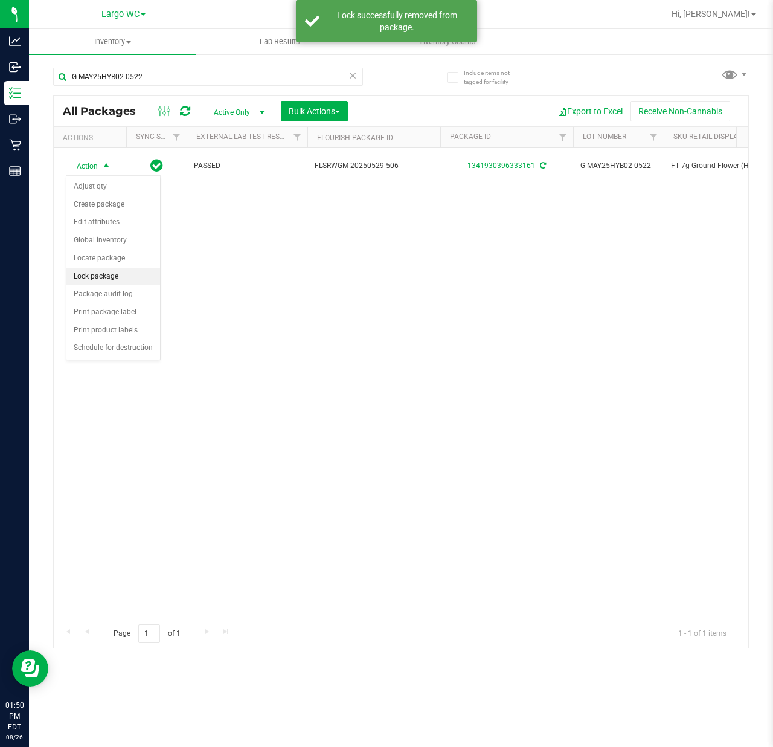
click at [117, 283] on li "Lock package" at bounding box center [113, 277] width 94 height 18
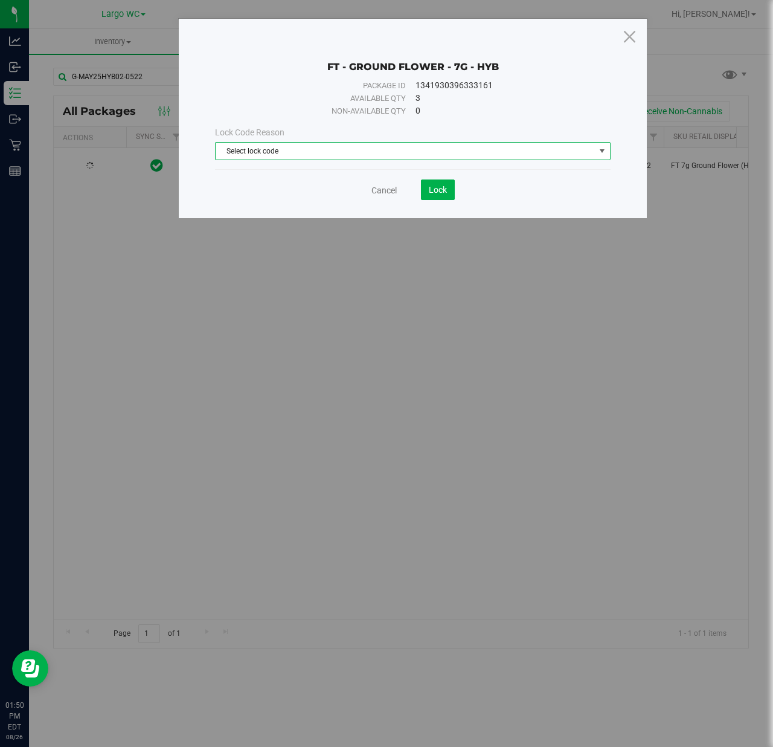
click at [293, 155] on span "Select lock code" at bounding box center [405, 151] width 379 height 17
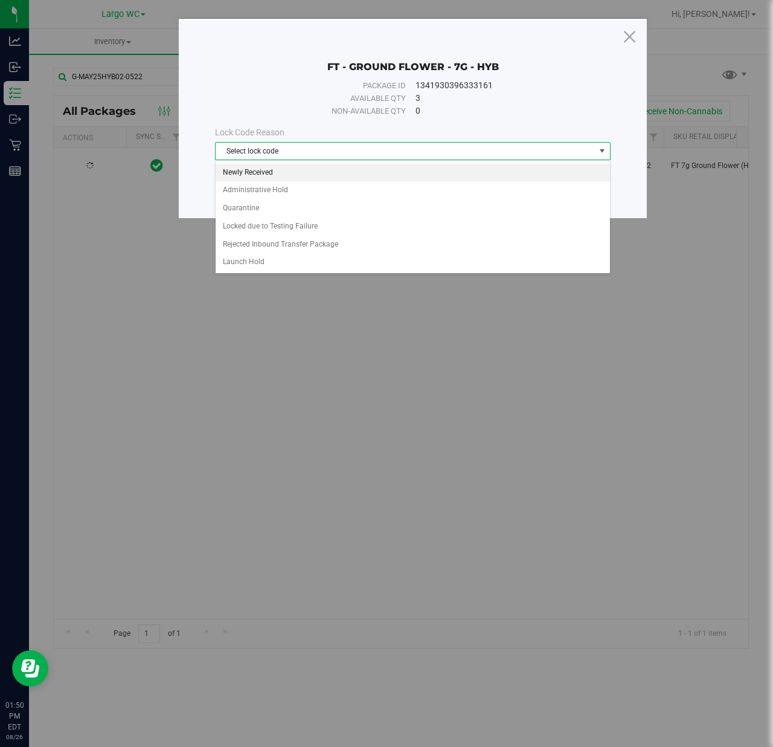
click at [293, 170] on li "Newly Received" at bounding box center [413, 173] width 394 height 18
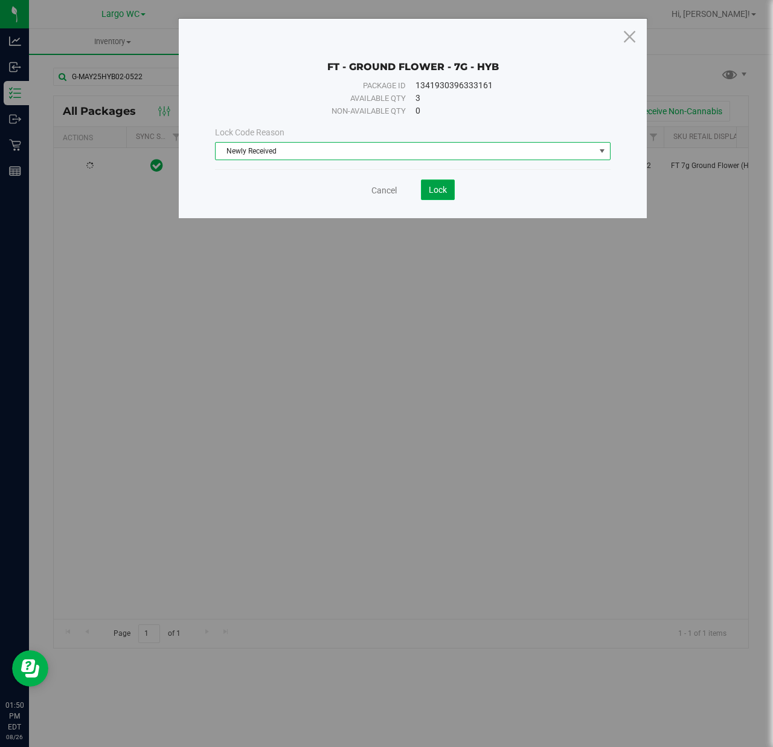
click at [443, 192] on span "Lock" at bounding box center [438, 190] width 18 height 10
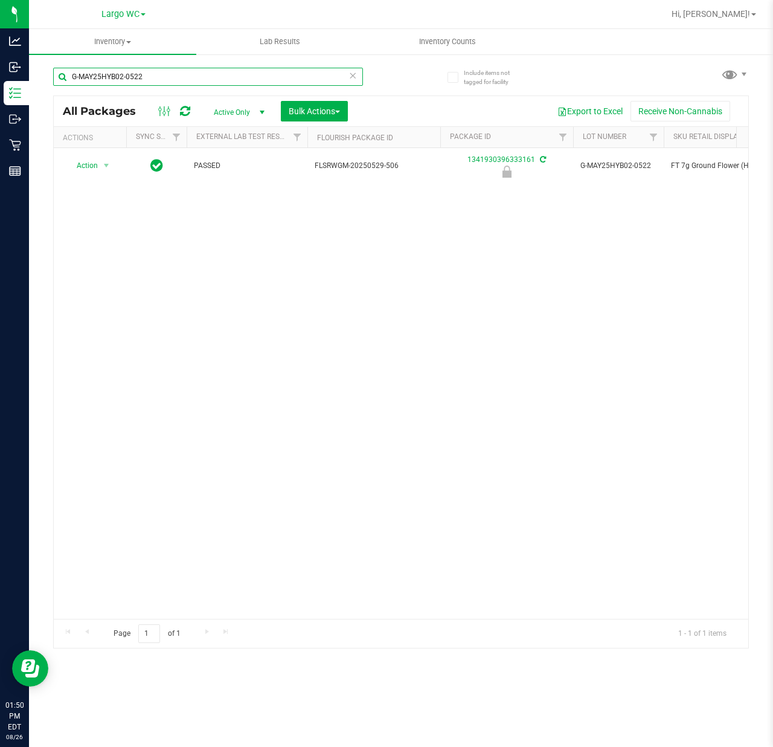
drag, startPoint x: 146, startPoint y: 72, endPoint x: 37, endPoint y: 70, distance: 108.1
click at [37, 70] on div "Include items not tagged for facility G-MAY25HYB02-0522 All Packages Active Onl…" at bounding box center [401, 237] width 744 height 368
paste input "10-JUN25HYB01-0707"
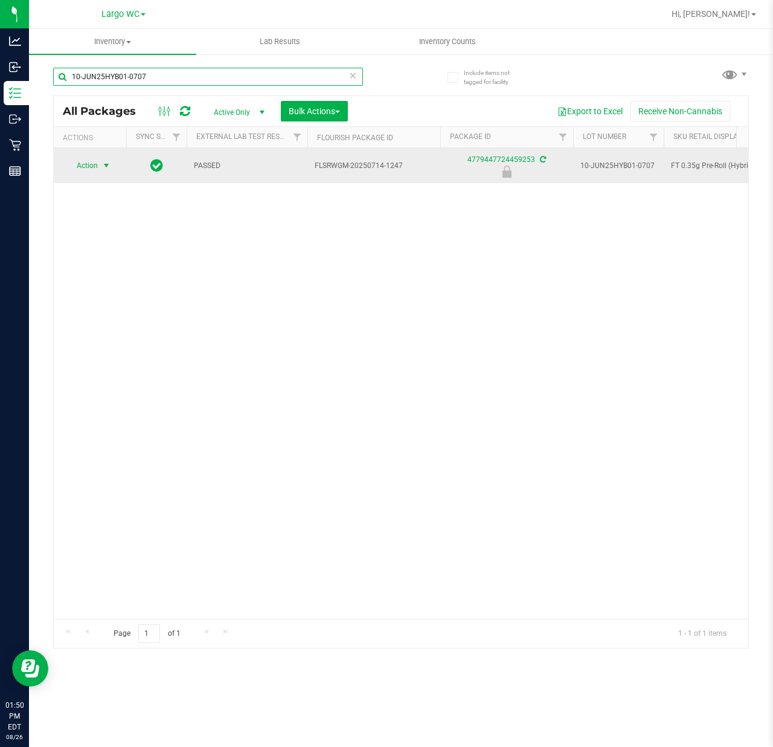
type input "10-JUN25HYB01-0707"
click at [99, 167] on span "select" at bounding box center [106, 165] width 15 height 17
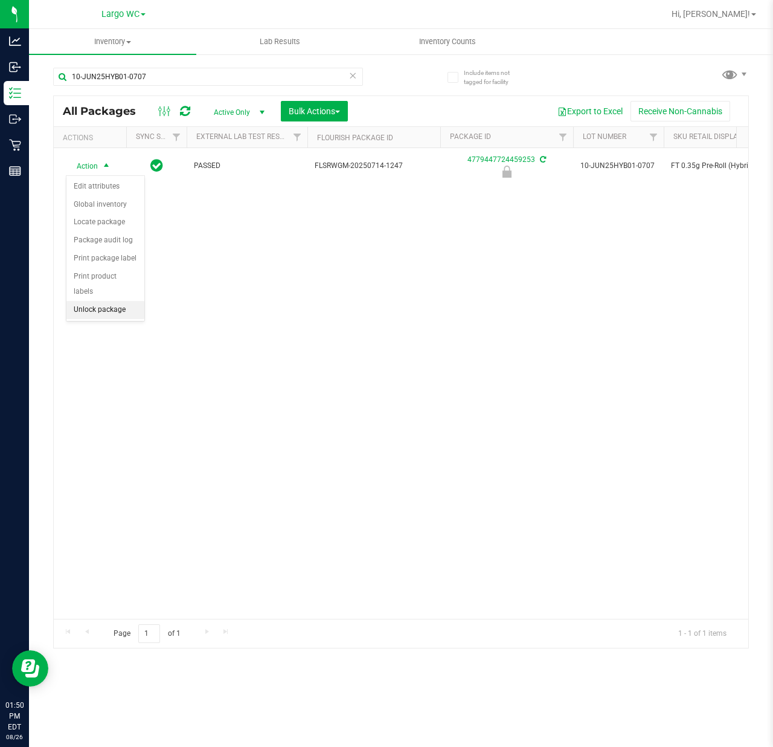
click at [99, 307] on li "Unlock package" at bounding box center [105, 310] width 78 height 18
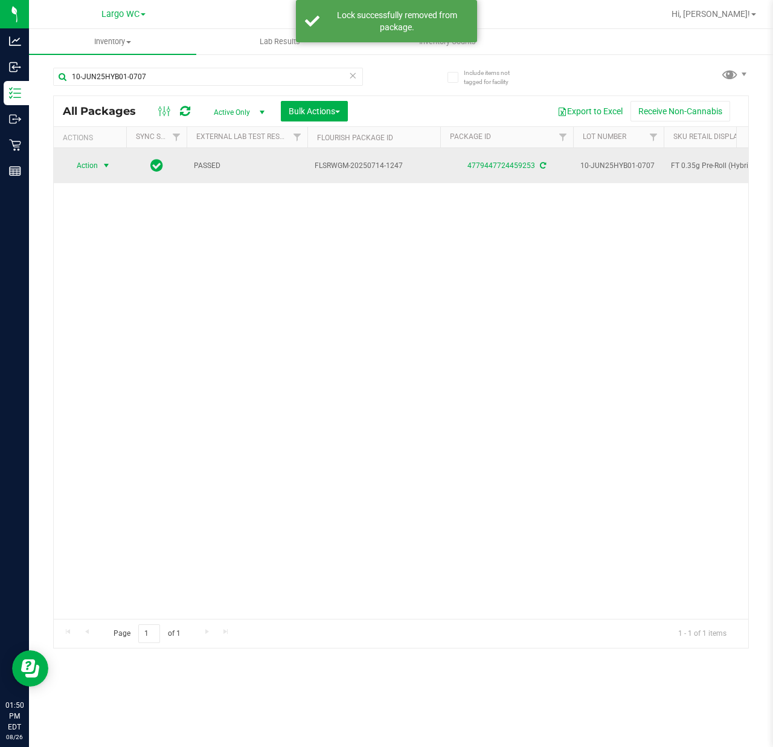
click at [109, 167] on span "select" at bounding box center [106, 166] width 10 height 10
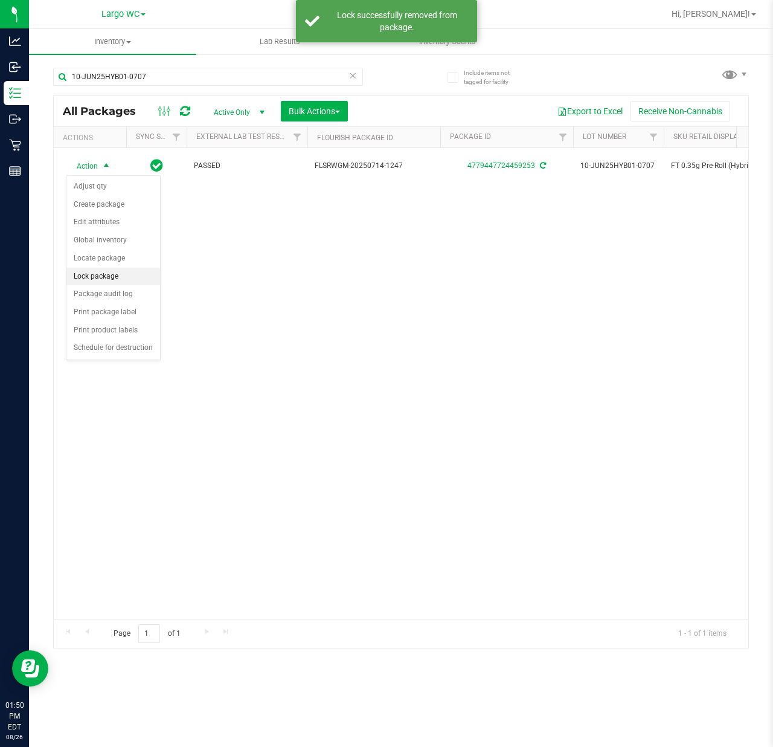
click at [109, 278] on li "Lock package" at bounding box center [113, 277] width 94 height 18
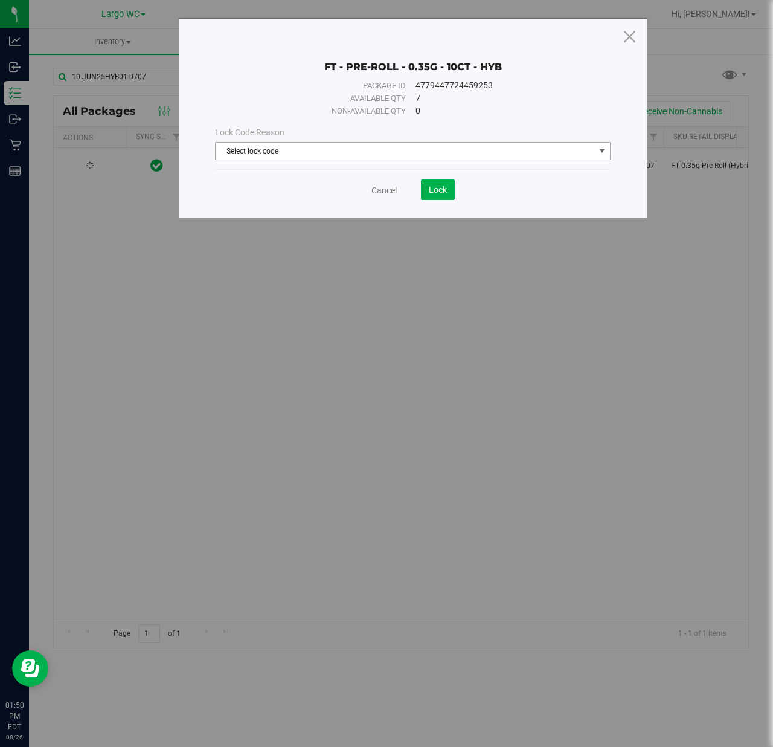
click at [355, 158] on span "Select lock code" at bounding box center [405, 151] width 379 height 17
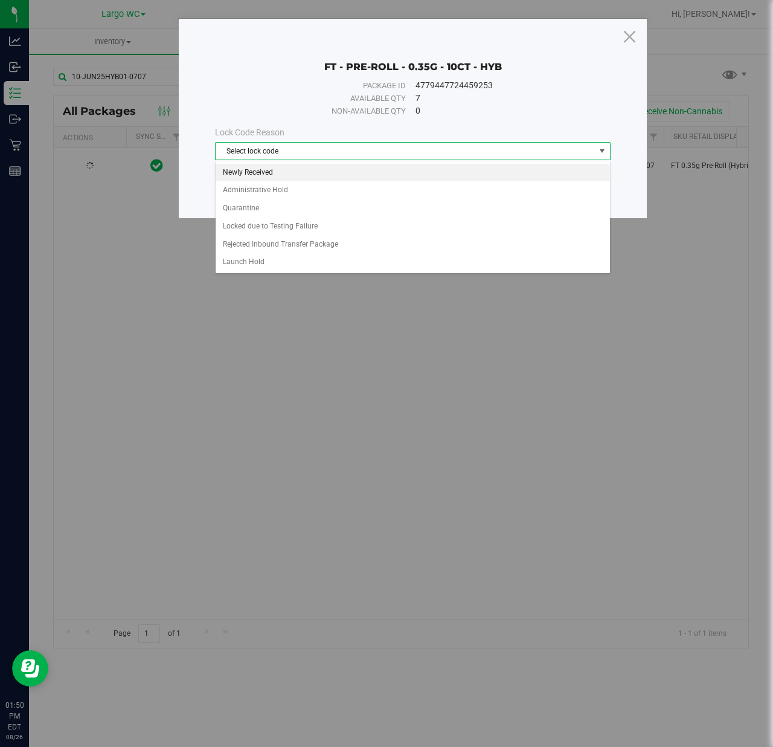
click at [285, 164] on li "Newly Received" at bounding box center [413, 173] width 394 height 18
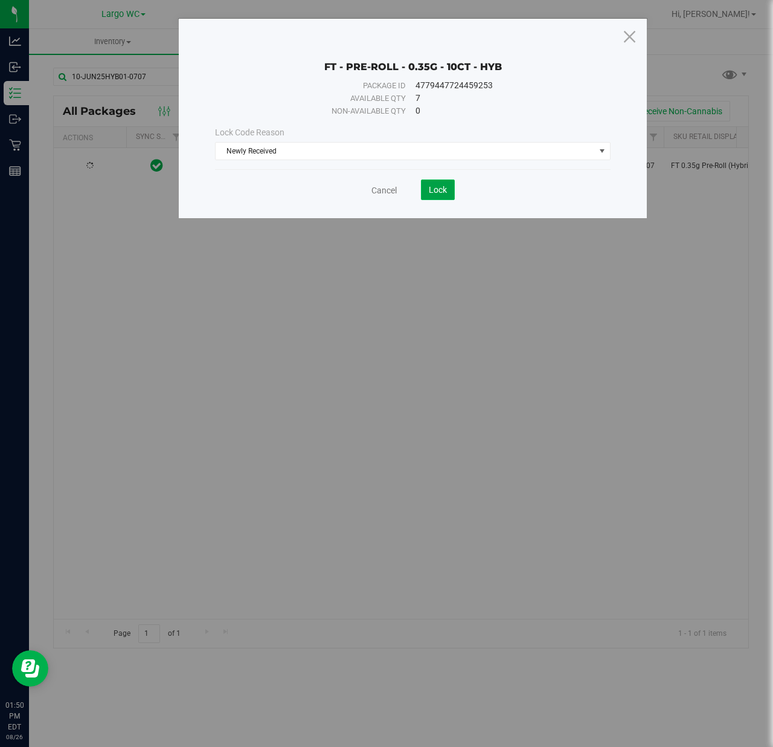
click at [450, 187] on button "Lock" at bounding box center [438, 189] width 34 height 21
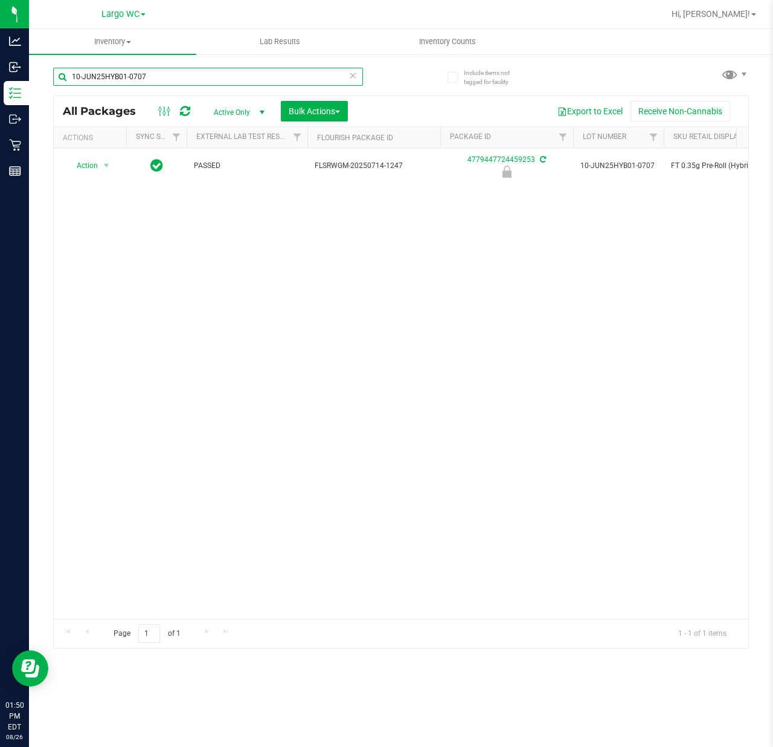
drag, startPoint x: 146, startPoint y: 80, endPoint x: 59, endPoint y: 79, distance: 87.6
click at [59, 79] on input "10-JUN25HYB01-0707" at bounding box center [208, 77] width 310 height 18
paste input "MAY25IND02-0724"
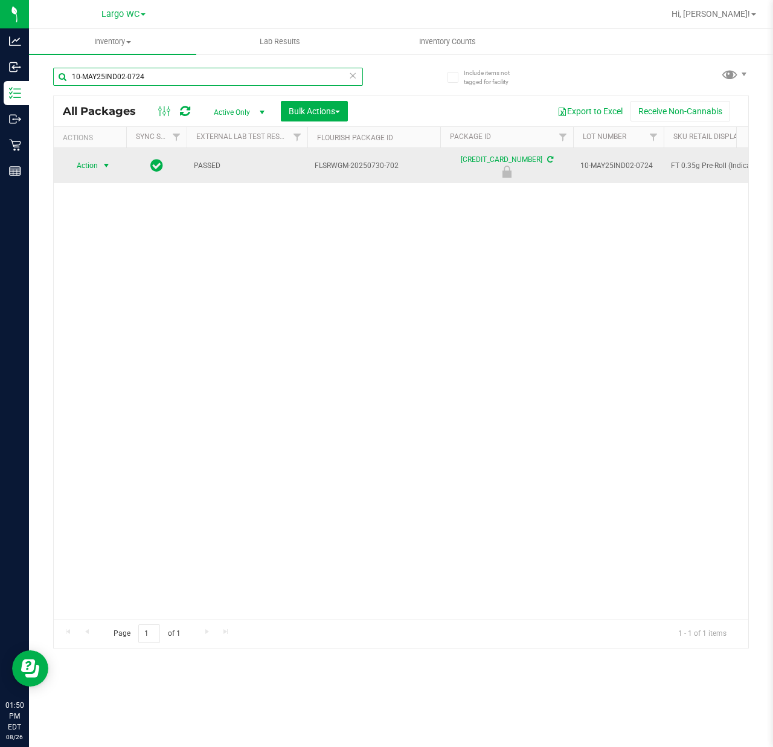
type input "10-MAY25IND02-0724"
click at [95, 170] on span "Action" at bounding box center [82, 165] width 33 height 17
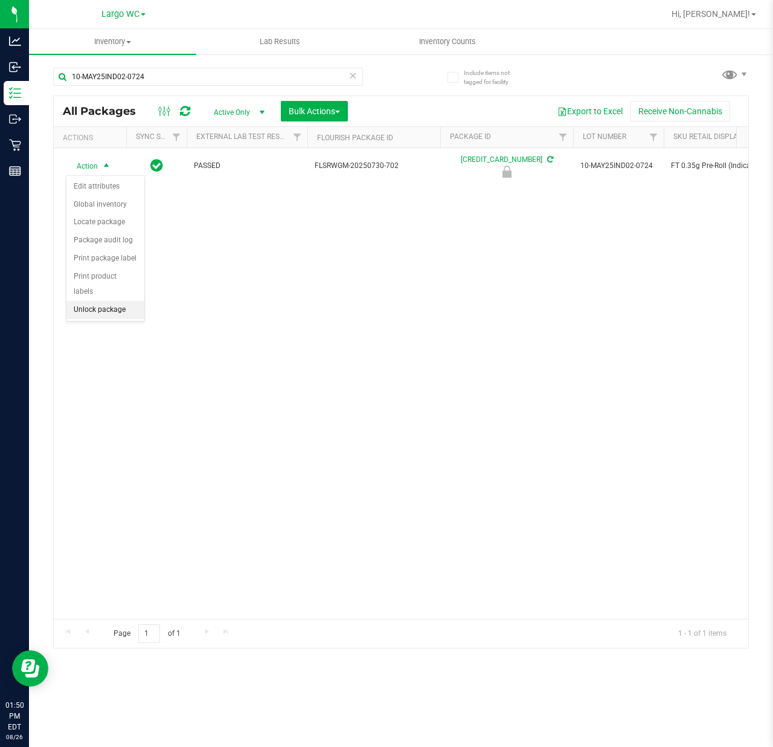
click at [110, 315] on li "Unlock package" at bounding box center [105, 310] width 78 height 18
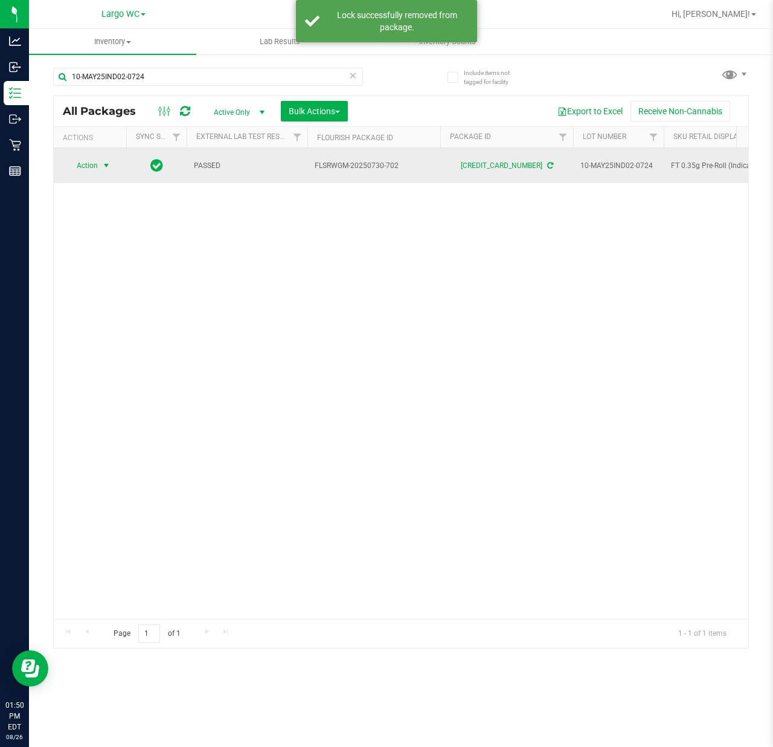
click at [105, 164] on span "select" at bounding box center [106, 166] width 10 height 10
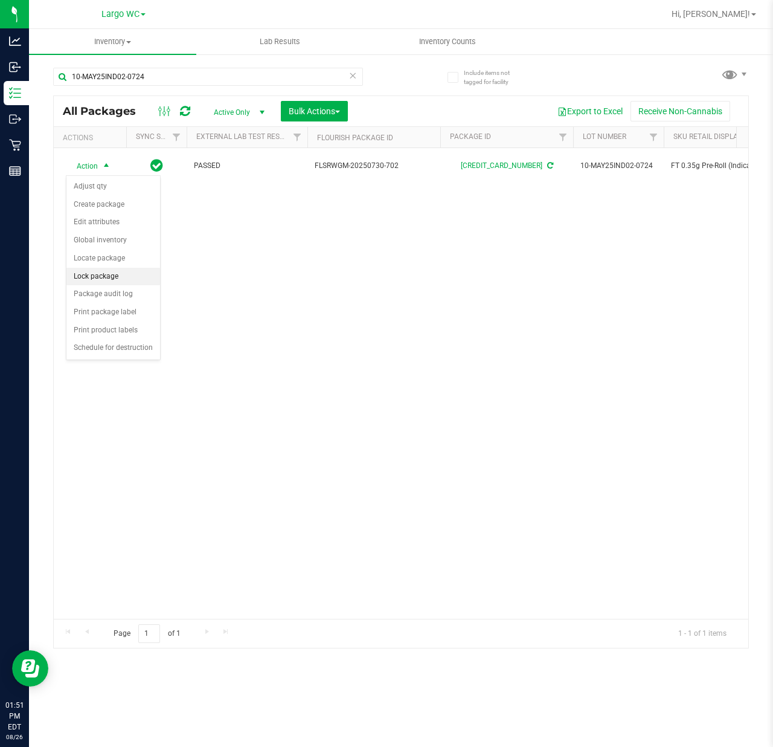
click at [95, 275] on li "Lock package" at bounding box center [113, 277] width 94 height 18
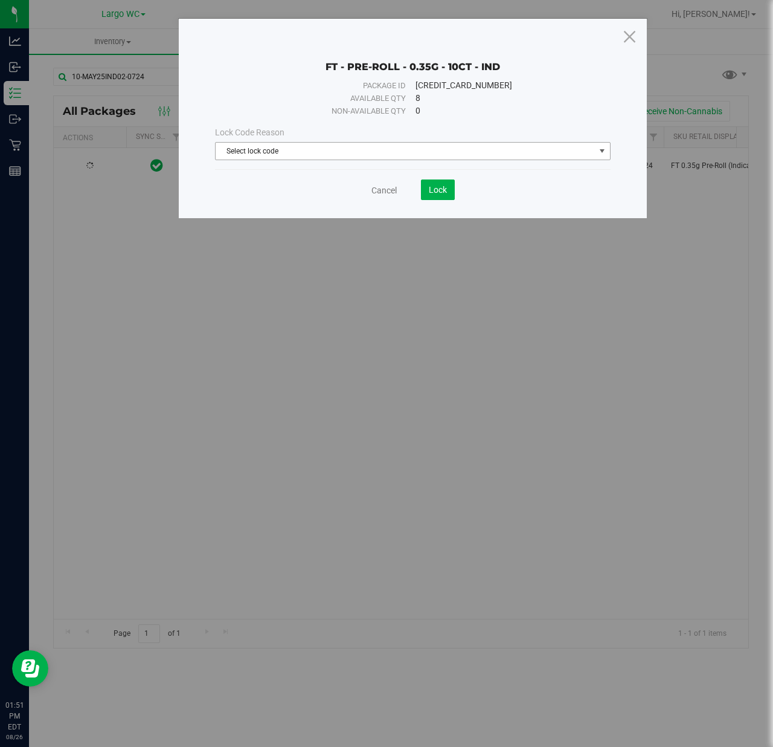
click at [352, 150] on span "Select lock code" at bounding box center [405, 151] width 379 height 17
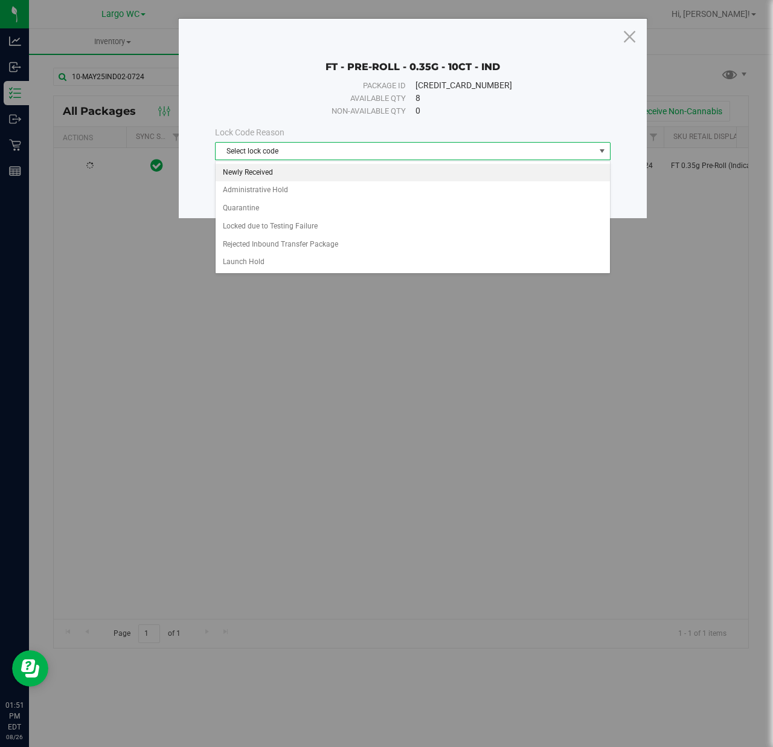
click at [276, 172] on li "Newly Received" at bounding box center [413, 173] width 394 height 18
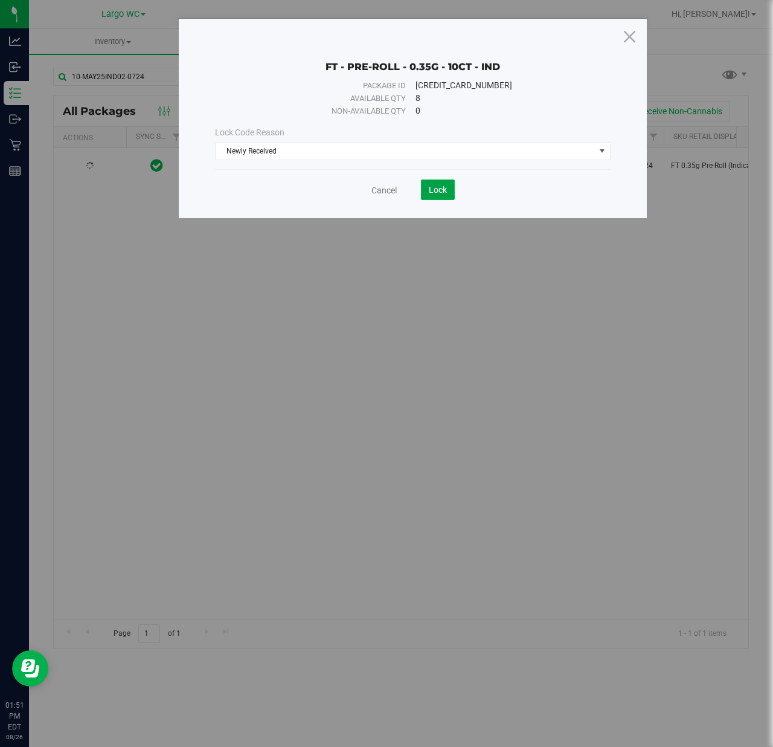
click at [439, 192] on span "Lock" at bounding box center [438, 190] width 18 height 10
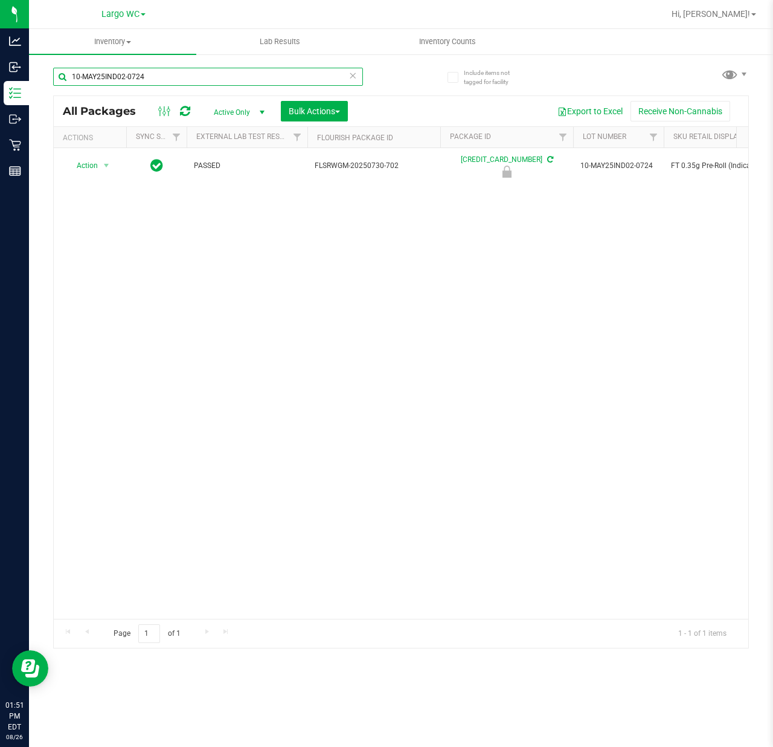
drag, startPoint x: 147, startPoint y: 78, endPoint x: 34, endPoint y: 72, distance: 113.7
click at [34, 72] on div "Include items not tagged for facility 10-MAY25IND02-0724 All Packages Active On…" at bounding box center [401, 237] width 744 height 368
paste input "JUL25ATM01B-071"
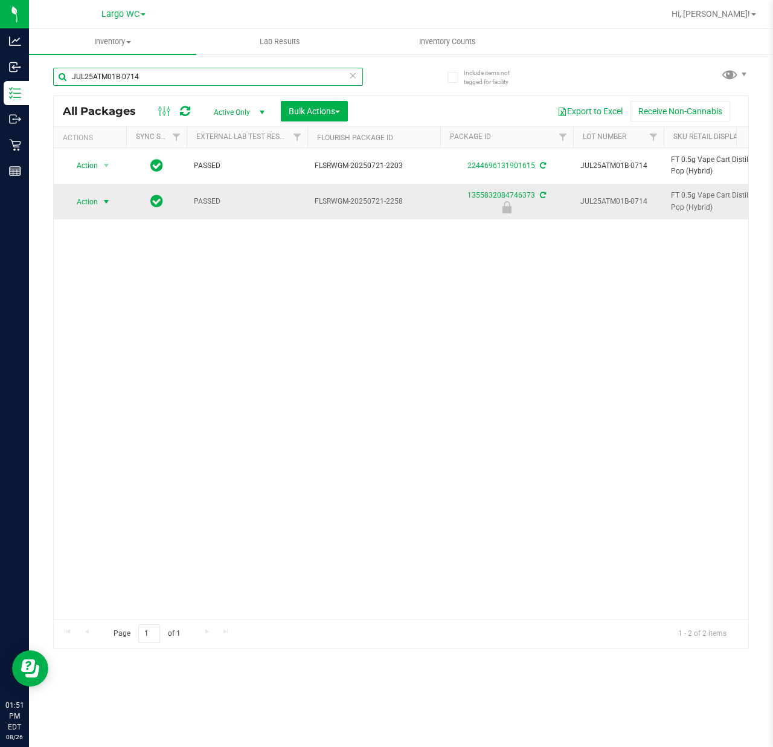
type input "JUL25ATM01B-0714"
click at [94, 203] on span "Action" at bounding box center [82, 201] width 33 height 17
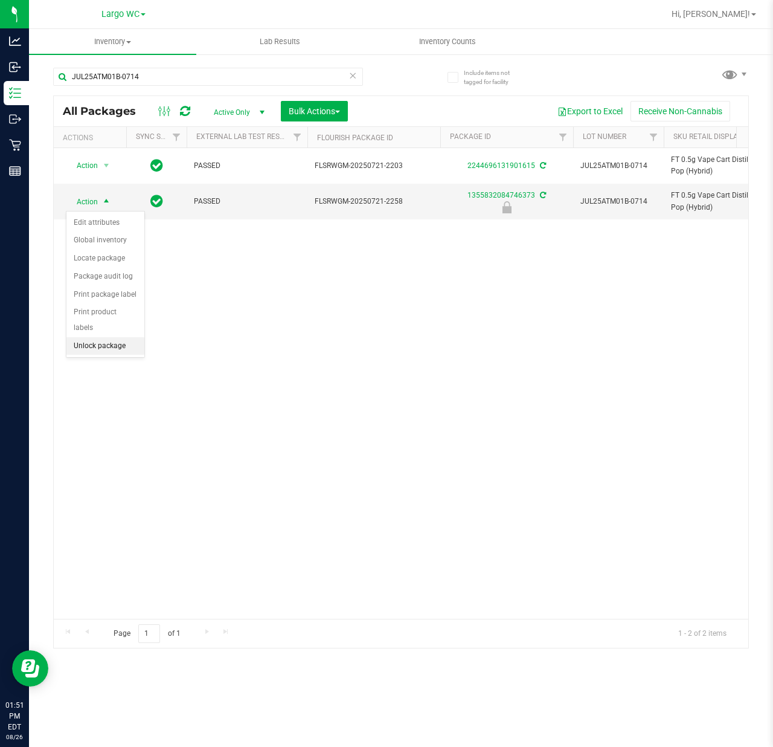
click at [100, 354] on li "Unlock package" at bounding box center [105, 346] width 78 height 18
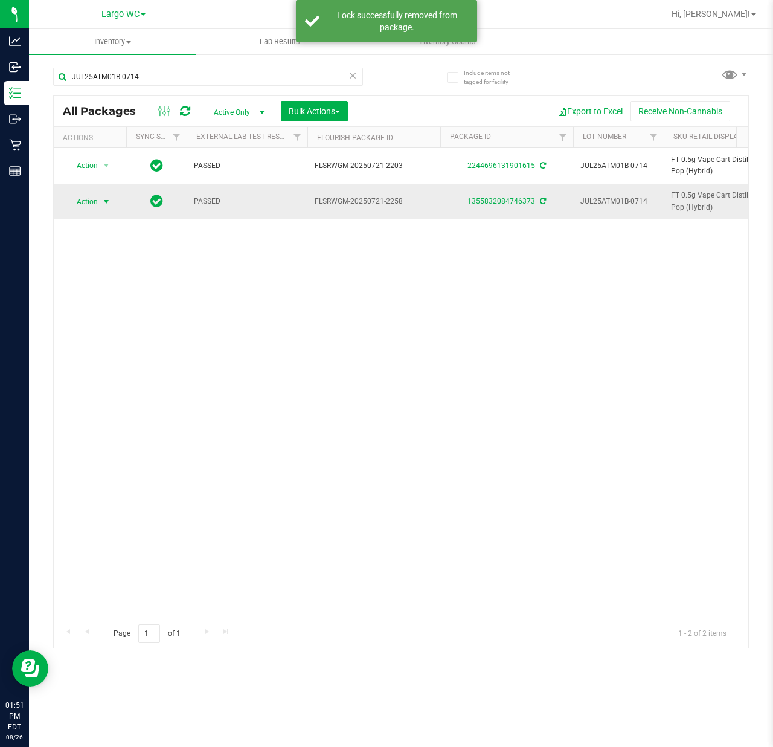
click at [95, 197] on span "Action" at bounding box center [82, 201] width 33 height 17
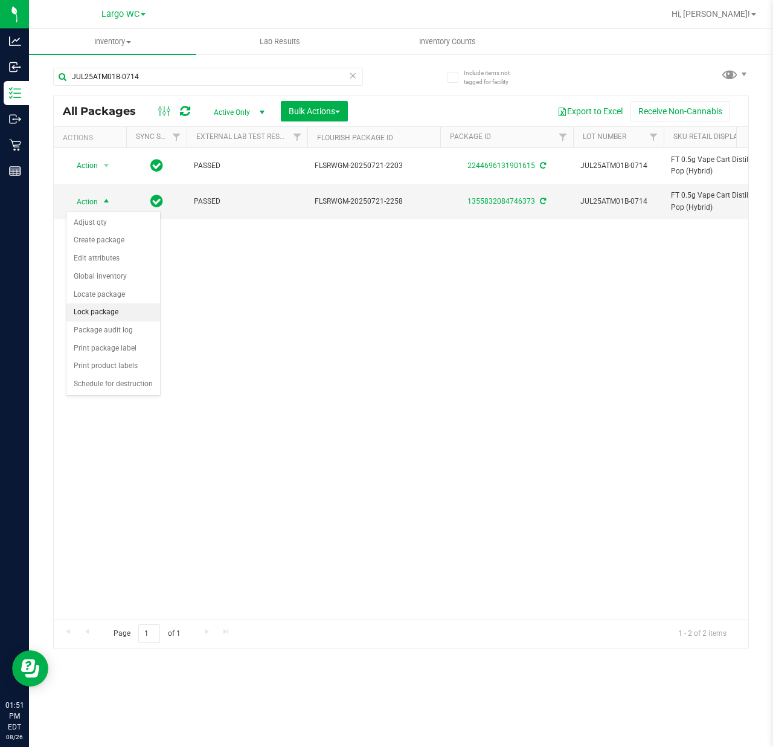
click at [104, 315] on li "Lock package" at bounding box center [113, 312] width 94 height 18
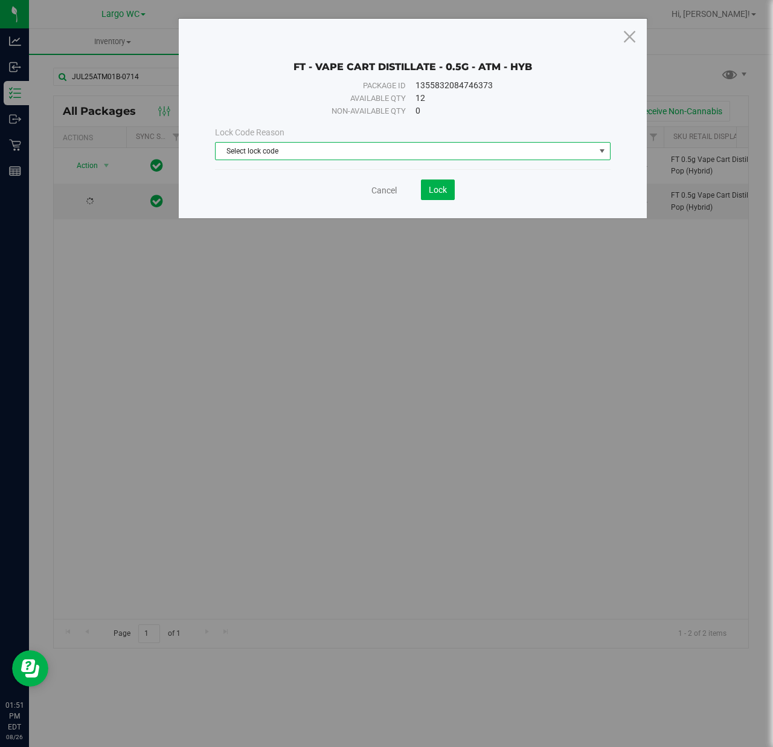
click at [320, 152] on span "Select lock code" at bounding box center [405, 151] width 379 height 17
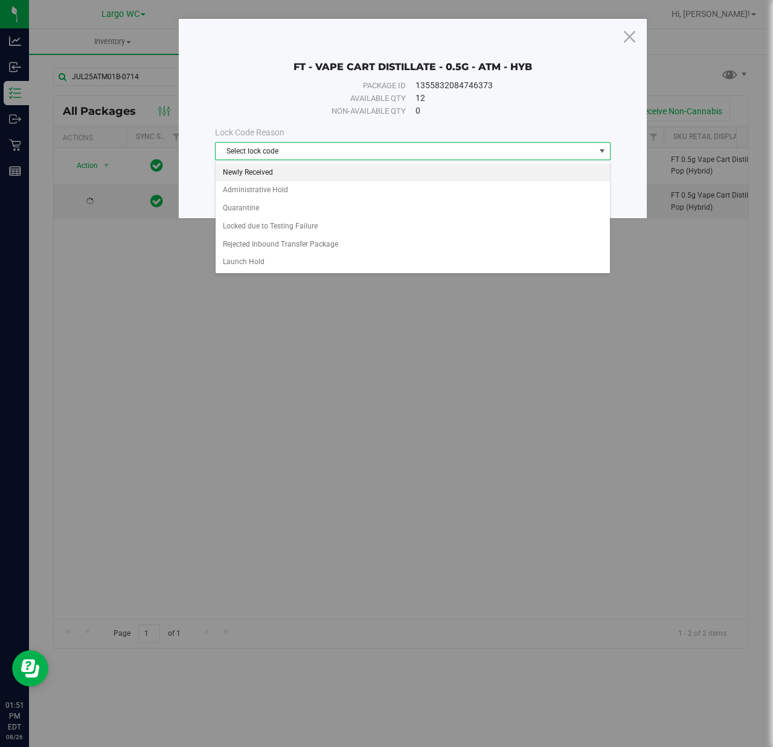
click at [312, 175] on li "Newly Received" at bounding box center [413, 173] width 394 height 18
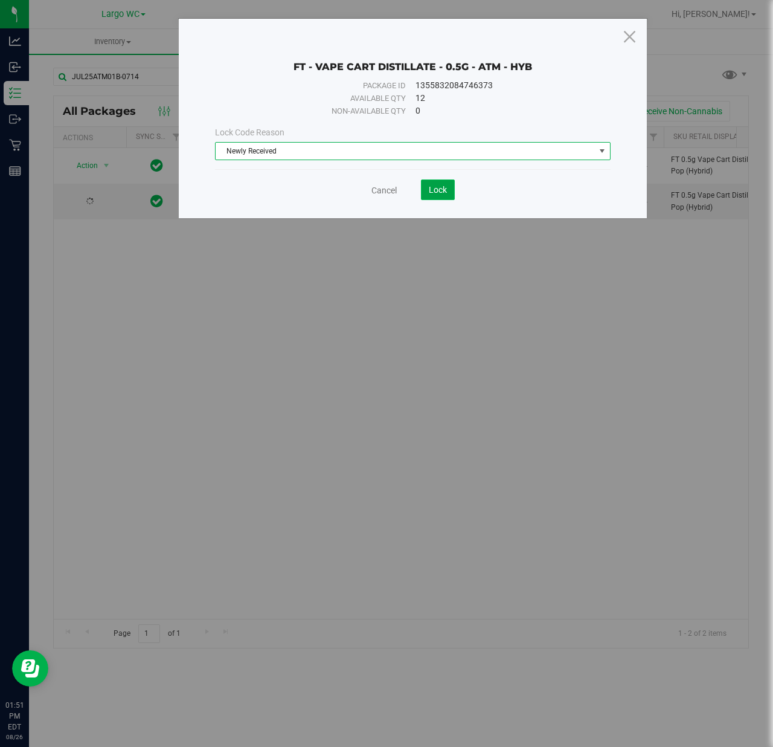
click at [425, 189] on button "Lock" at bounding box center [438, 189] width 34 height 21
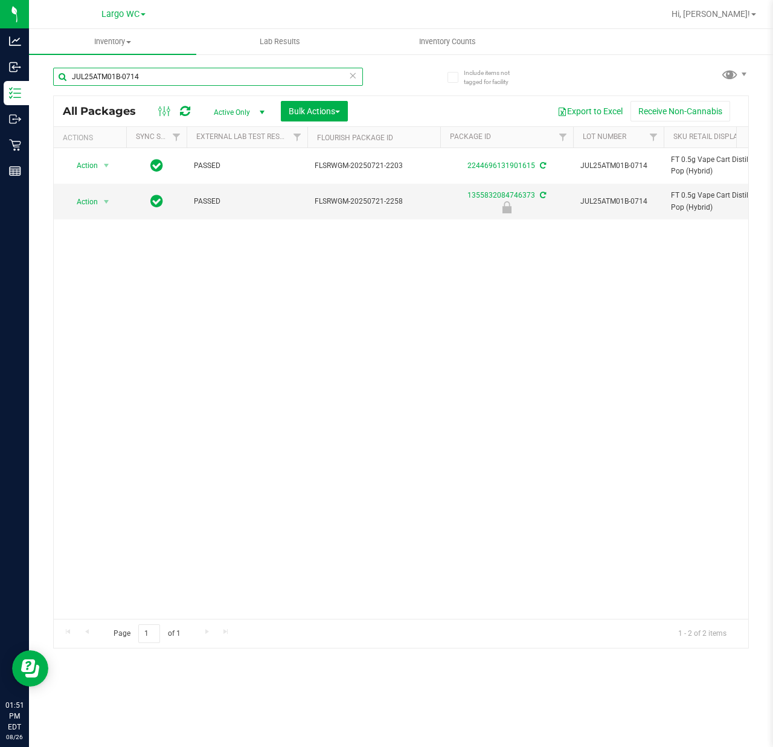
drag, startPoint x: 162, startPoint y: 76, endPoint x: 52, endPoint y: 73, distance: 110.6
click at [52, 73] on div "Include items not tagged for facility JUL25ATM01B-0714 All Packages Active Only…" at bounding box center [401, 237] width 744 height 368
paste input "PKN01-0730"
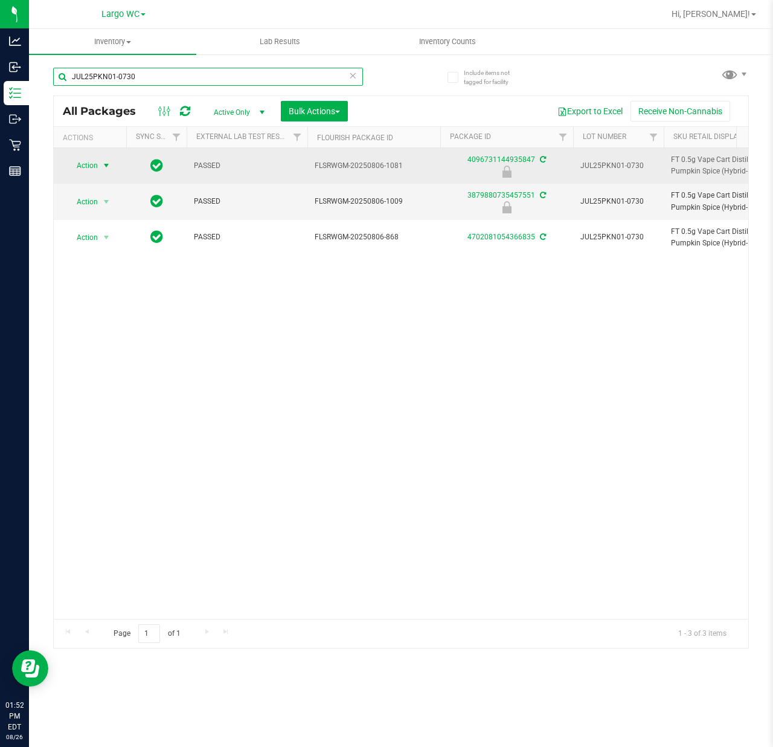
type input "JUL25PKN01-0730"
click at [106, 165] on span "select" at bounding box center [106, 166] width 10 height 10
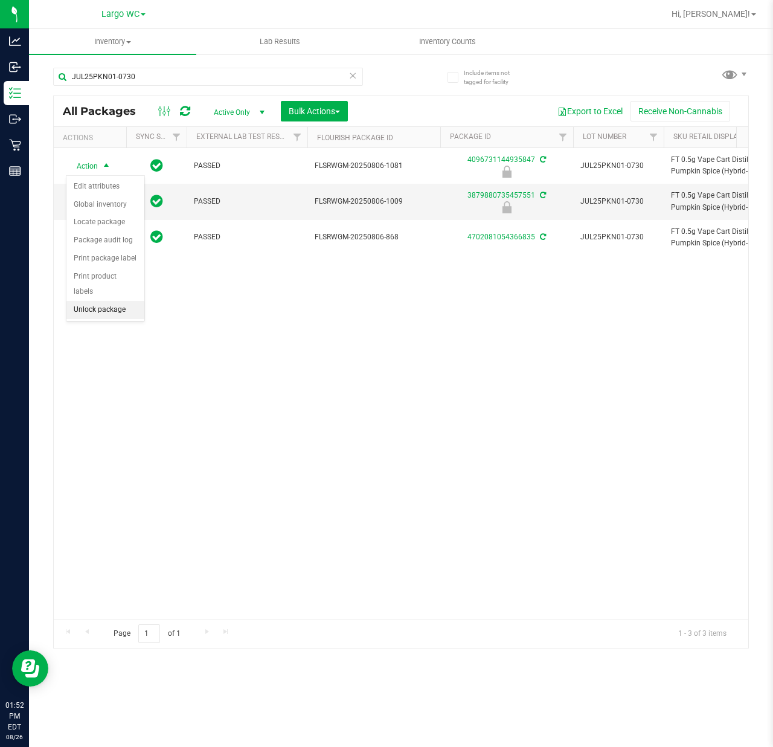
click at [102, 310] on li "Unlock package" at bounding box center [105, 310] width 78 height 18
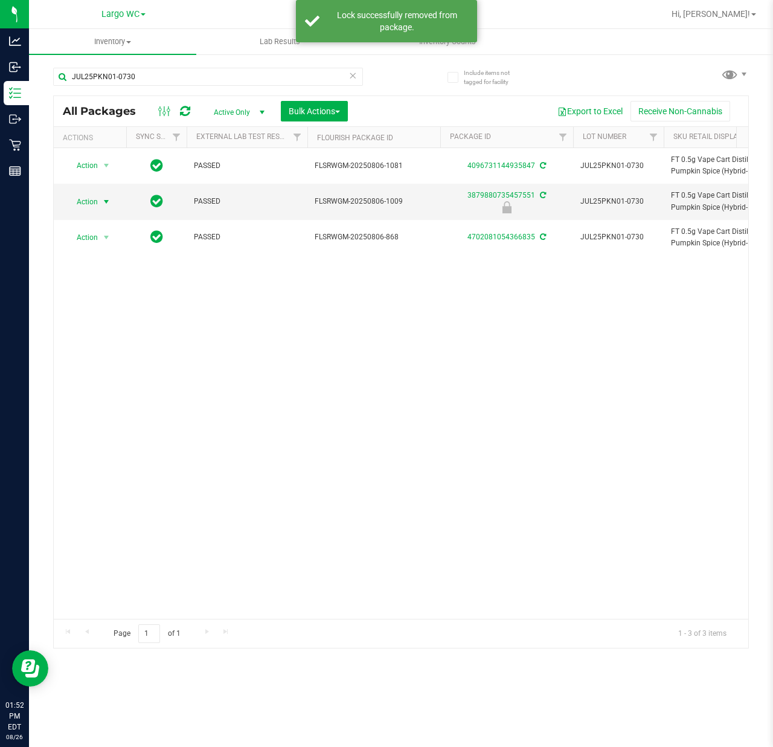
click at [104, 205] on span "select" at bounding box center [106, 202] width 10 height 10
click at [109, 349] on li "Unlock package" at bounding box center [105, 346] width 78 height 18
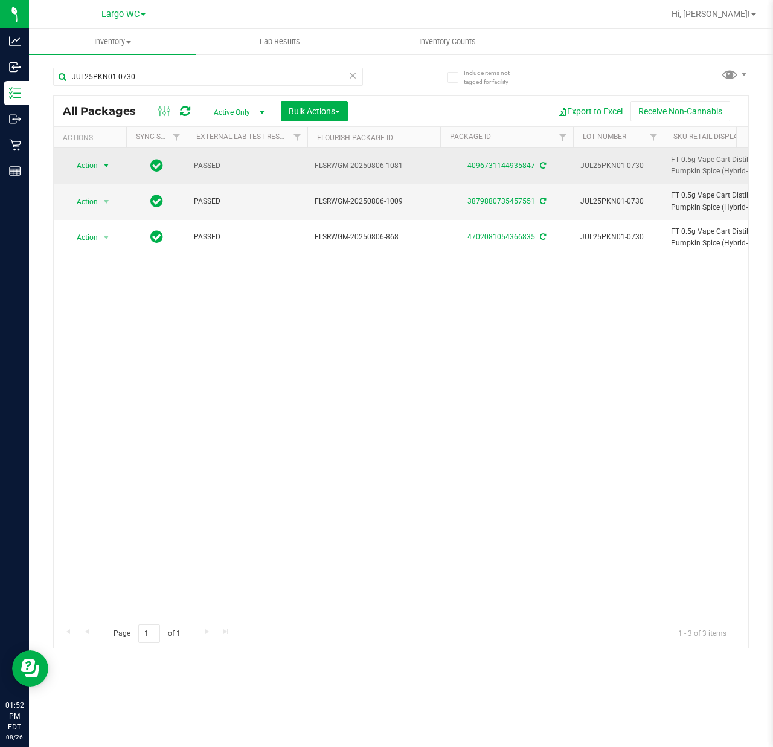
click at [100, 166] on span "select" at bounding box center [106, 165] width 15 height 17
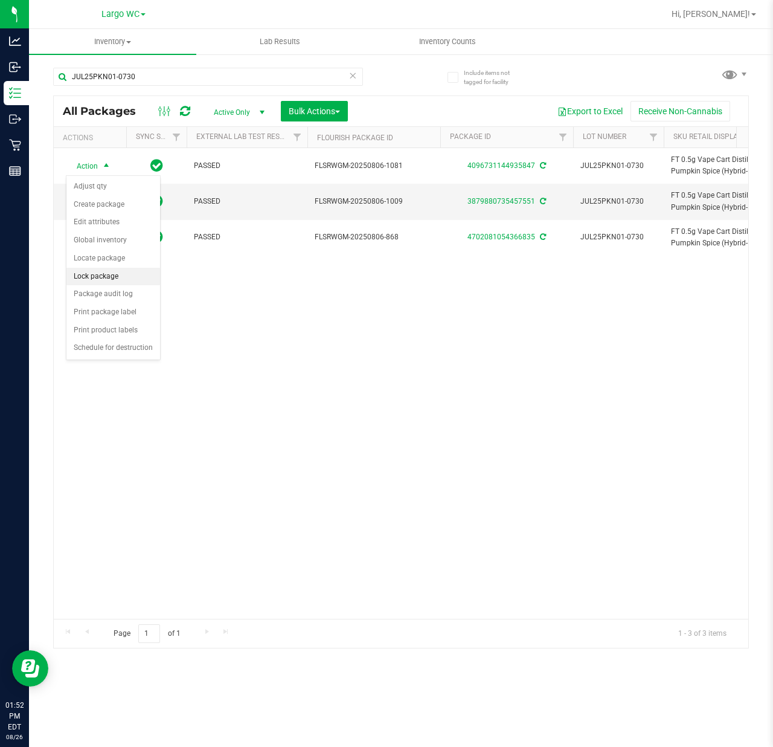
click at [111, 279] on li "Lock package" at bounding box center [113, 277] width 94 height 18
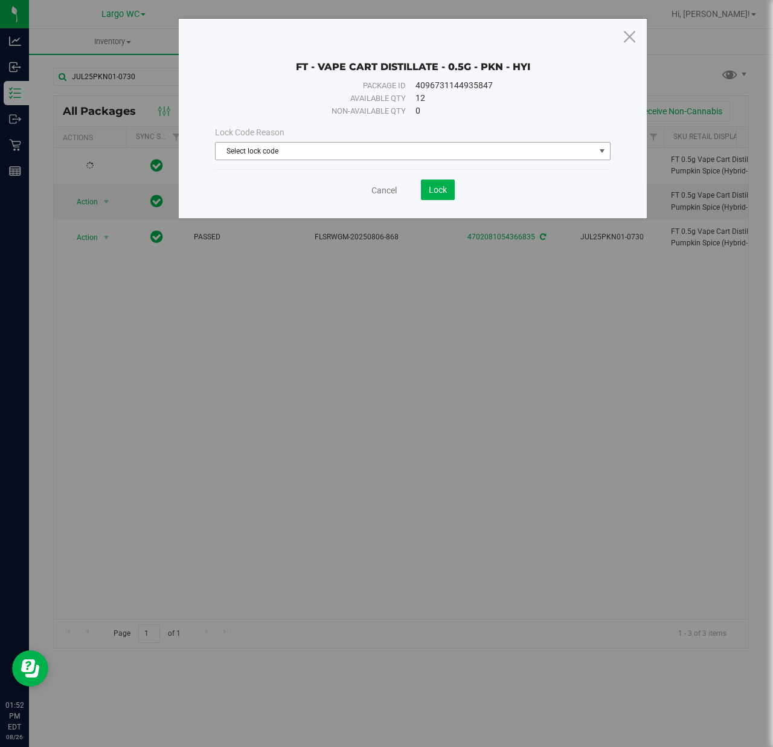
click at [351, 149] on span "Select lock code" at bounding box center [405, 151] width 379 height 17
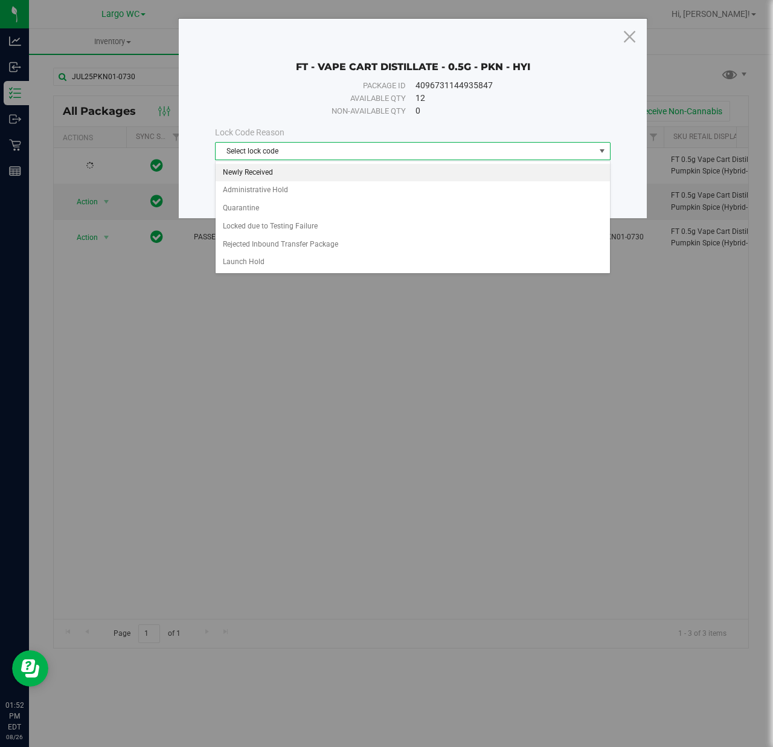
click at [306, 172] on li "Newly Received" at bounding box center [413, 173] width 394 height 18
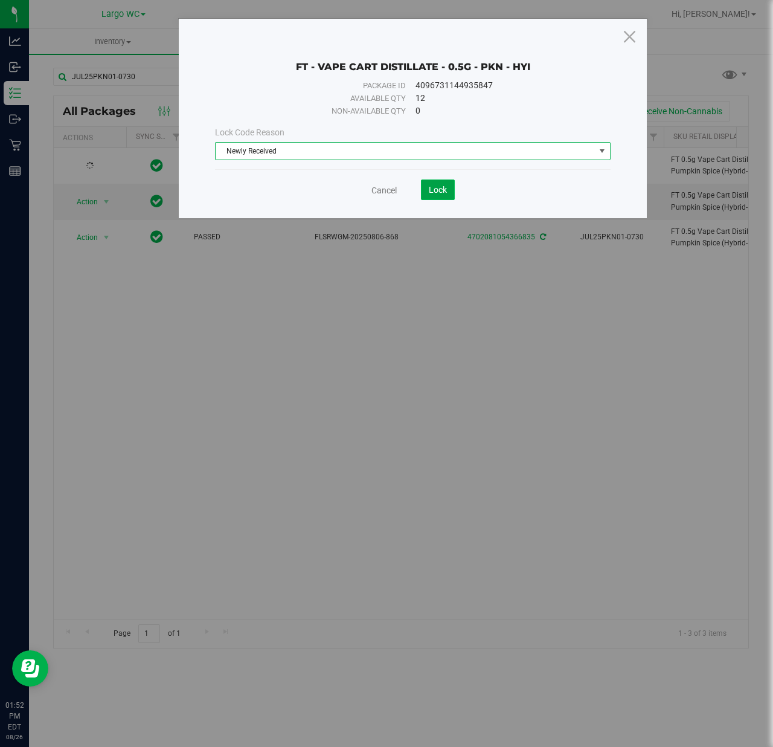
click at [433, 191] on span "Lock" at bounding box center [438, 190] width 18 height 10
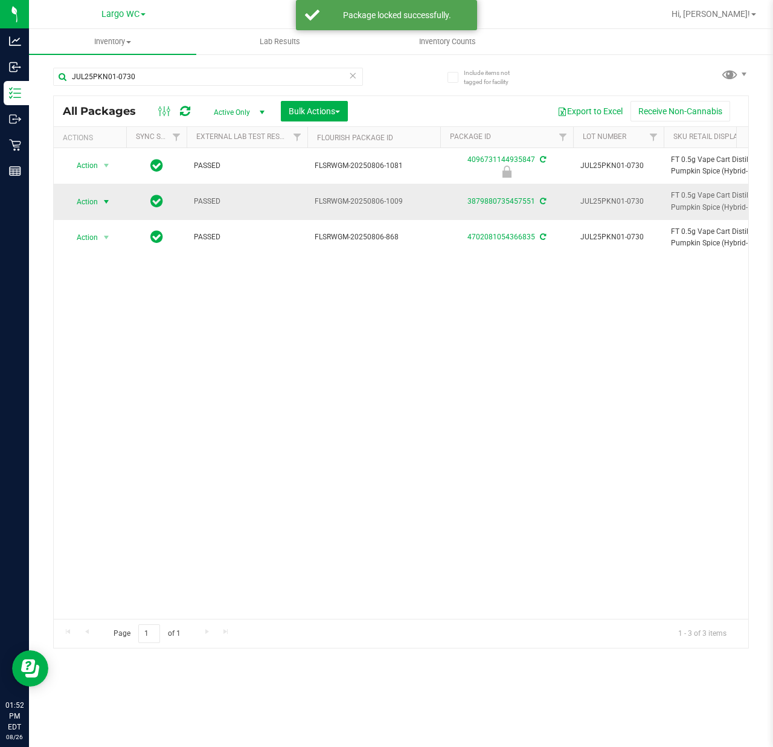
click at [109, 201] on span "select" at bounding box center [106, 202] width 10 height 10
click at [112, 226] on li "Adjust qty" at bounding box center [113, 223] width 94 height 18
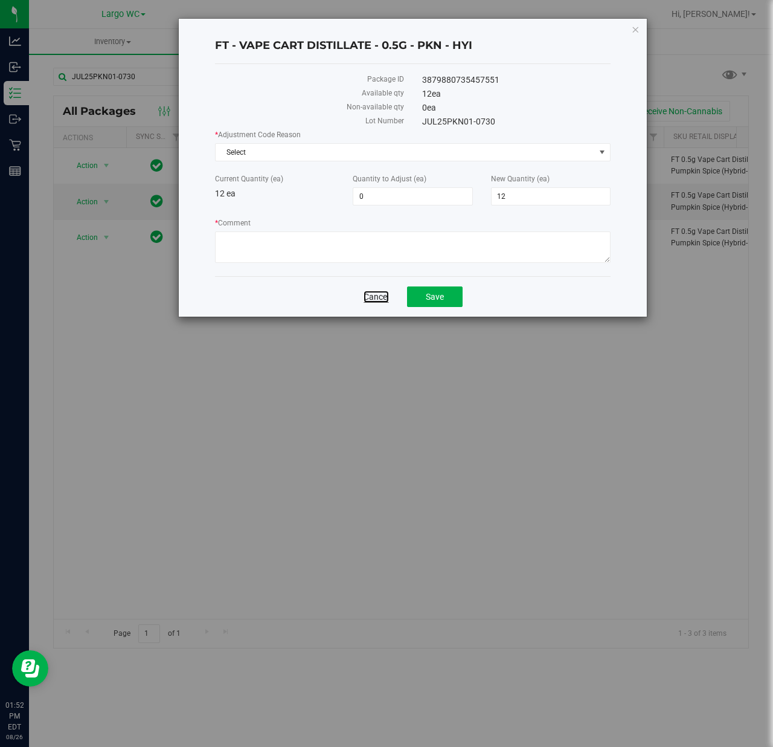
click at [384, 300] on link "Cancel" at bounding box center [376, 297] width 25 height 12
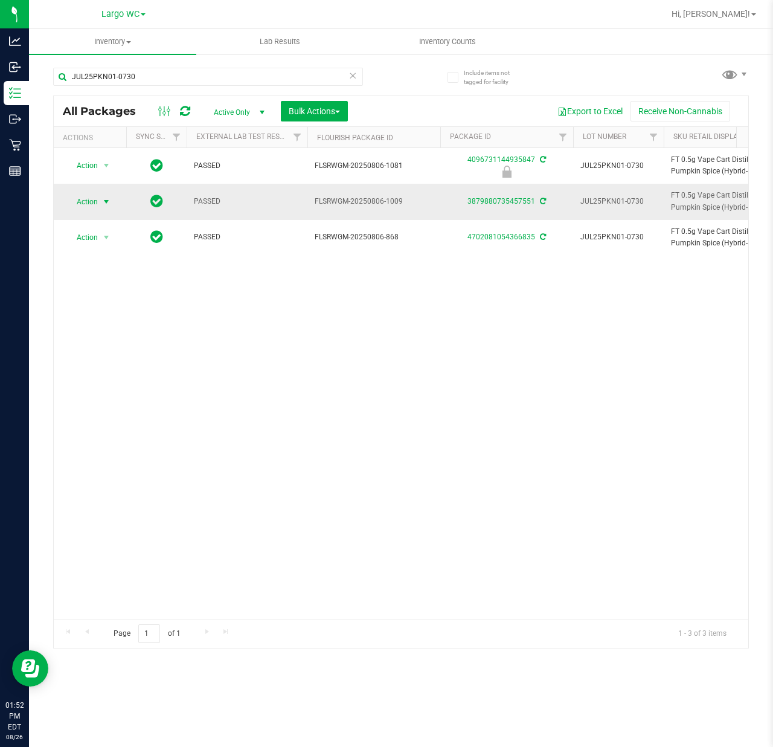
click at [105, 203] on span "select" at bounding box center [106, 202] width 10 height 10
click at [99, 315] on li "Lock package" at bounding box center [113, 312] width 94 height 18
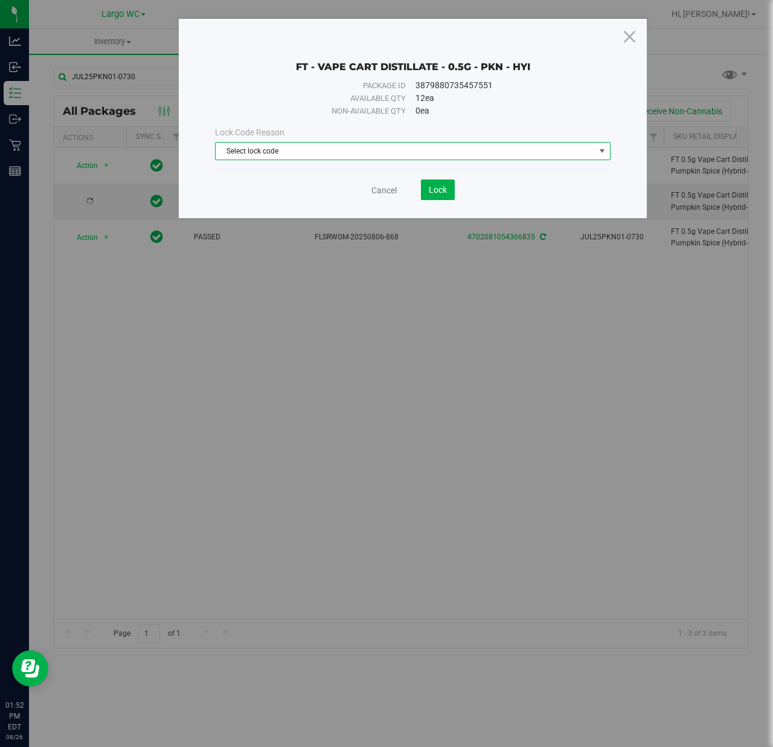
click at [320, 149] on span "Select lock code" at bounding box center [405, 151] width 379 height 17
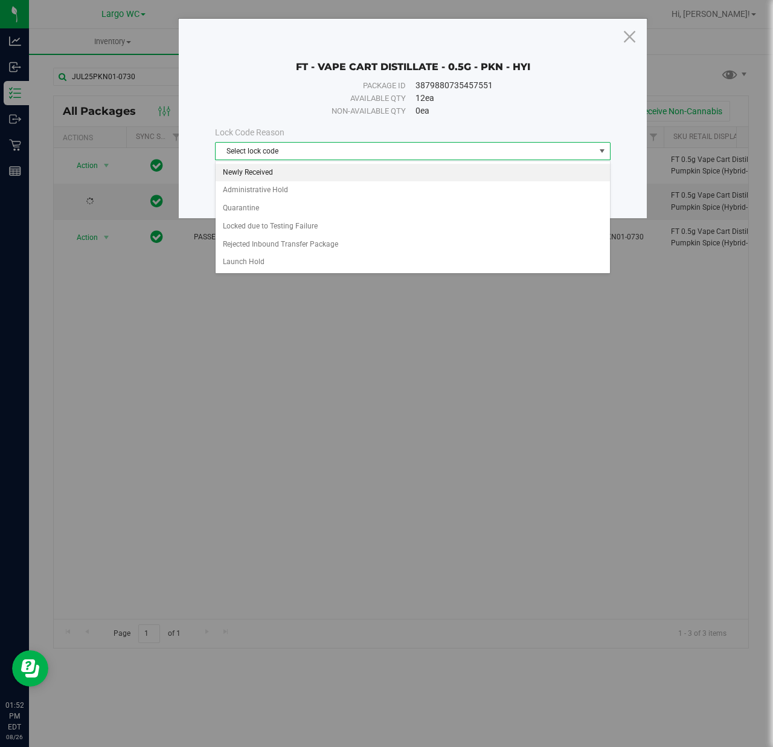
click at [317, 168] on li "Newly Received" at bounding box center [413, 173] width 394 height 18
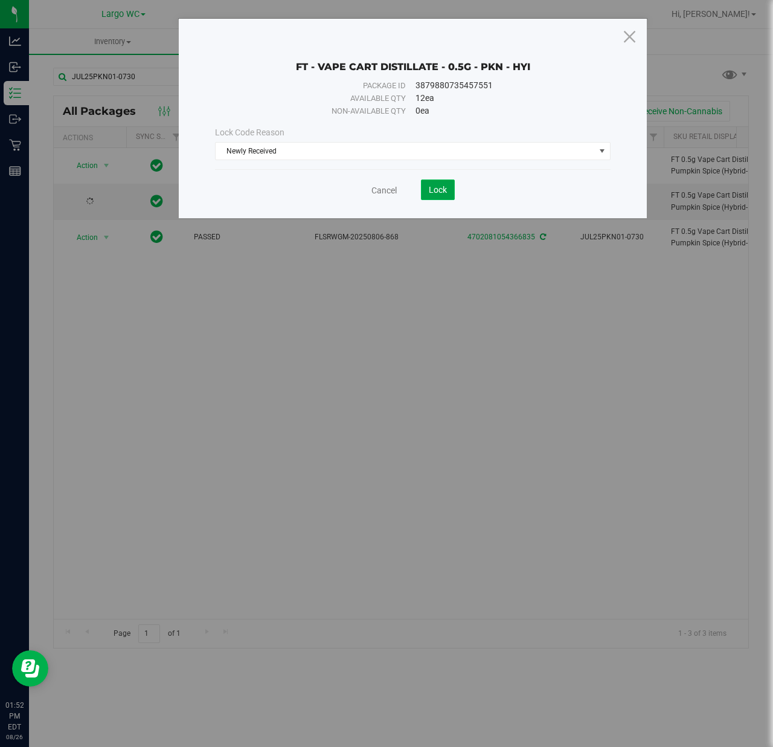
click at [431, 191] on span "Lock" at bounding box center [438, 190] width 18 height 10
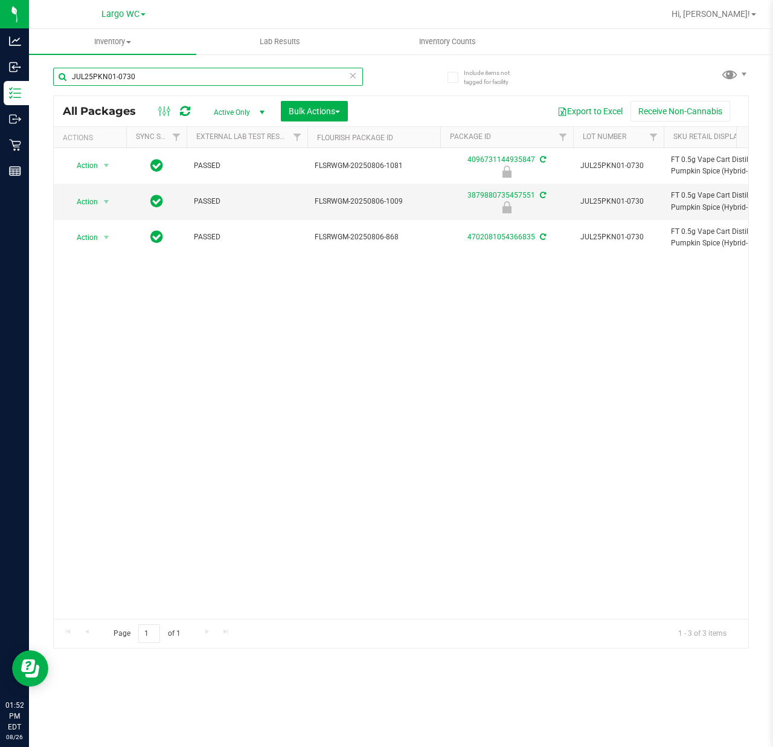
drag, startPoint x: 145, startPoint y: 83, endPoint x: 63, endPoint y: 80, distance: 81.6
click at [63, 80] on input "JUL25PKN01-0730" at bounding box center [208, 77] width 310 height 18
paste input "MAY25WZL01B-0519"
type input "MAY25WZL01B-0519"
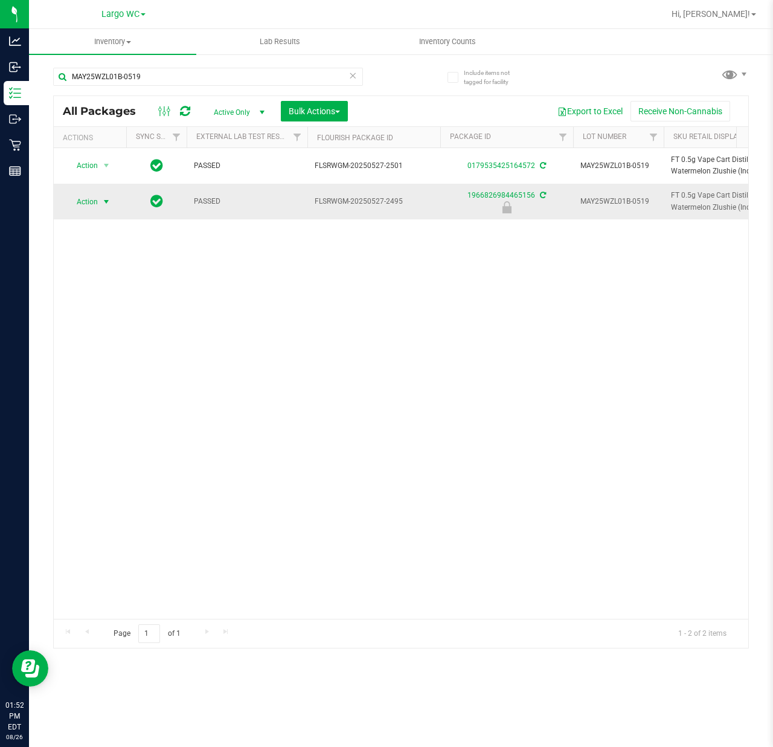
click at [100, 201] on span "select" at bounding box center [106, 201] width 15 height 17
click at [98, 344] on li "Unlock package" at bounding box center [105, 346] width 78 height 18
click at [107, 204] on span "select" at bounding box center [106, 202] width 10 height 10
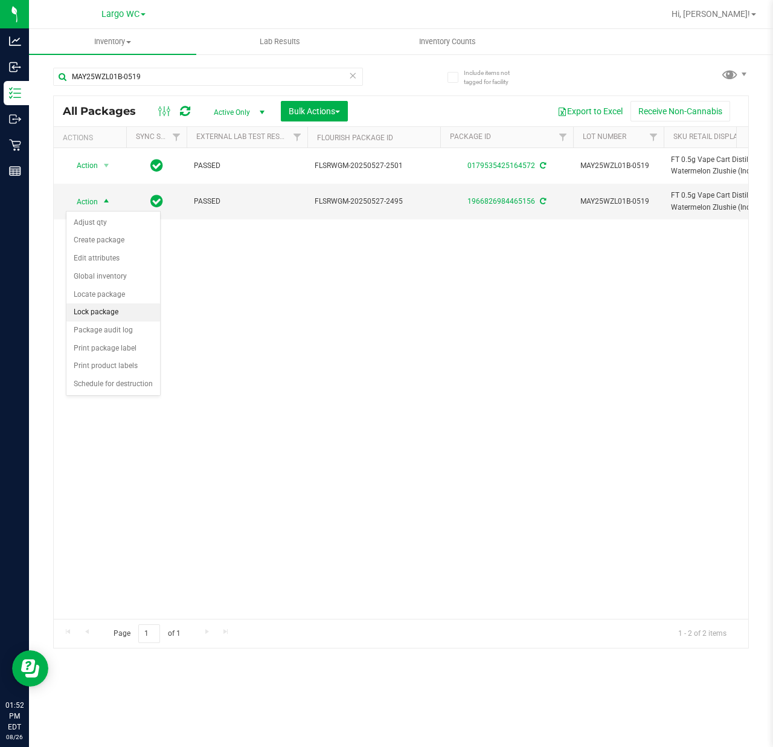
click at [109, 317] on li "Lock package" at bounding box center [113, 312] width 94 height 18
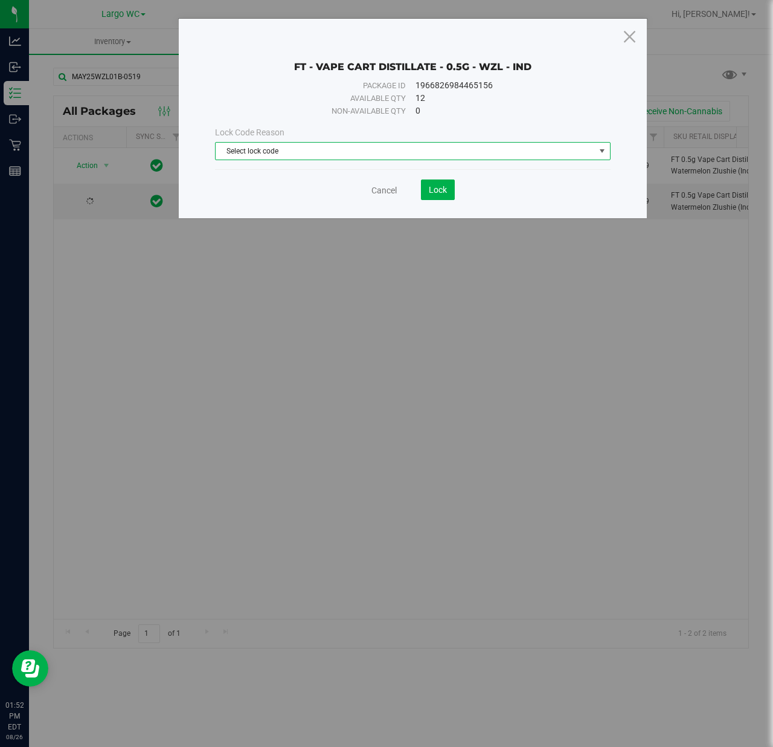
click at [265, 151] on span "Select lock code" at bounding box center [405, 151] width 379 height 17
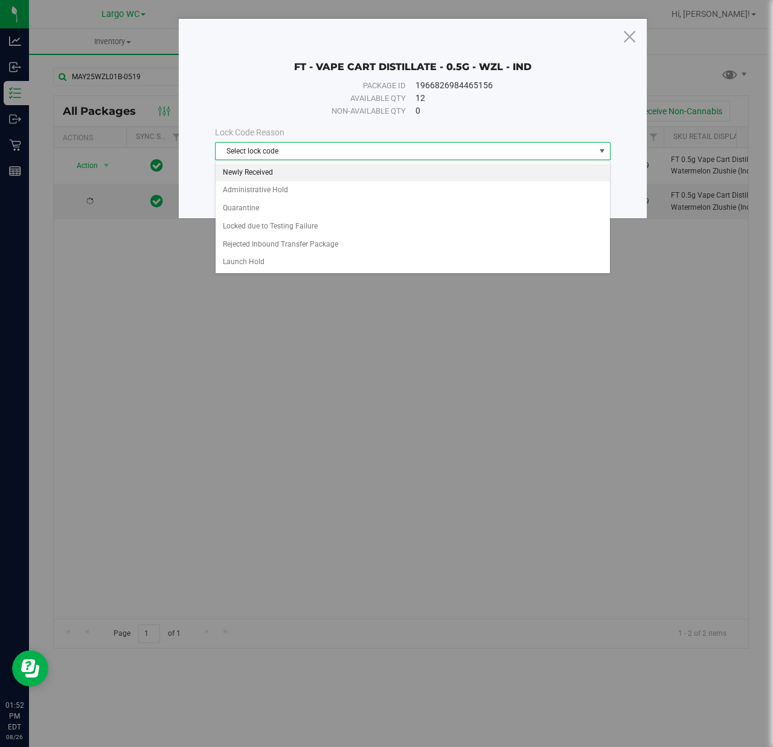
click at [262, 173] on li "Newly Received" at bounding box center [413, 173] width 394 height 18
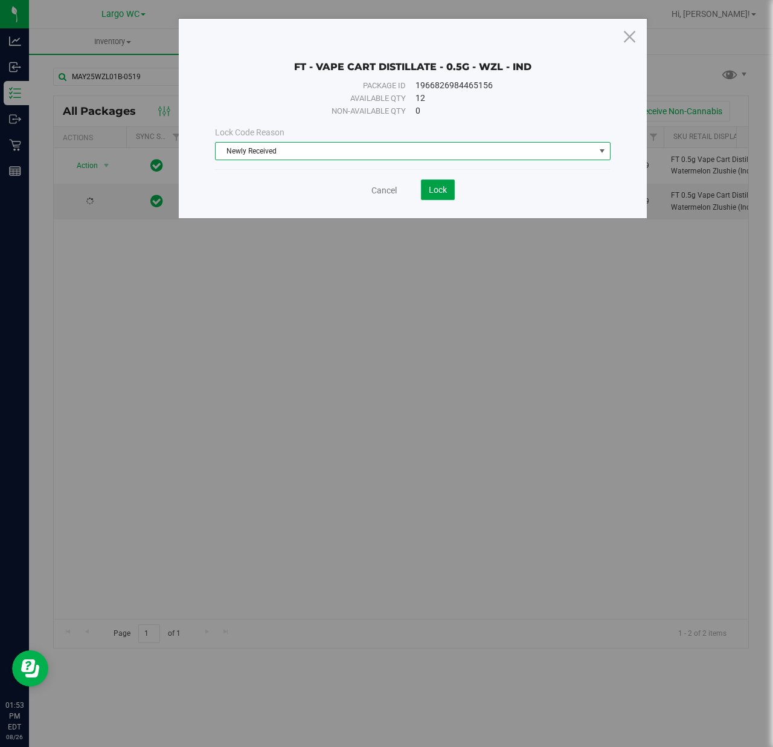
click at [438, 189] on span "Lock" at bounding box center [438, 190] width 18 height 10
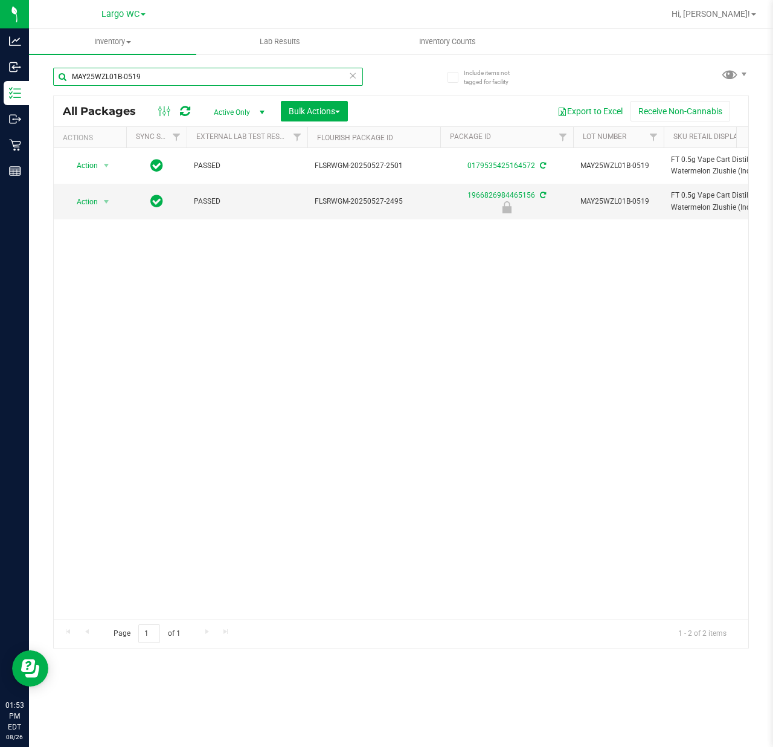
drag, startPoint x: 185, startPoint y: 74, endPoint x: 46, endPoint y: 74, distance: 138.9
click at [46, 74] on div "Include items not tagged for facility MAY25WZL01B-0519 All Packages Active Only…" at bounding box center [401, 237] width 744 height 368
paste input "JUL25ATM01C-0714"
type input "JUL25ATM01C-0714"
click at [83, 199] on span "Action" at bounding box center [82, 201] width 33 height 17
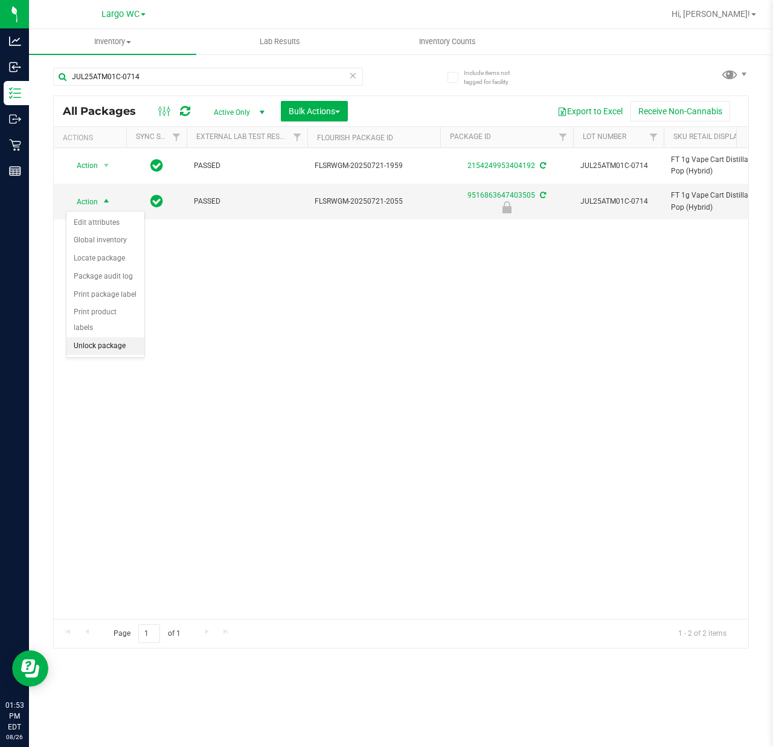
click at [107, 348] on li "Unlock package" at bounding box center [105, 346] width 78 height 18
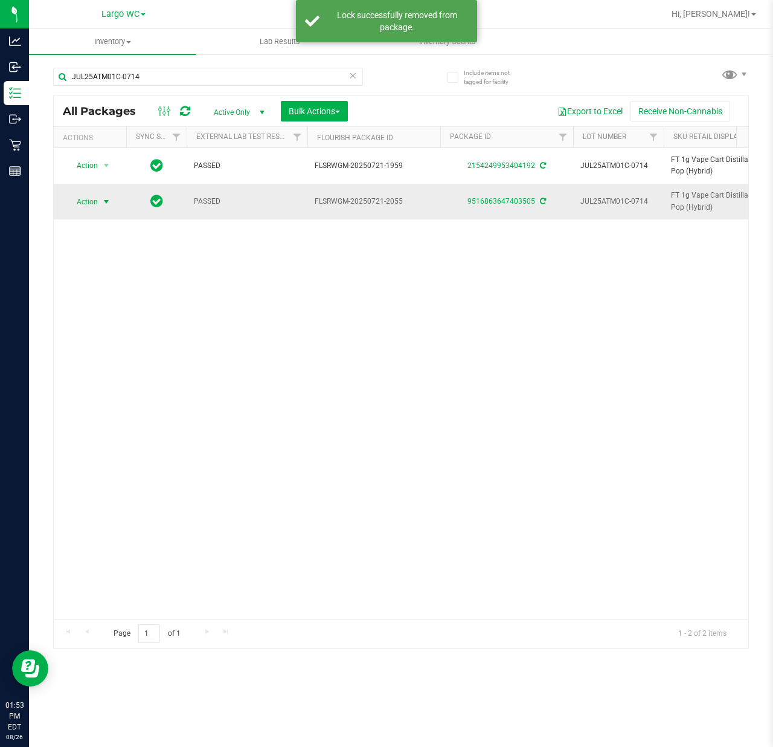
click at [101, 199] on span "select" at bounding box center [106, 202] width 10 height 10
click at [115, 310] on li "Lock package" at bounding box center [113, 312] width 94 height 18
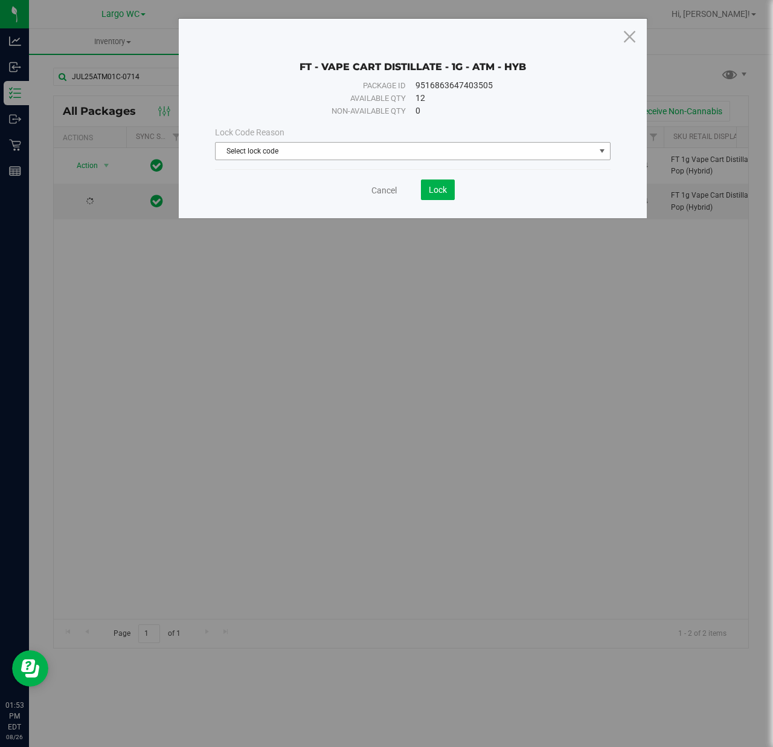
click at [267, 149] on span "Select lock code" at bounding box center [405, 151] width 379 height 17
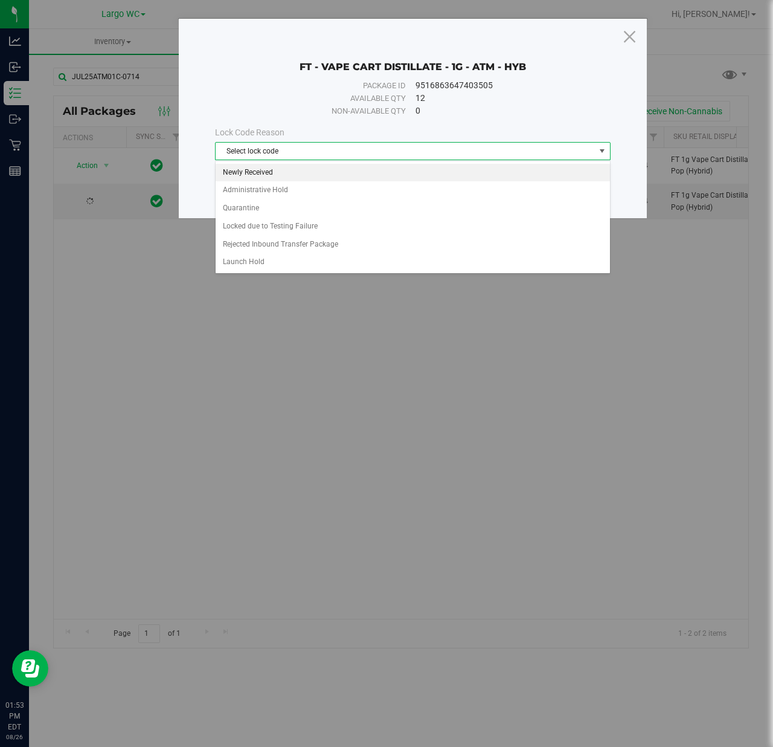
click at [264, 169] on li "Newly Received" at bounding box center [413, 173] width 394 height 18
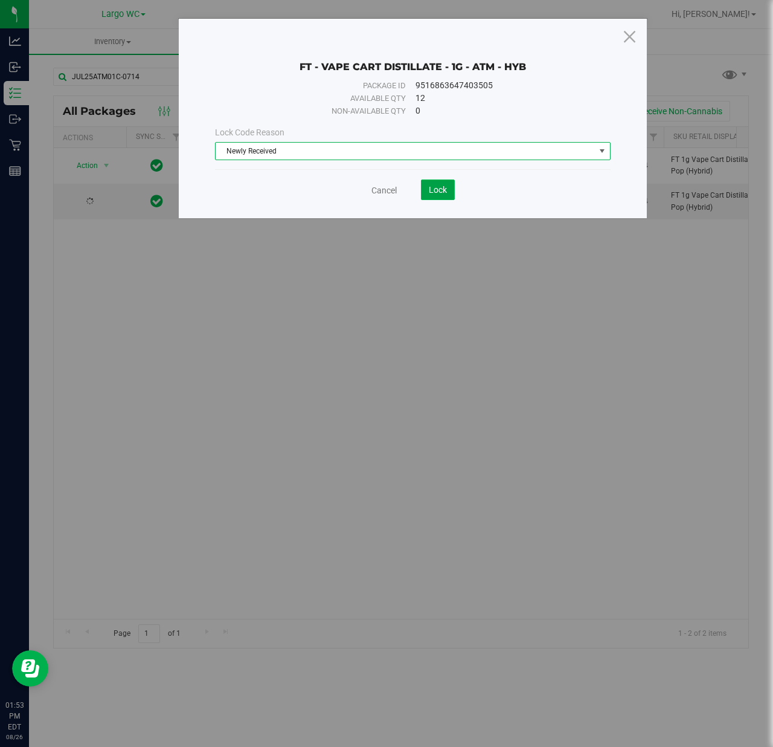
click at [425, 187] on button "Lock" at bounding box center [438, 189] width 34 height 21
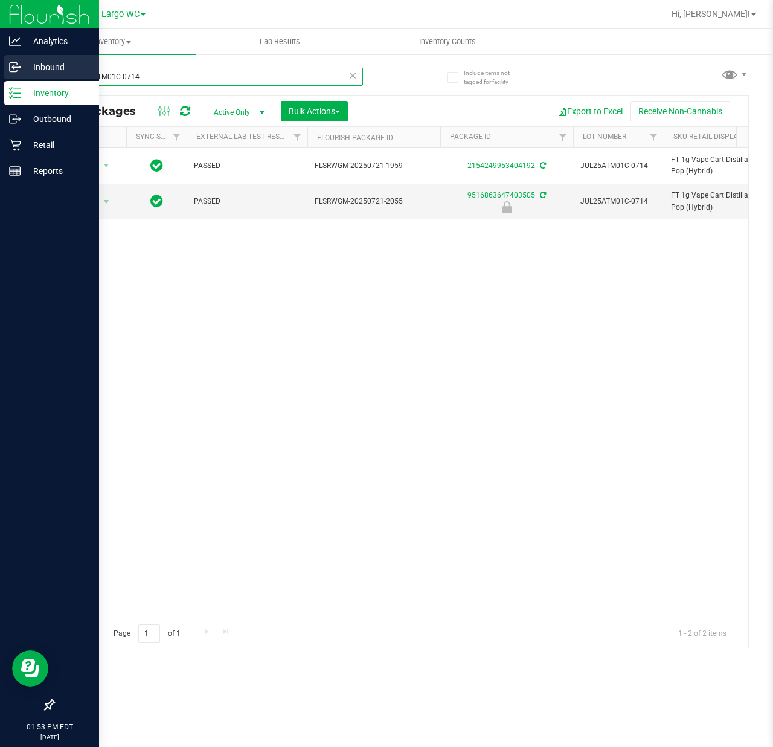
drag, startPoint x: 157, startPoint y: 76, endPoint x: 23, endPoint y: 75, distance: 134.1
click at [23, 75] on div "Analytics Inbound Inventory Outbound Retail Reports 01:53 PM EDT [DATE] 08/26 L…" at bounding box center [386, 373] width 773 height 747
paste input "PKN02-0730"
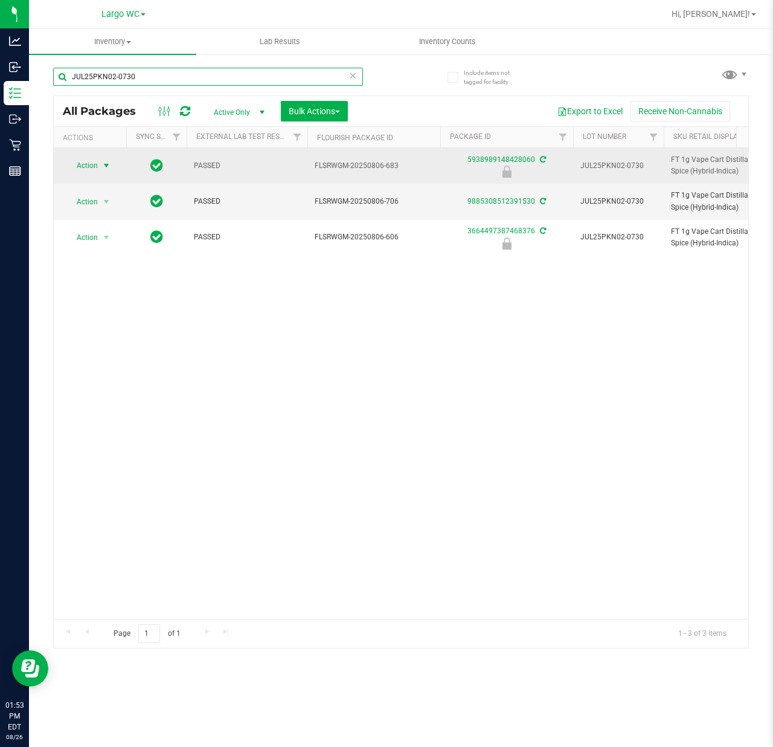
type input "JUL25PKN02-0730"
click at [100, 164] on span "select" at bounding box center [106, 165] width 15 height 17
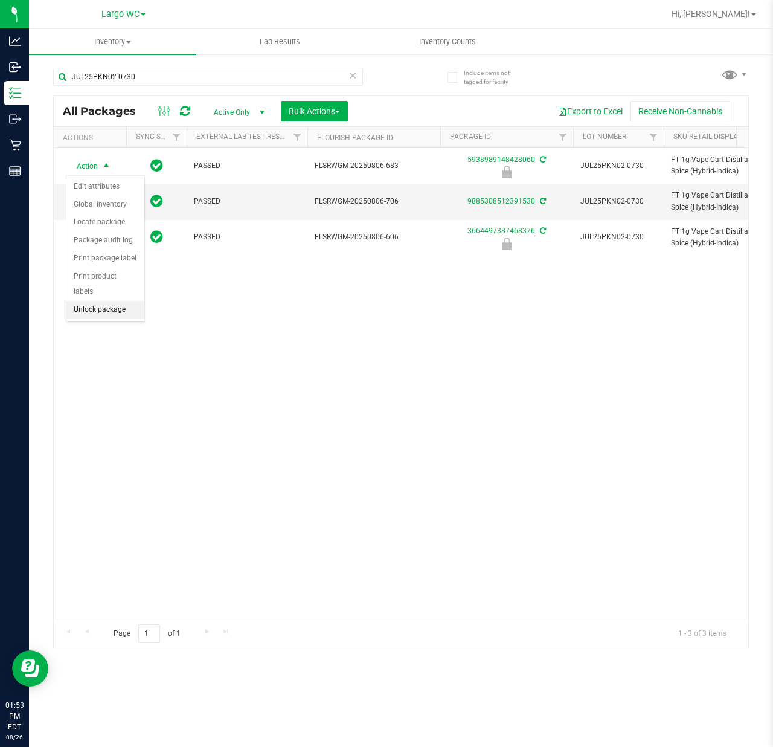
click at [79, 306] on li "Unlock package" at bounding box center [105, 310] width 78 height 18
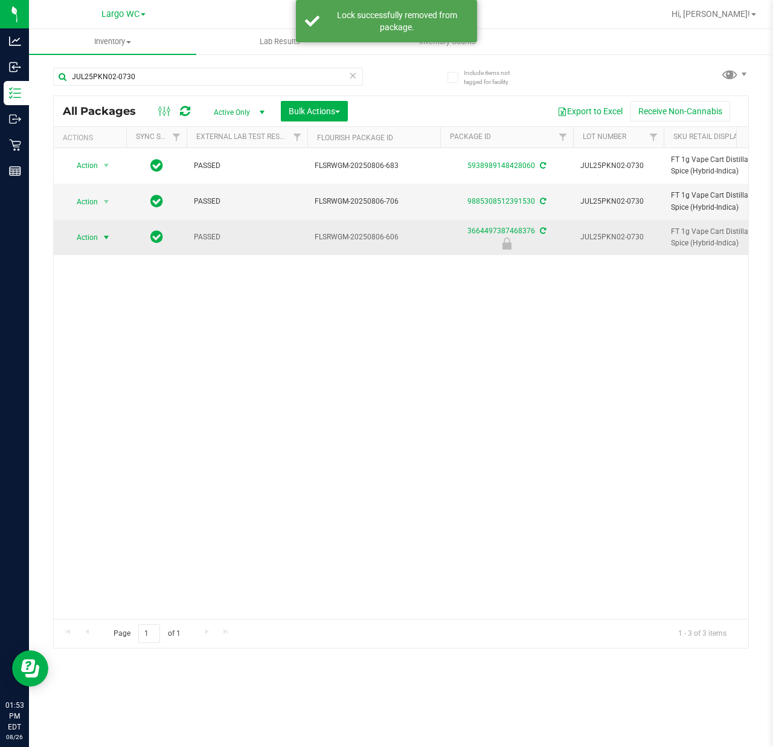
click at [100, 238] on span "select" at bounding box center [106, 237] width 15 height 17
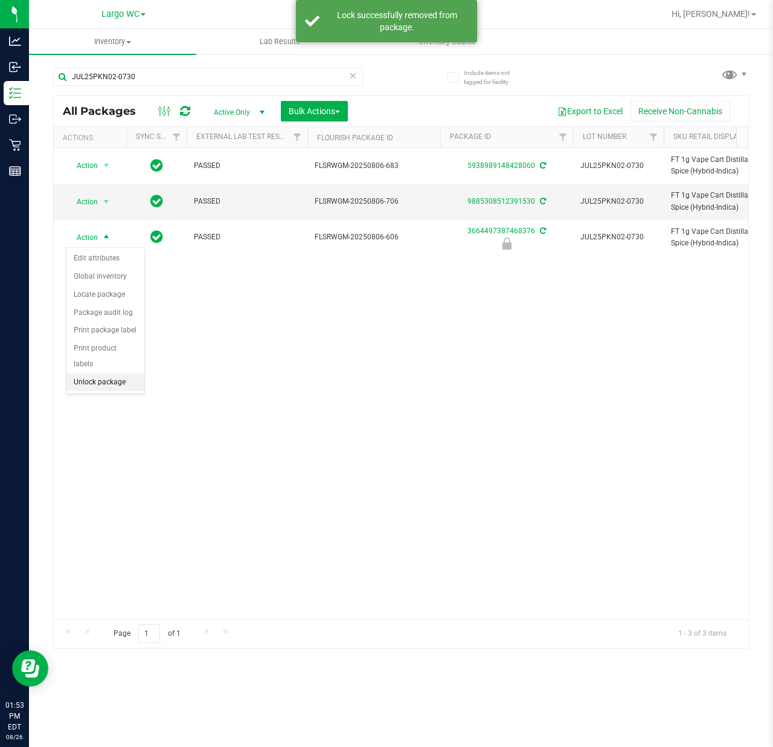
click at [97, 382] on li "Unlock package" at bounding box center [105, 382] width 78 height 18
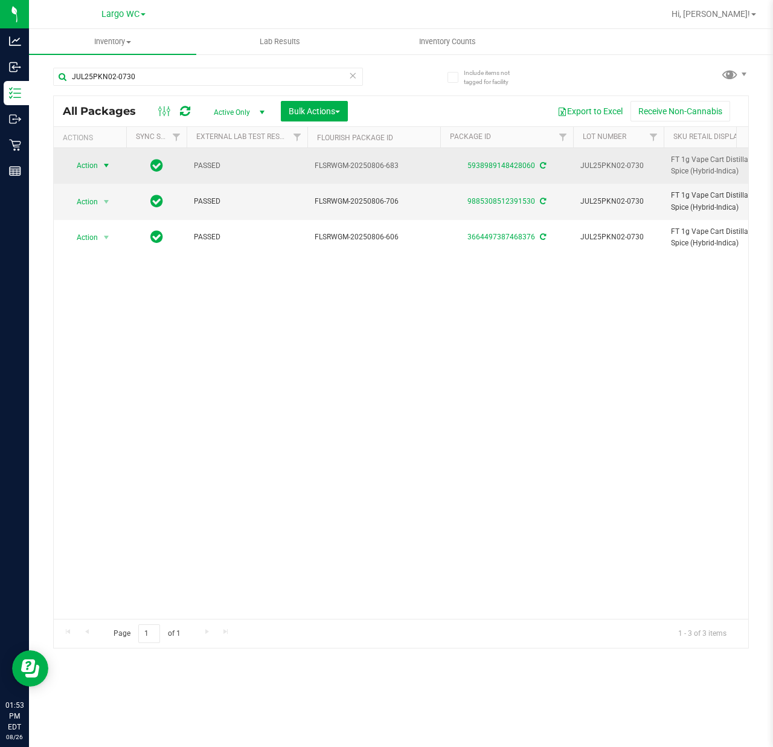
click at [104, 162] on span "select" at bounding box center [106, 166] width 10 height 10
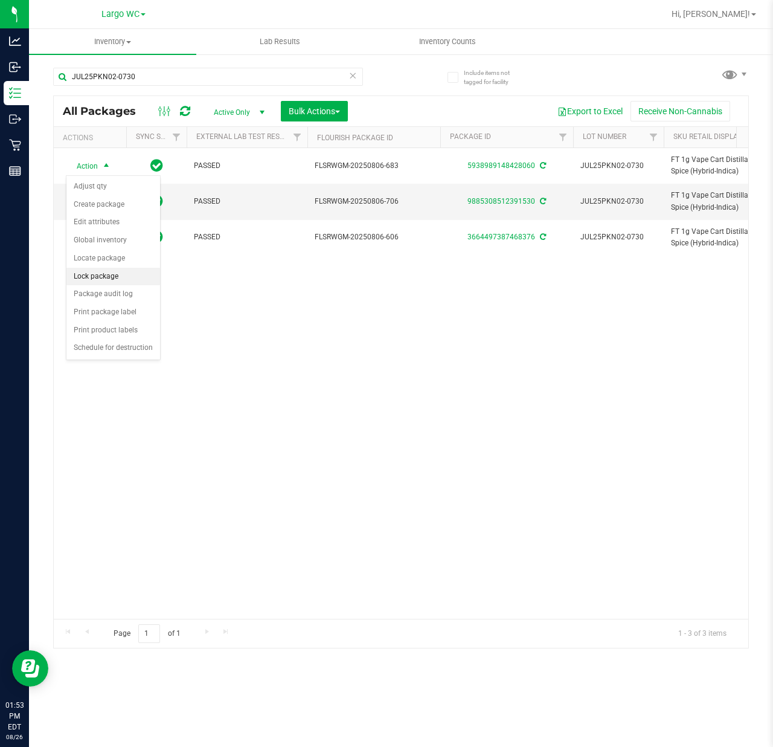
click at [90, 278] on li "Lock package" at bounding box center [113, 277] width 94 height 18
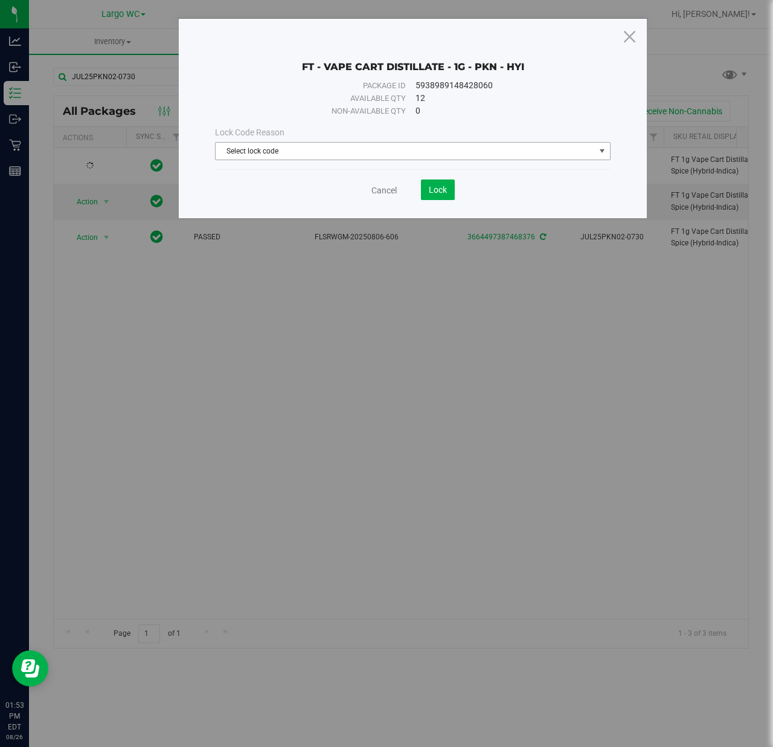
click at [267, 150] on span "Select lock code" at bounding box center [405, 151] width 379 height 17
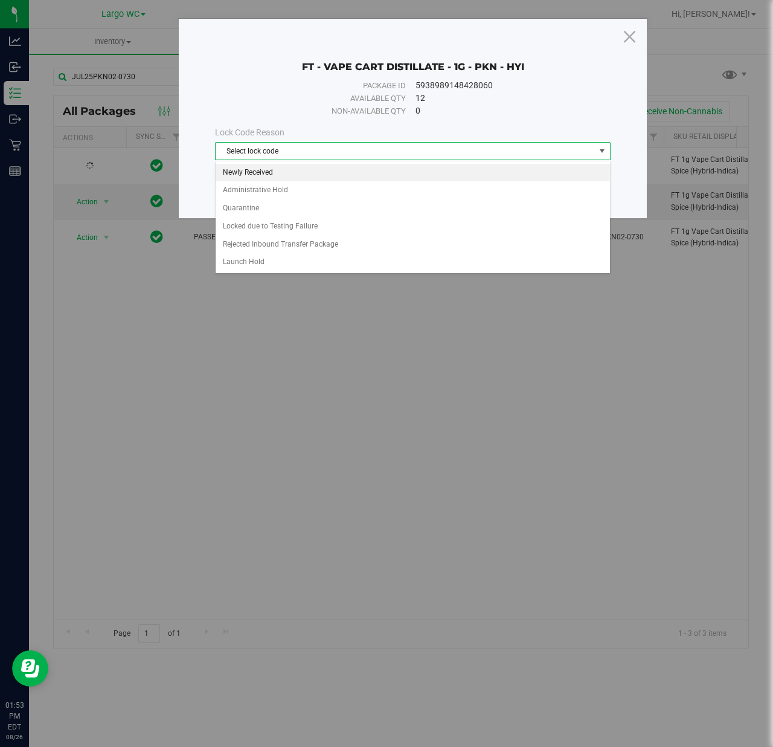
click at [267, 168] on li "Newly Received" at bounding box center [413, 173] width 394 height 18
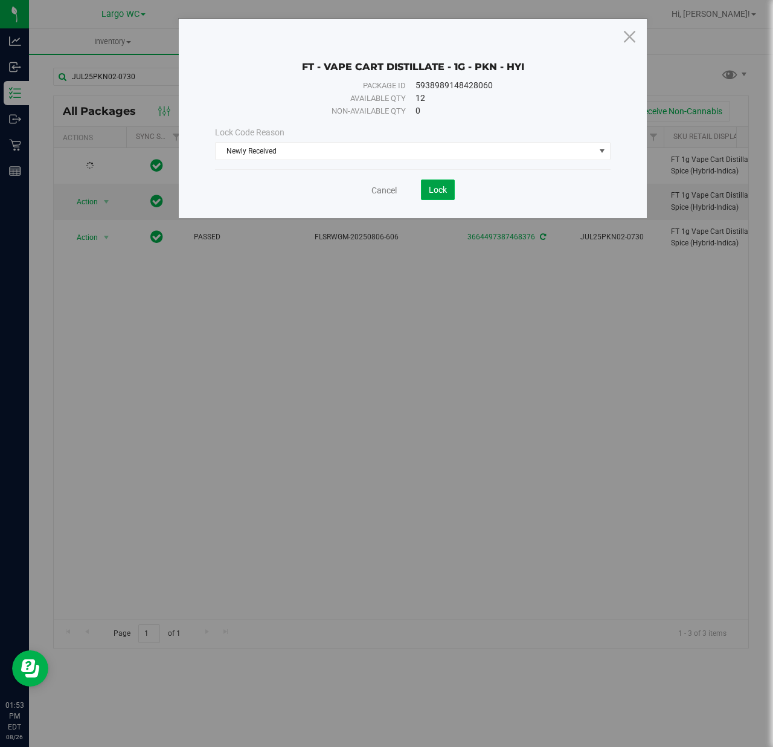
click at [445, 187] on span "Lock" at bounding box center [438, 190] width 18 height 10
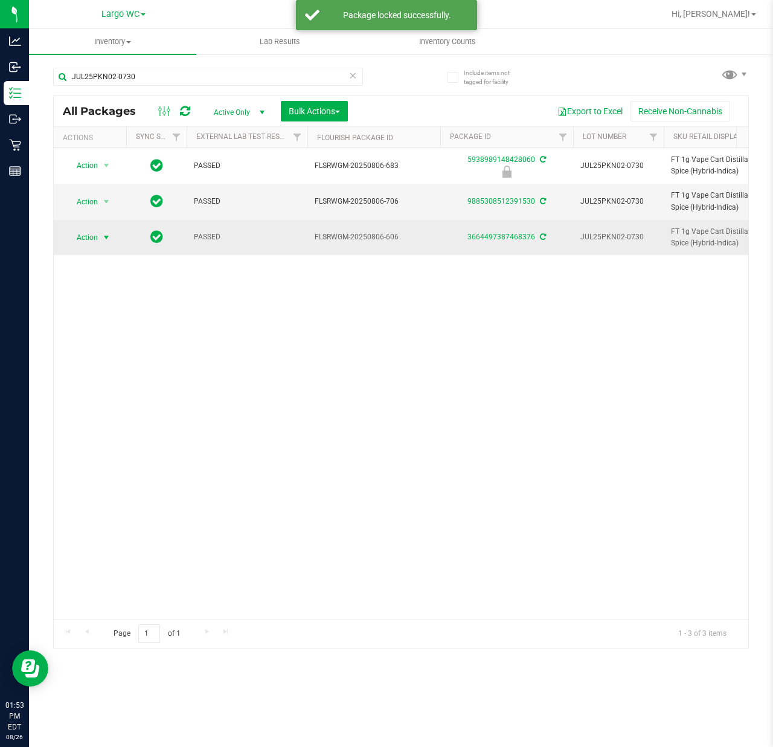
click at [97, 242] on span "Action" at bounding box center [82, 237] width 33 height 17
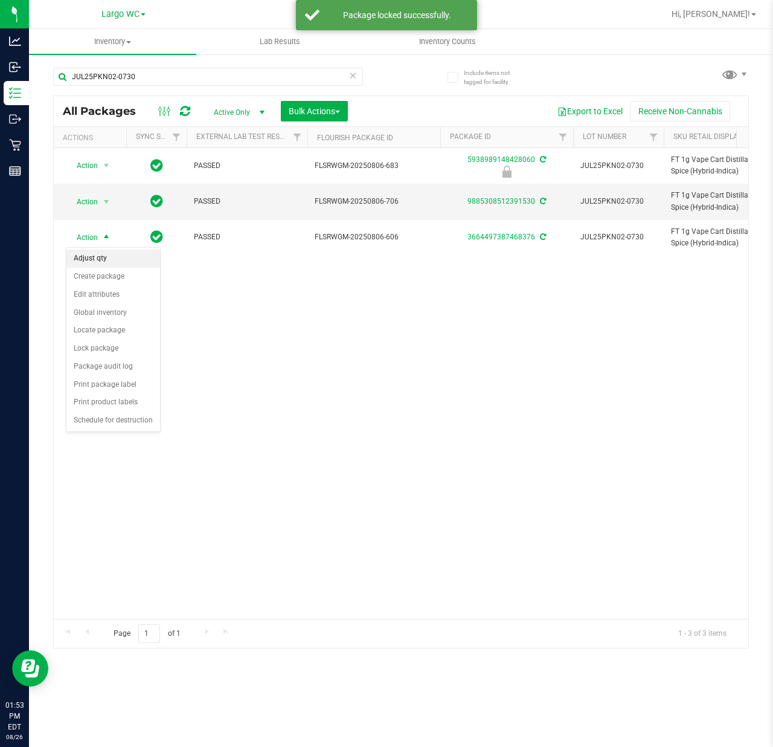
click at [100, 257] on li "Adjust qty" at bounding box center [113, 258] width 94 height 18
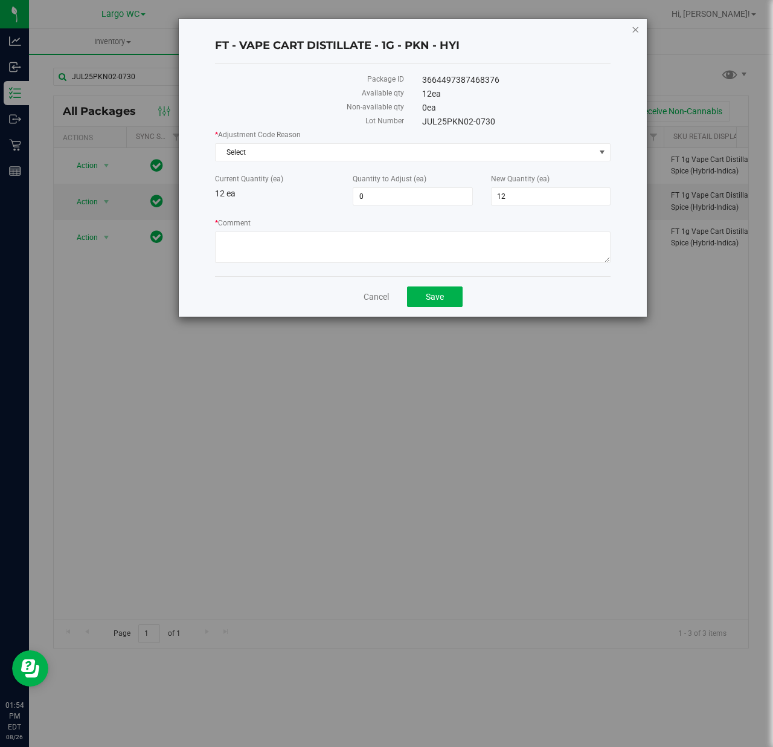
click at [633, 25] on icon "button" at bounding box center [635, 29] width 8 height 14
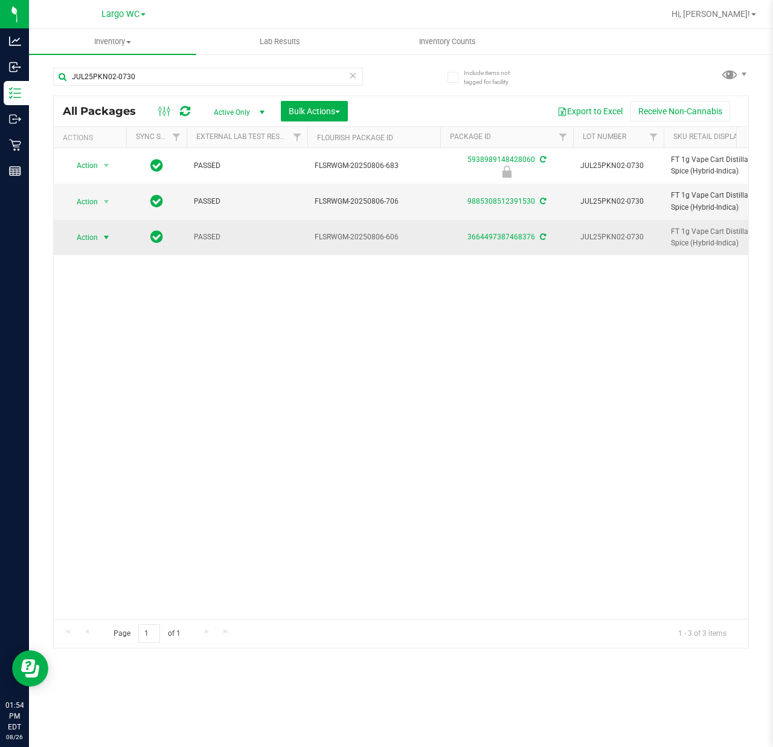
click at [91, 242] on span "Action" at bounding box center [82, 237] width 33 height 17
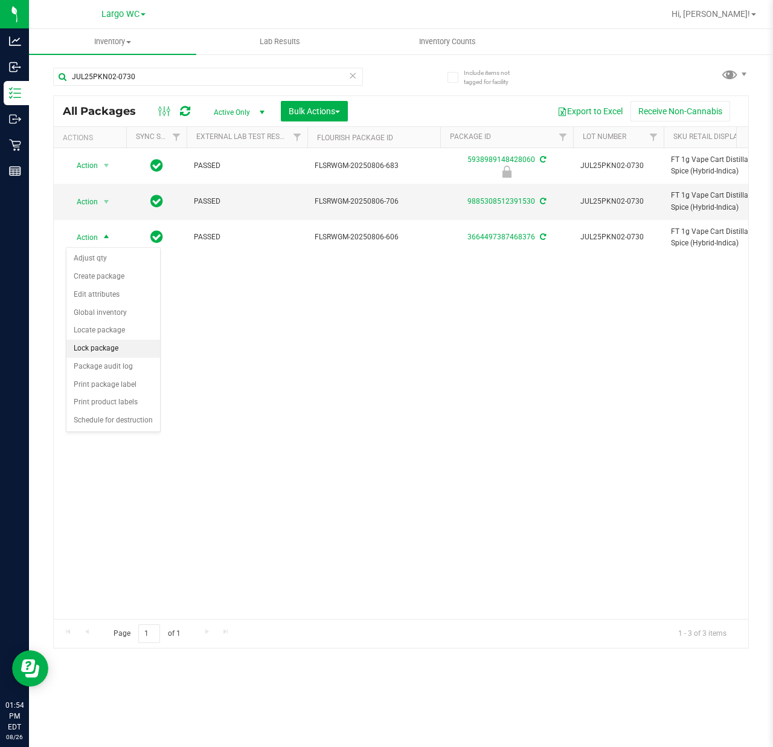
click at [111, 352] on li "Lock package" at bounding box center [113, 348] width 94 height 18
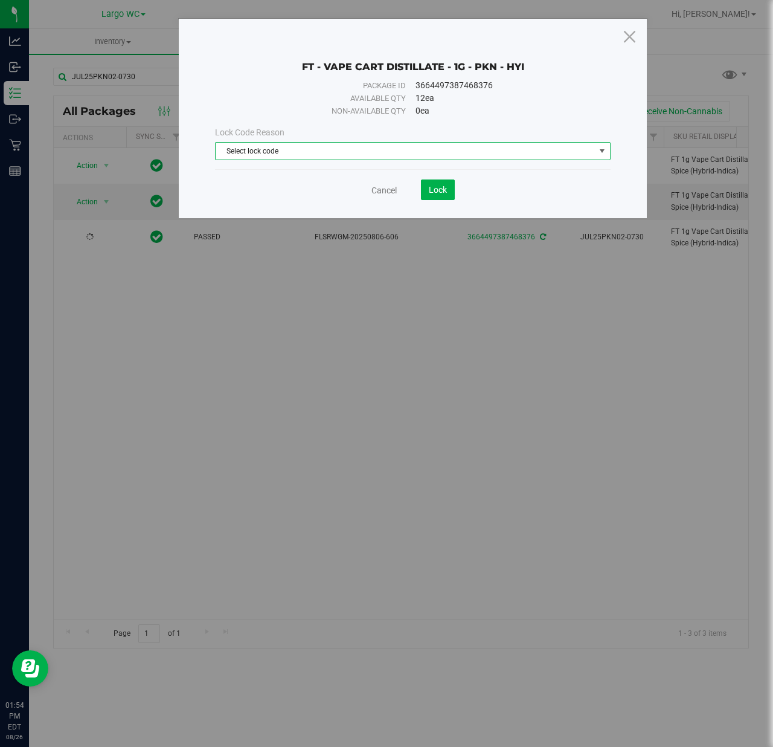
click at [350, 155] on span "Select lock code" at bounding box center [405, 151] width 379 height 17
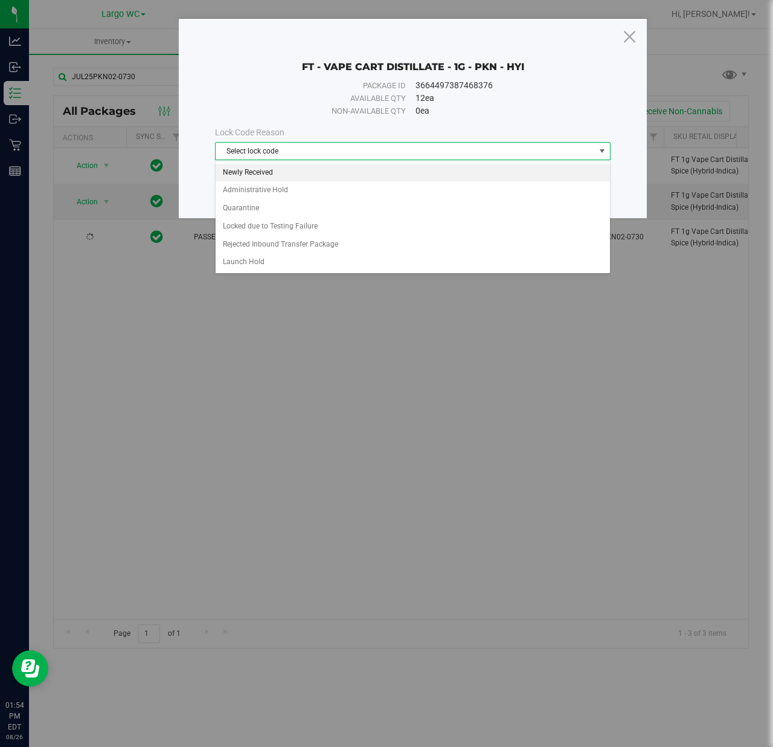
click at [268, 167] on li "Newly Received" at bounding box center [413, 173] width 394 height 18
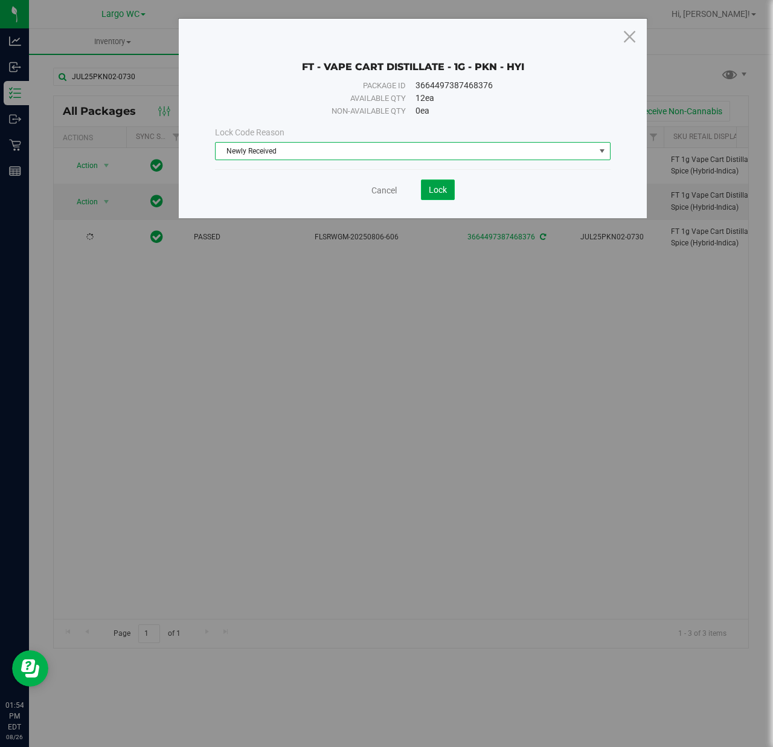
click at [448, 191] on button "Lock" at bounding box center [438, 189] width 34 height 21
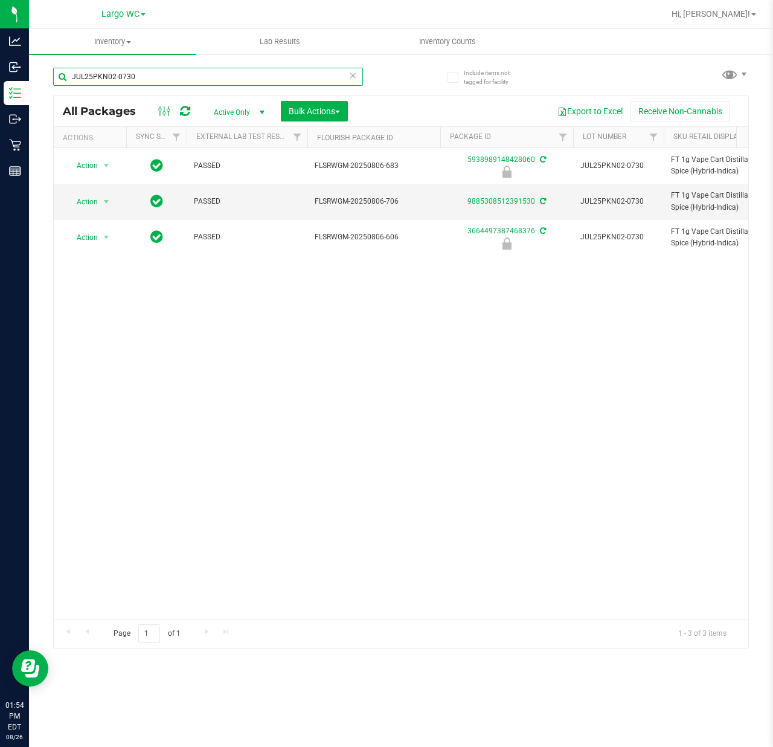
drag, startPoint x: 167, startPoint y: 85, endPoint x: 45, endPoint y: 83, distance: 122.0
click at [45, 83] on div "Include items not tagged for facility JUL25PKN02-0730 All Packages Active Only …" at bounding box center [401, 237] width 744 height 368
paste input "MAY25WZL01C-0519"
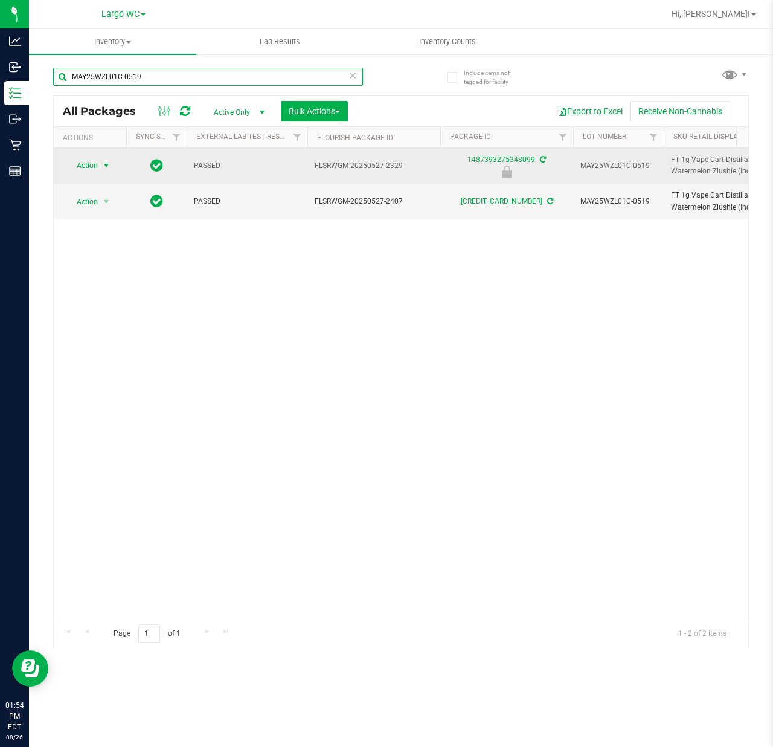
type input "MAY25WZL01C-0519"
click at [103, 161] on span "select" at bounding box center [106, 166] width 10 height 10
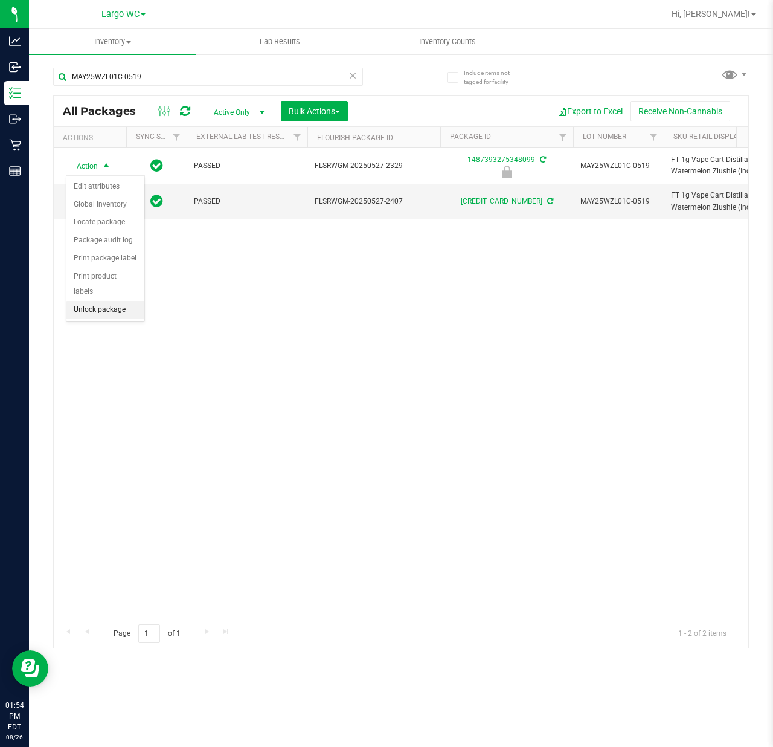
click at [103, 312] on li "Unlock package" at bounding box center [105, 310] width 78 height 18
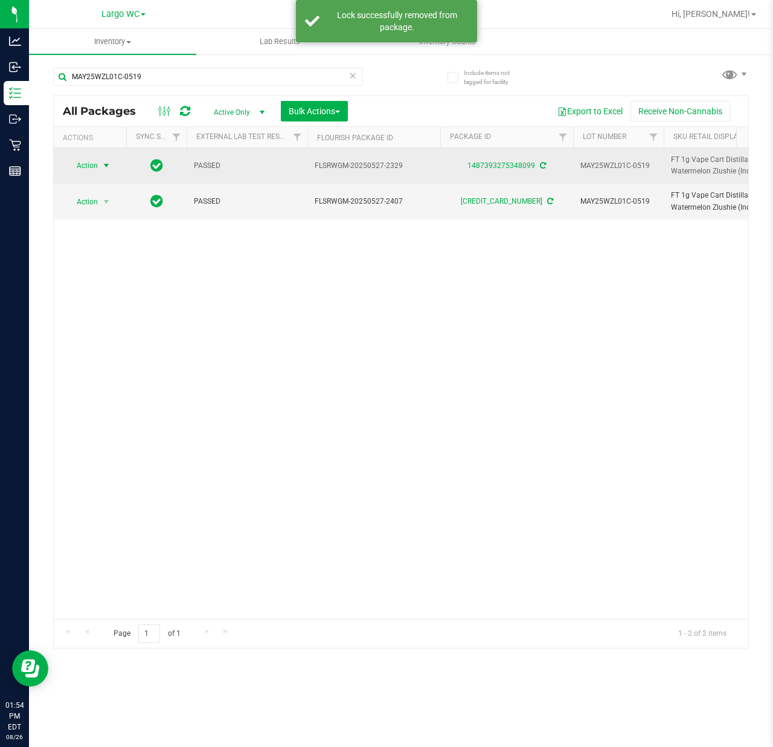
click at [95, 164] on span "Action" at bounding box center [82, 165] width 33 height 17
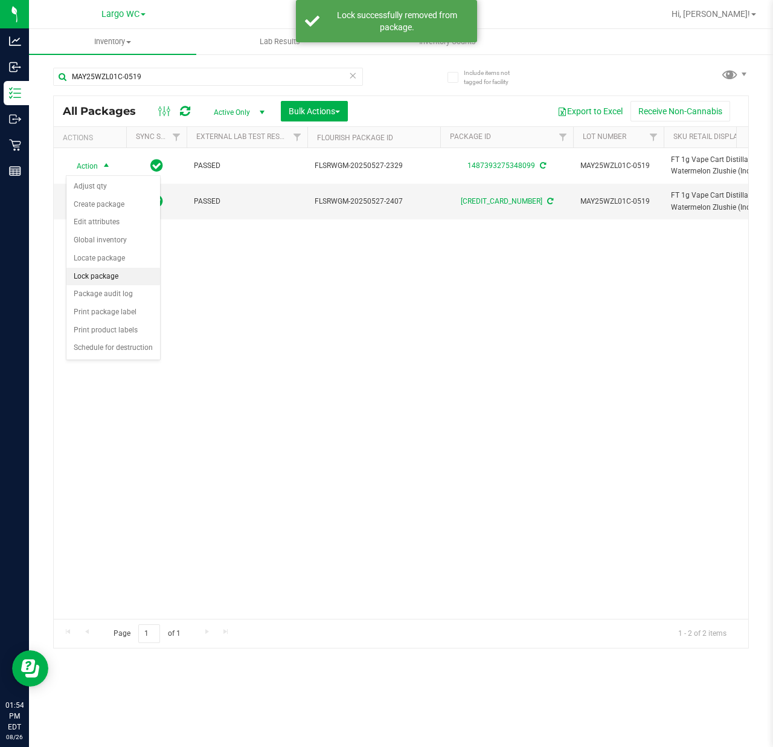
click at [88, 275] on li "Lock package" at bounding box center [113, 277] width 94 height 18
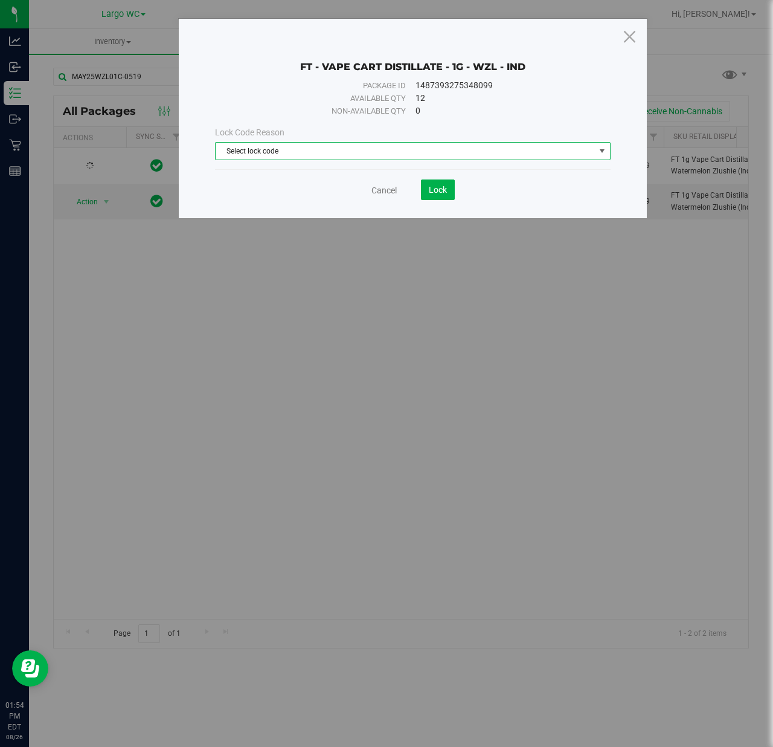
click at [288, 155] on span "Select lock code" at bounding box center [405, 151] width 379 height 17
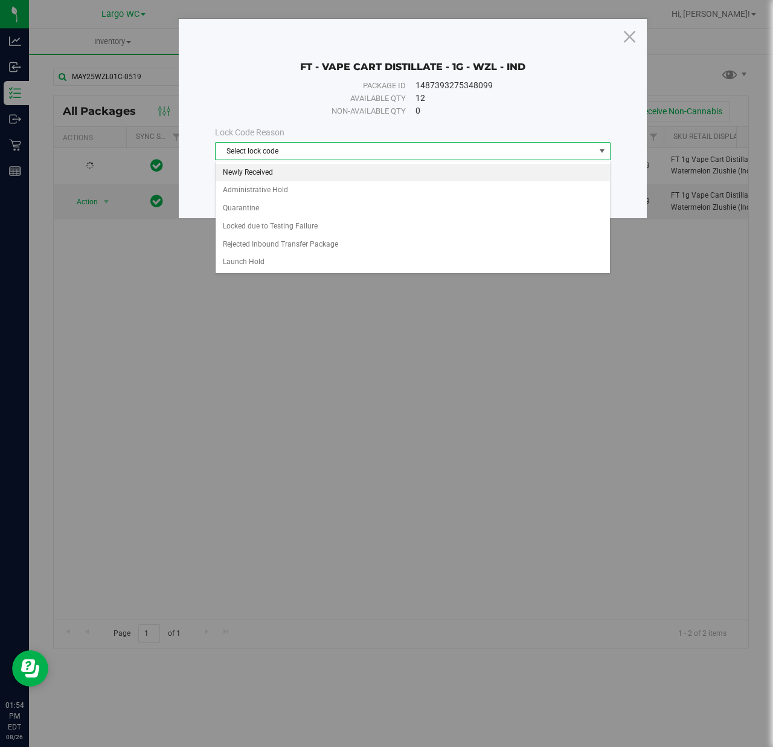
click at [290, 173] on li "Newly Received" at bounding box center [413, 173] width 394 height 18
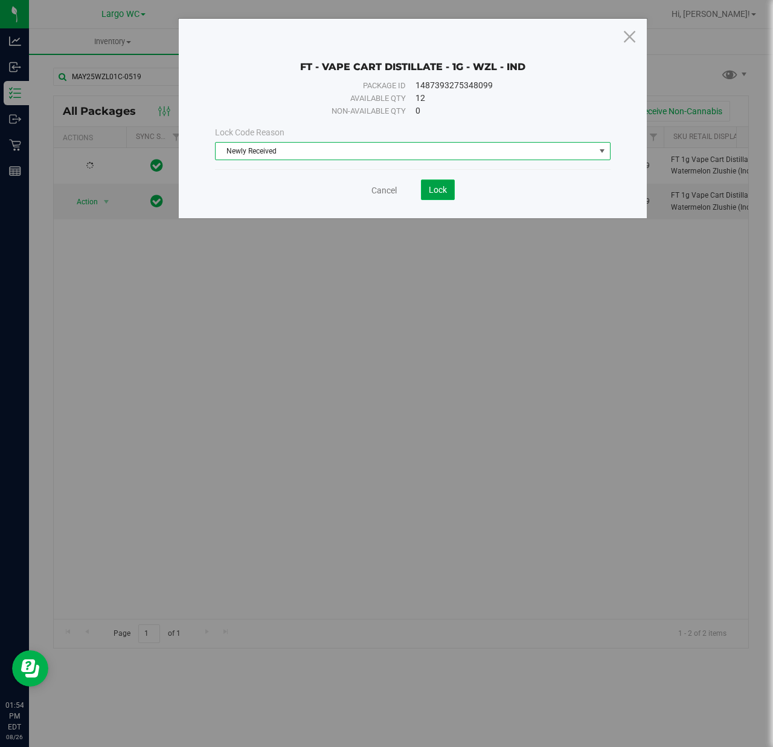
click at [441, 187] on span "Lock" at bounding box center [438, 190] width 18 height 10
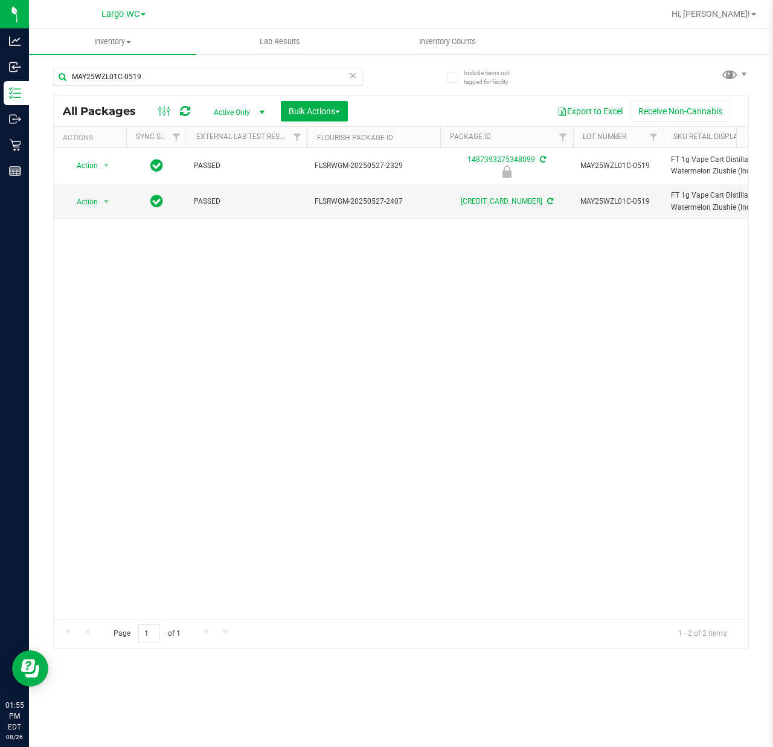
click at [622, 450] on div "Action Action Edit attributes Global inventory Locate package Package audit log…" at bounding box center [401, 383] width 695 height 471
